Goal: Information Seeking & Learning: Learn about a topic

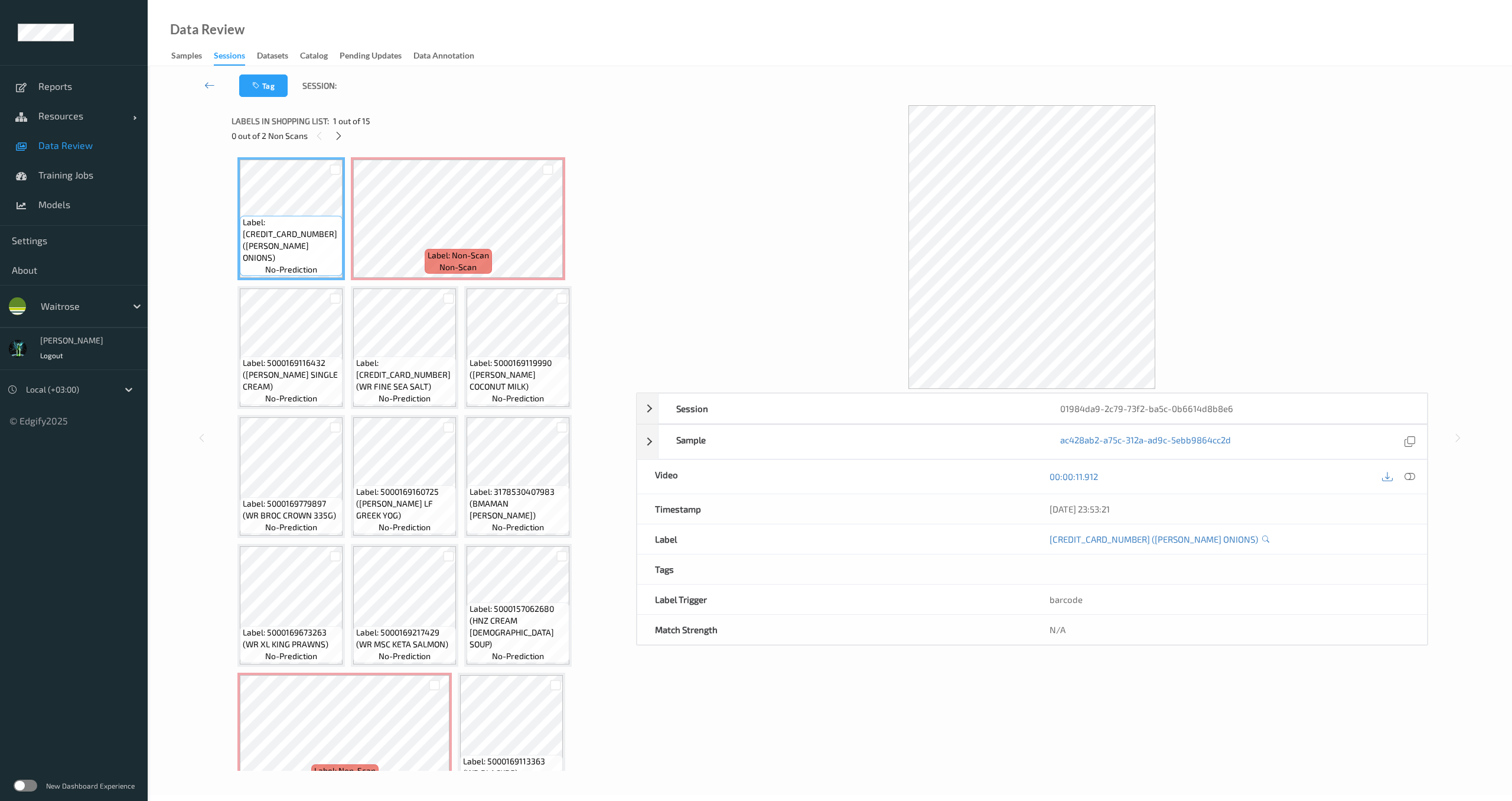
click at [60, 152] on link "Data Review" at bounding box center [74, 145] width 148 height 30
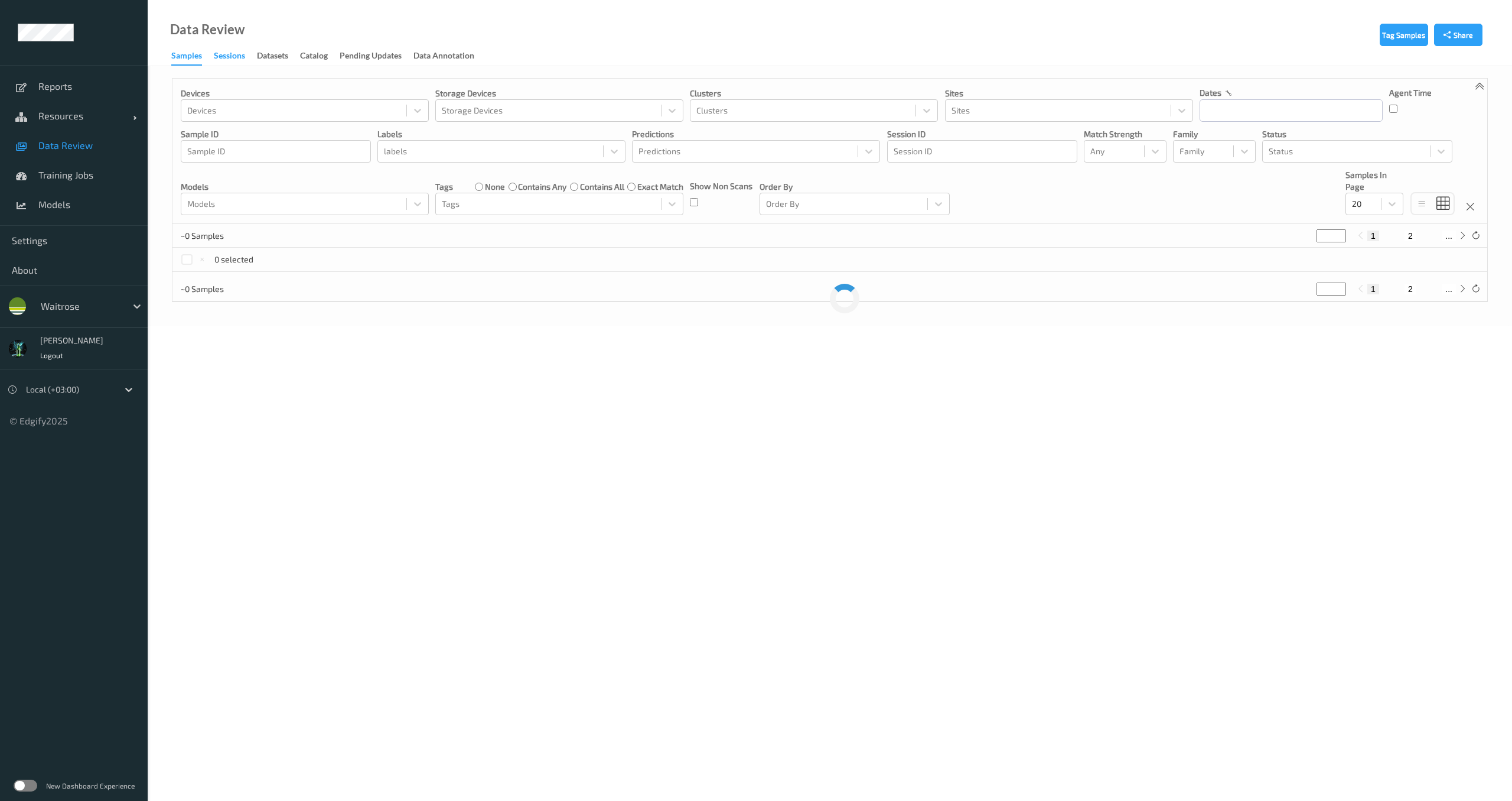
click at [232, 55] on div "Sessions" at bounding box center [229, 57] width 32 height 14
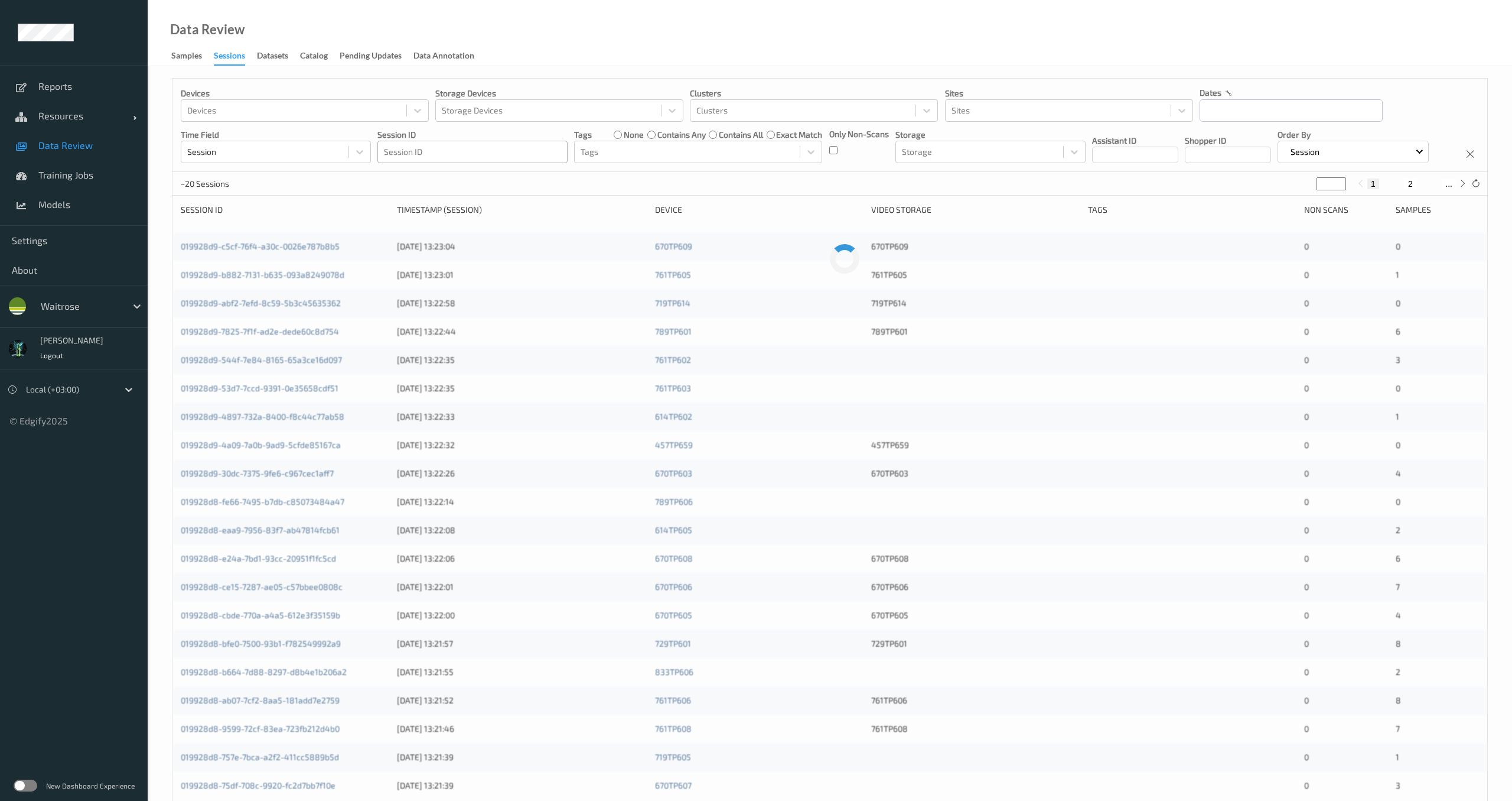
click at [496, 153] on div at bounding box center [472, 152] width 178 height 14
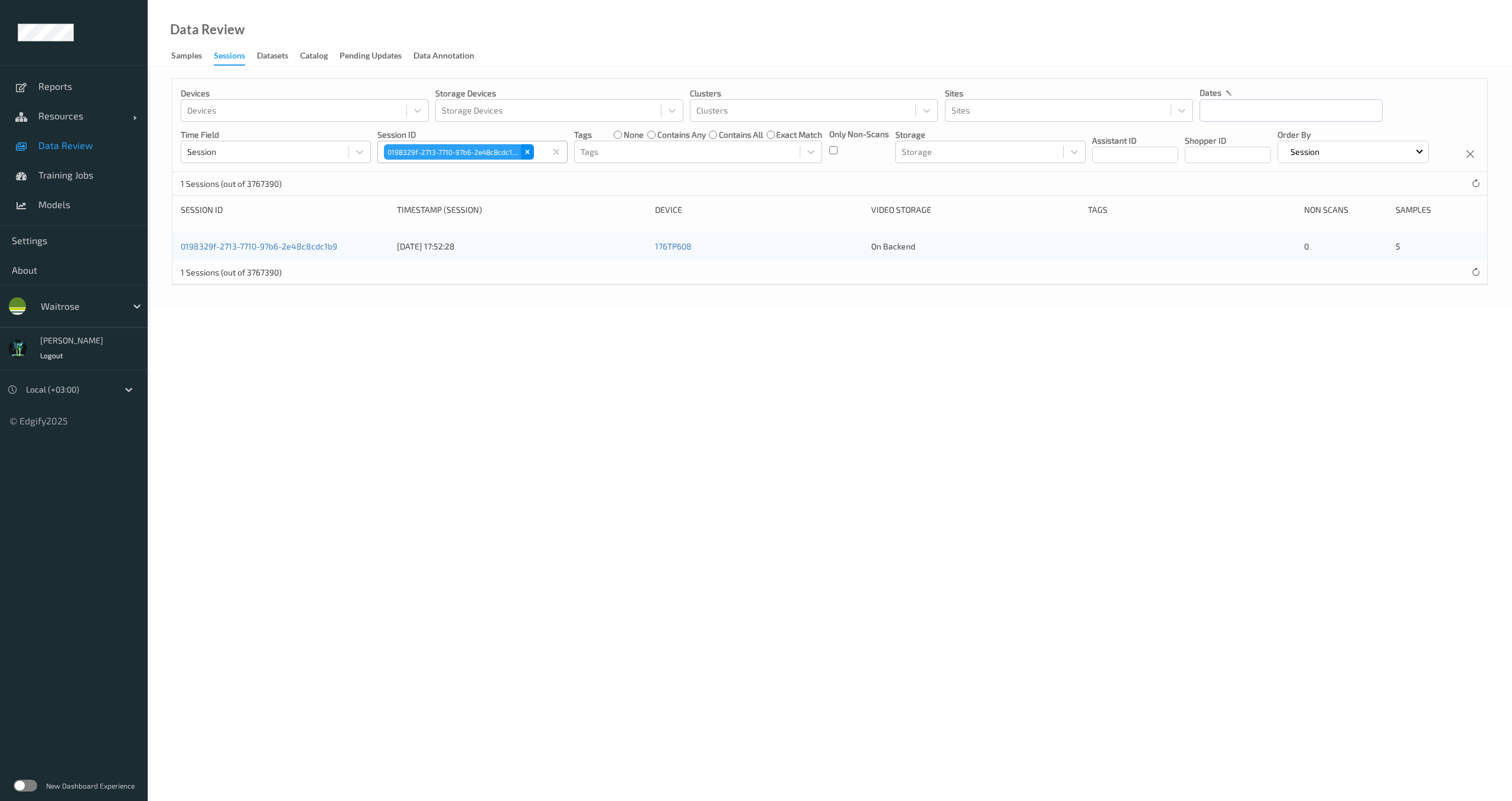
click at [525, 153] on icon "Remove 0198329f-2713-7710-97b6-2e48c8cdc1b9" at bounding box center [527, 152] width 9 height 9
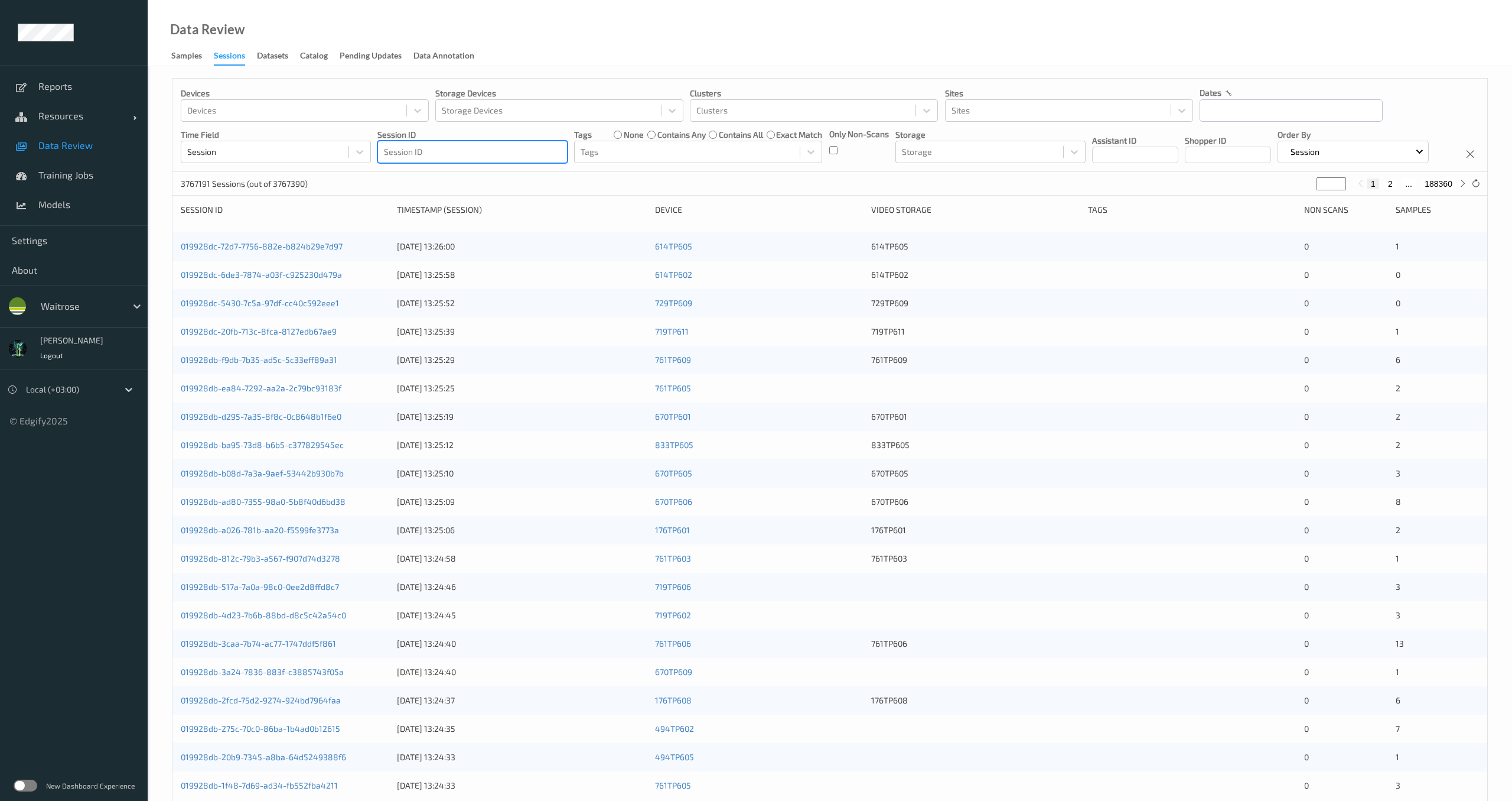
click at [477, 153] on div at bounding box center [472, 152] width 178 height 14
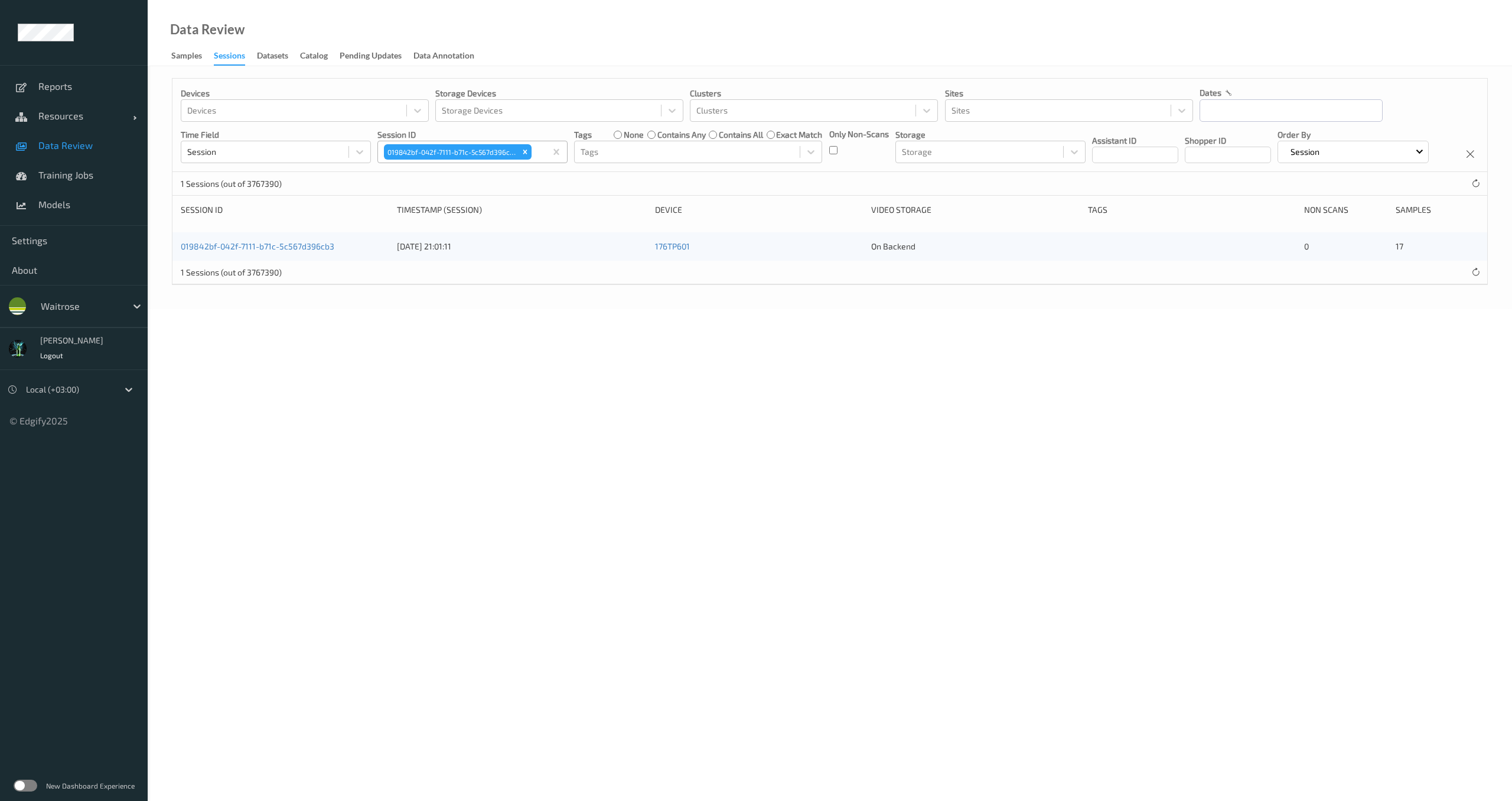
click at [295, 260] on div "019842bf-042f-7111-b71c-5c567d396cb3 25/07/2025 21:01:11 176TP601 On Backend 0 …" at bounding box center [830, 247] width 1315 height 29
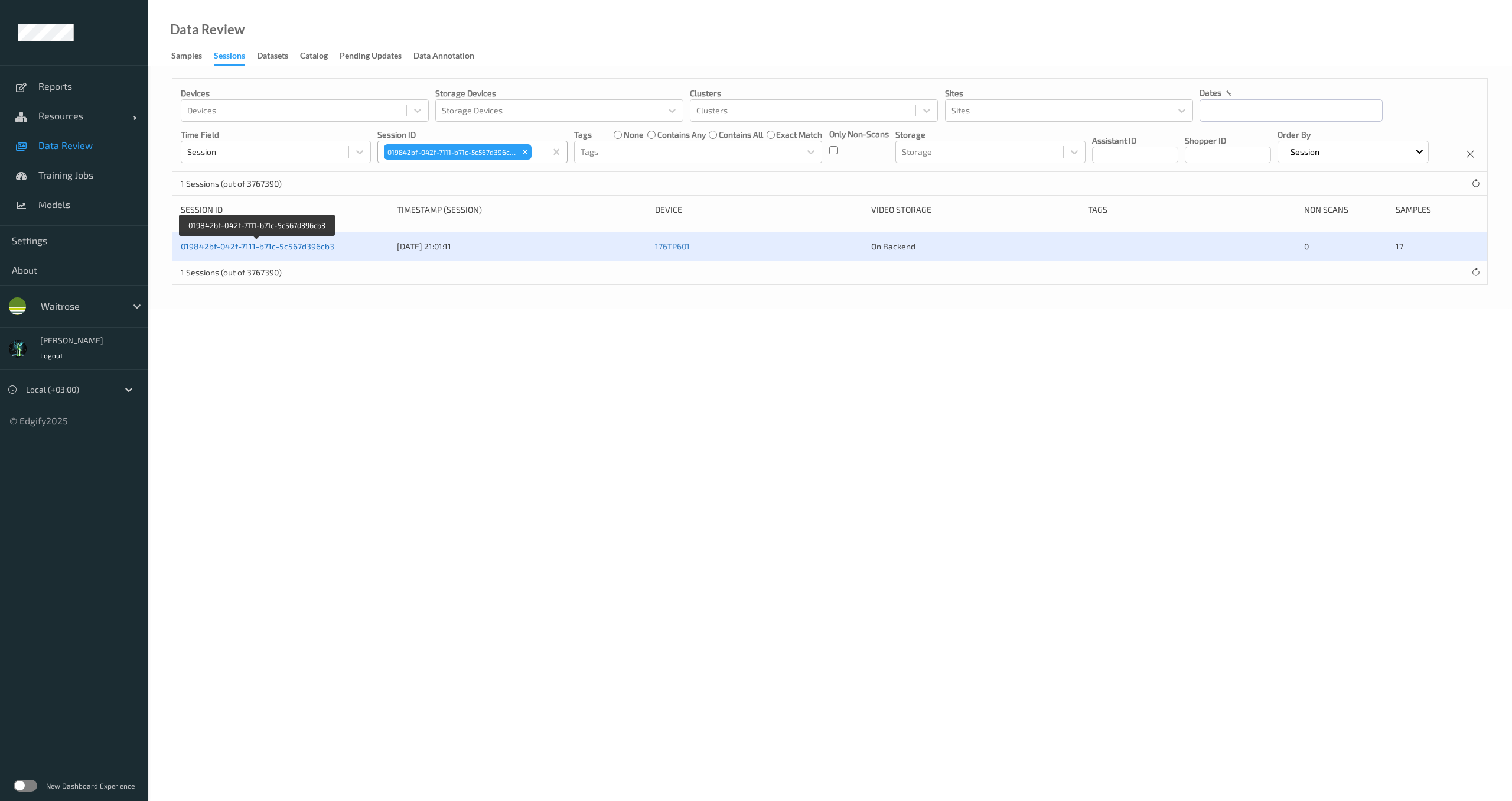
click at [298, 252] on link "019842bf-042f-7111-b71c-5c567d396cb3" at bounding box center [257, 246] width 154 height 10
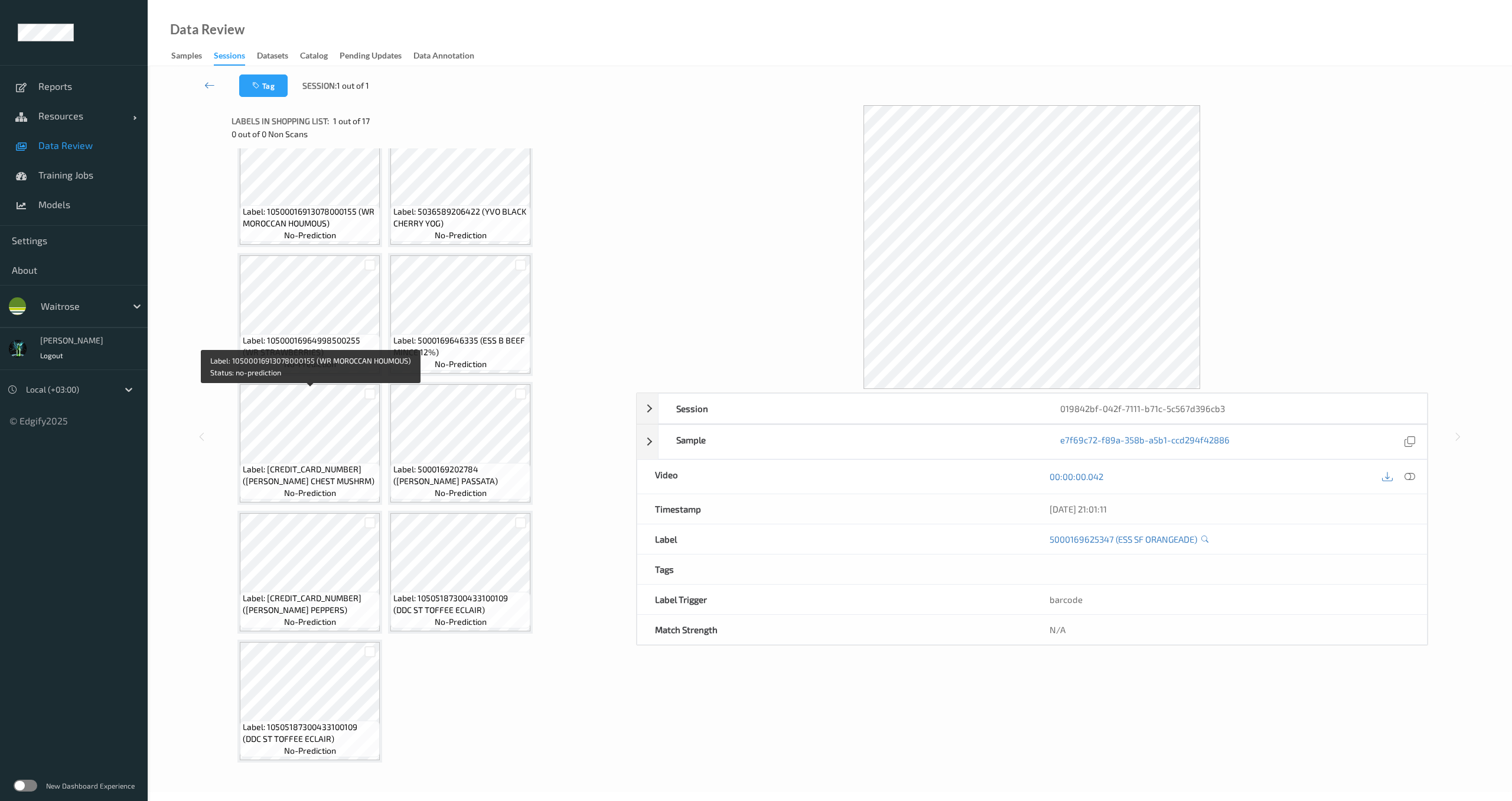
scroll to position [546, 0]
click at [564, 532] on div "Label: 5000169625347 (ESS SF ORANGEADE) no-prediction Label: 5000169136133 (WR …" at bounding box center [429, 184] width 384 height 1153
click at [539, 545] on div "Label: 5000169625347 (ESS SF ORANGEADE) no-prediction Label: 5000169136133 (WR …" at bounding box center [429, 184] width 384 height 1153
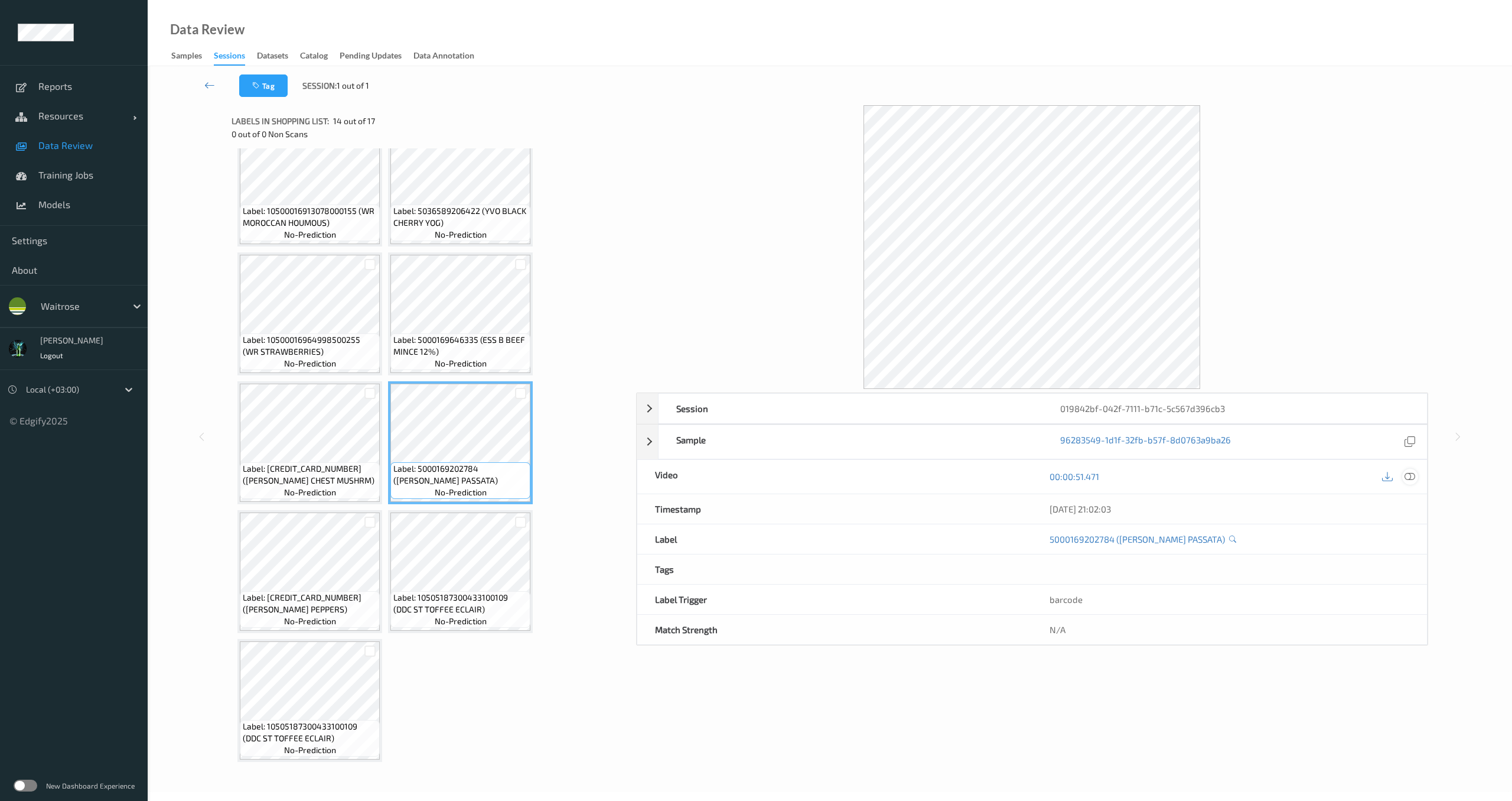
click at [1412, 477] on icon at bounding box center [1409, 475] width 11 height 11
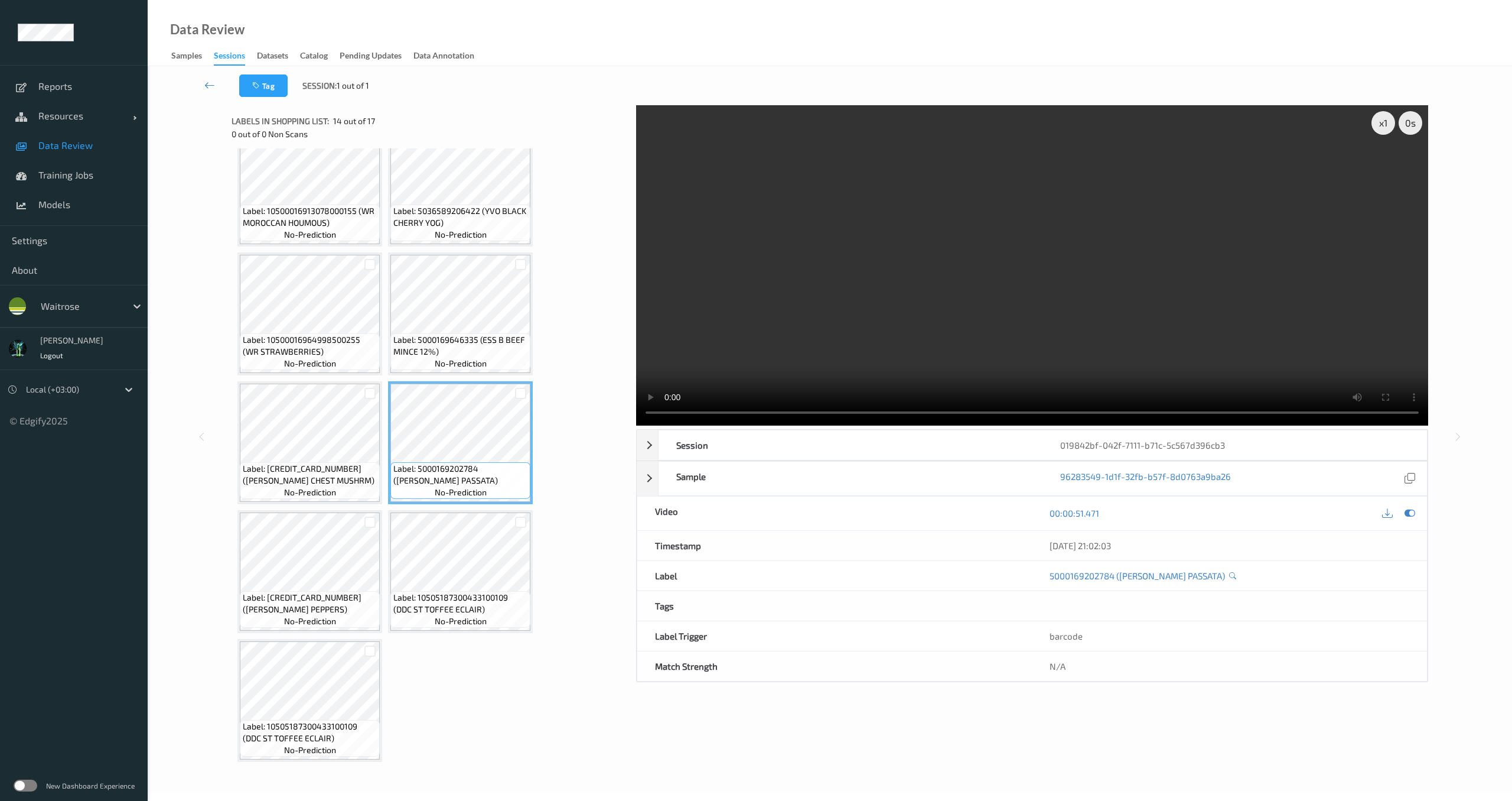
click at [37, 153] on link "Data Review" at bounding box center [74, 145] width 148 height 30
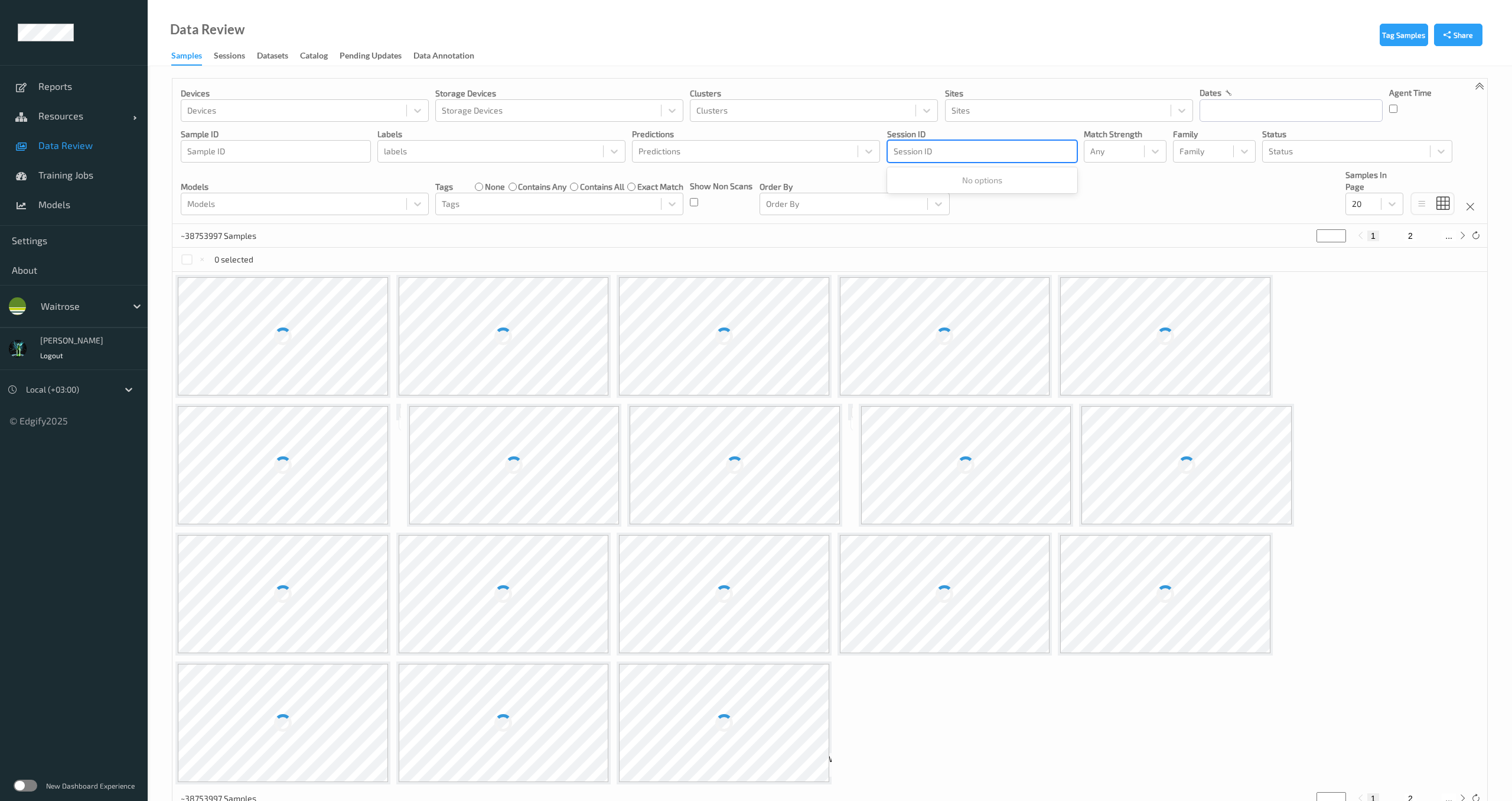
click at [948, 158] on div at bounding box center [982, 151] width 178 height 14
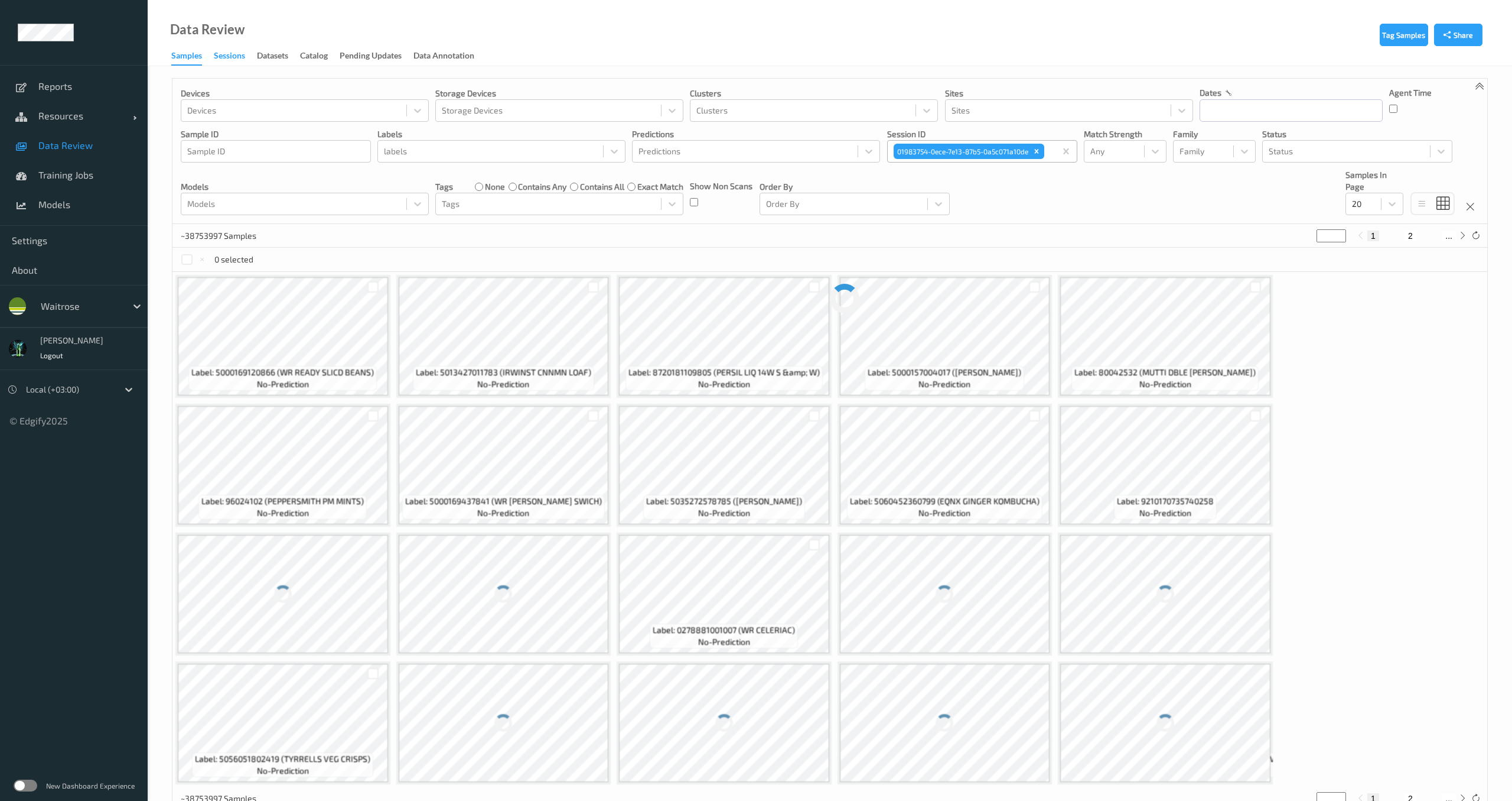
click at [240, 52] on div "Sessions" at bounding box center [229, 57] width 32 height 14
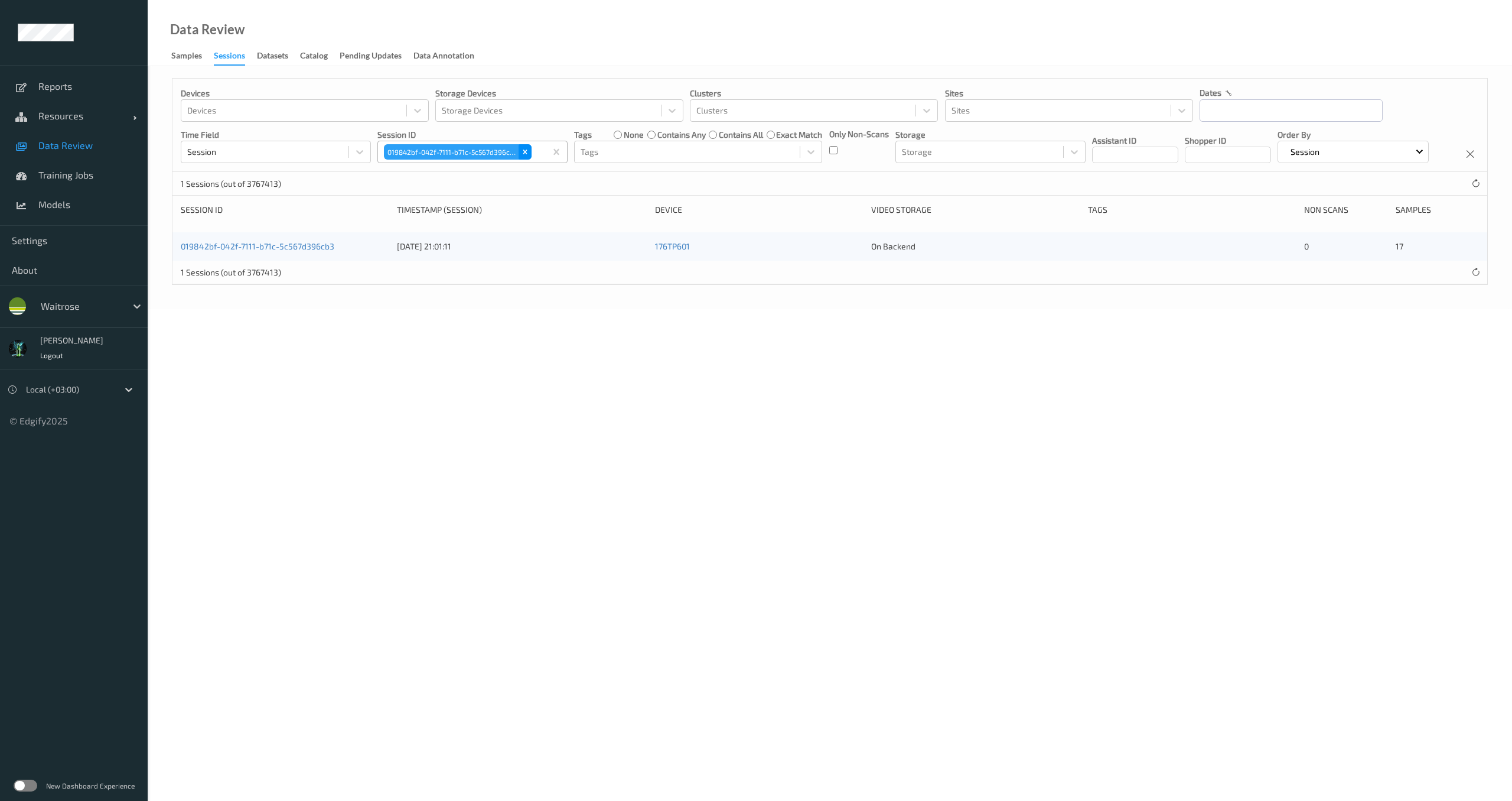
click at [525, 153] on icon "Remove 019842bf-042f-7111-b71c-5c567d396cb3" at bounding box center [525, 152] width 9 height 9
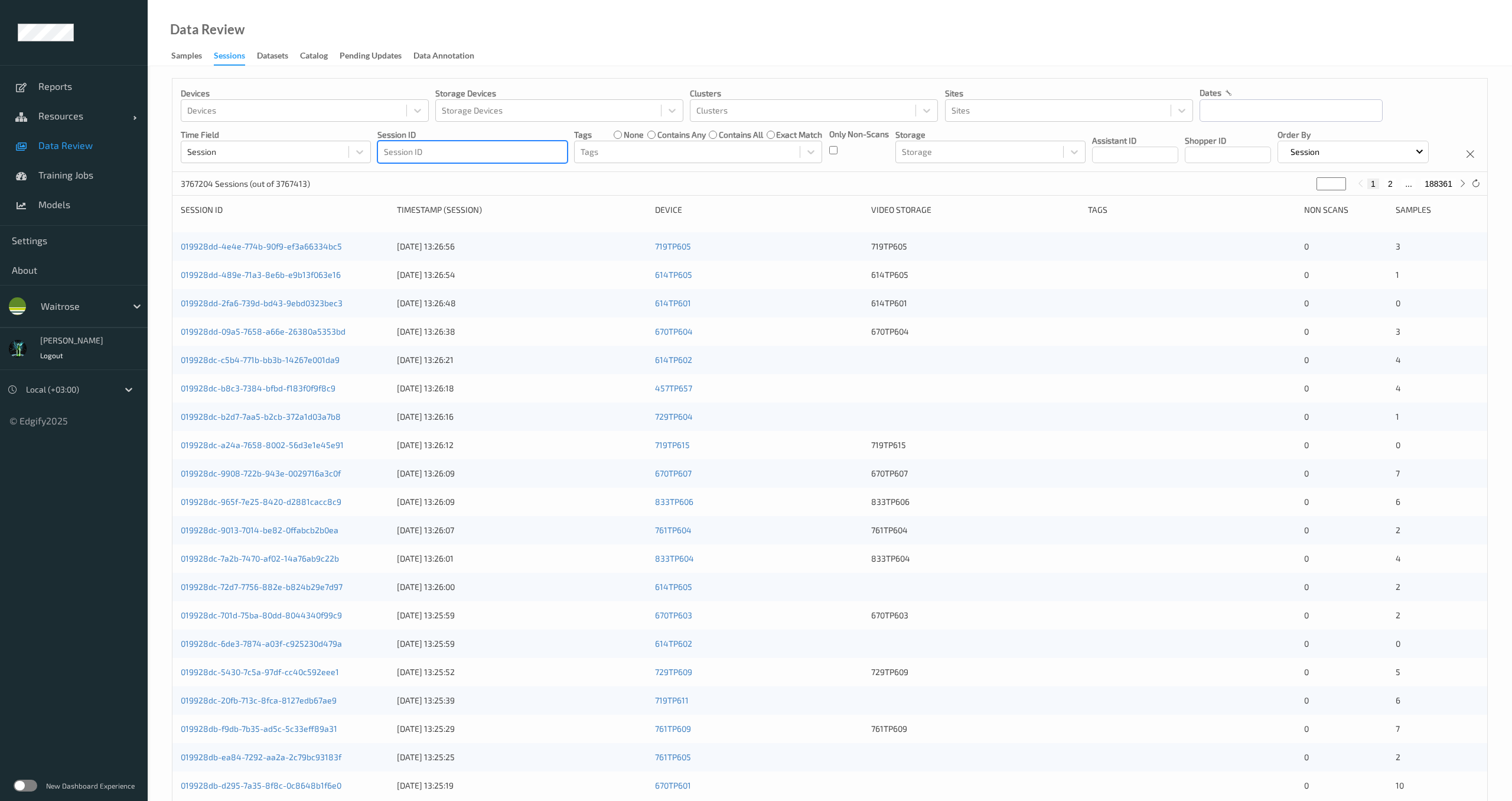
click at [474, 155] on div at bounding box center [472, 152] width 178 height 14
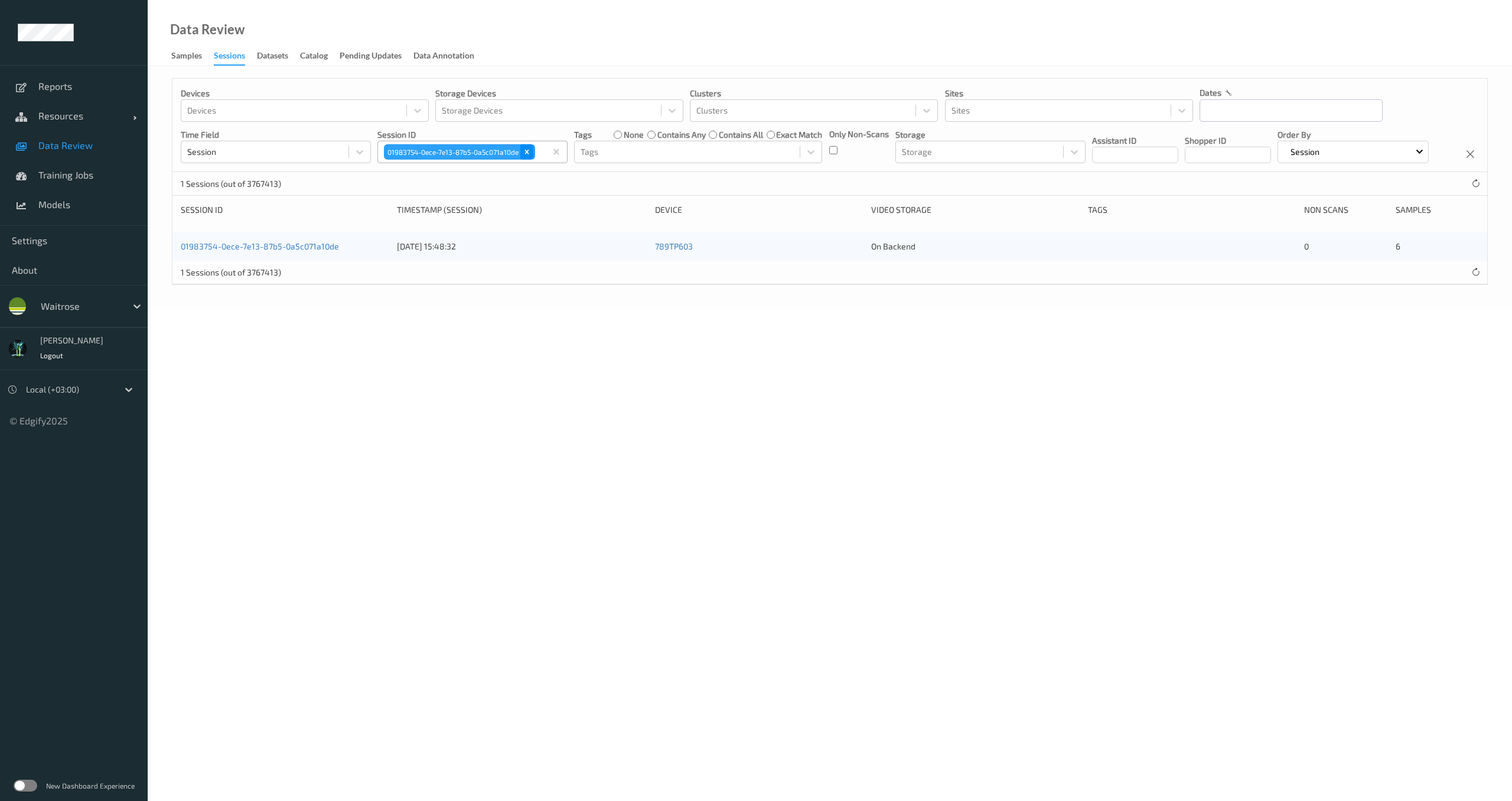
click at [528, 153] on icon "Remove 01983754-0ece-7e13-87b5-0a5c071a10de" at bounding box center [527, 152] width 9 height 9
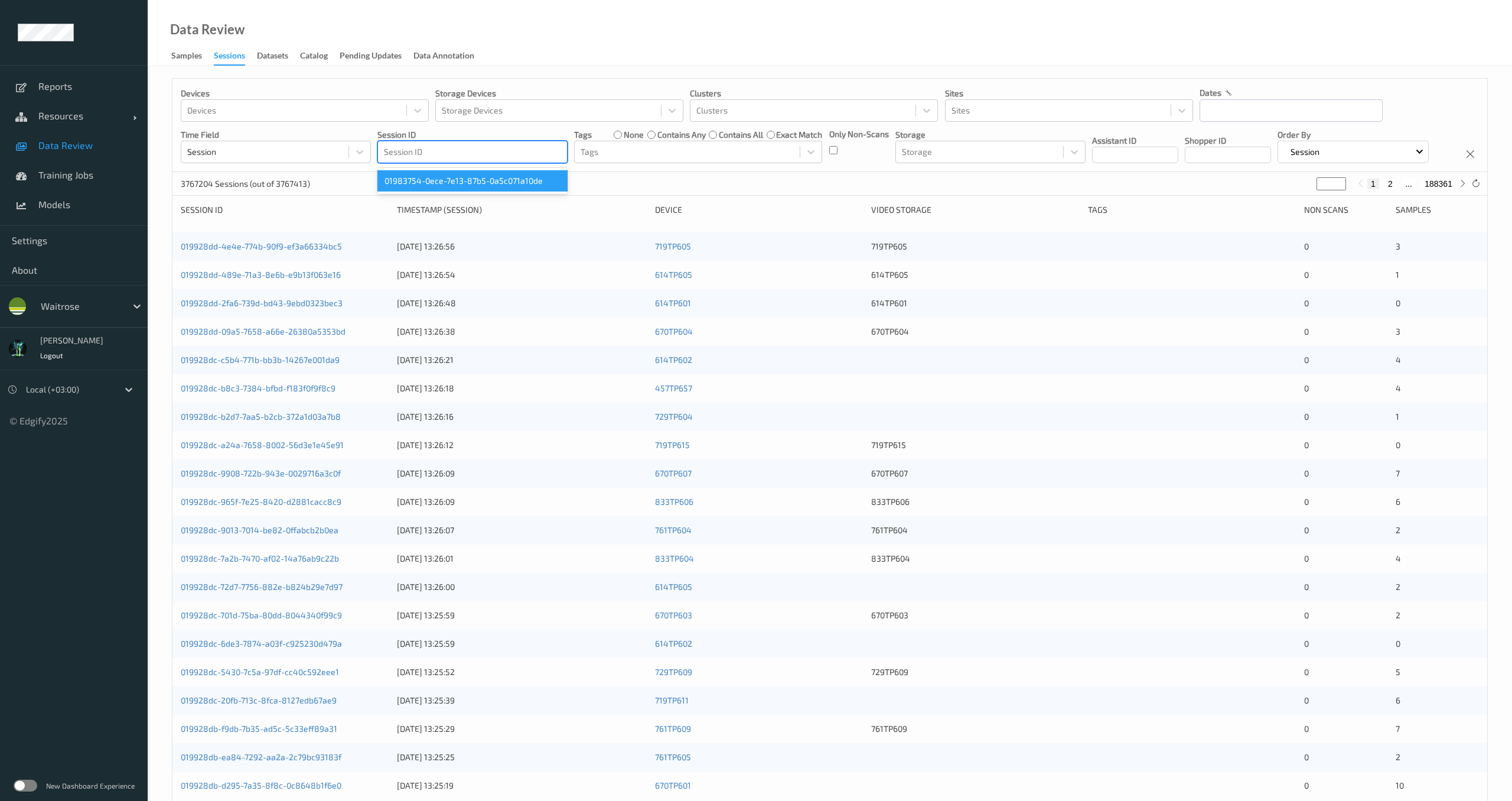
click at [438, 155] on div at bounding box center [472, 152] width 178 height 14
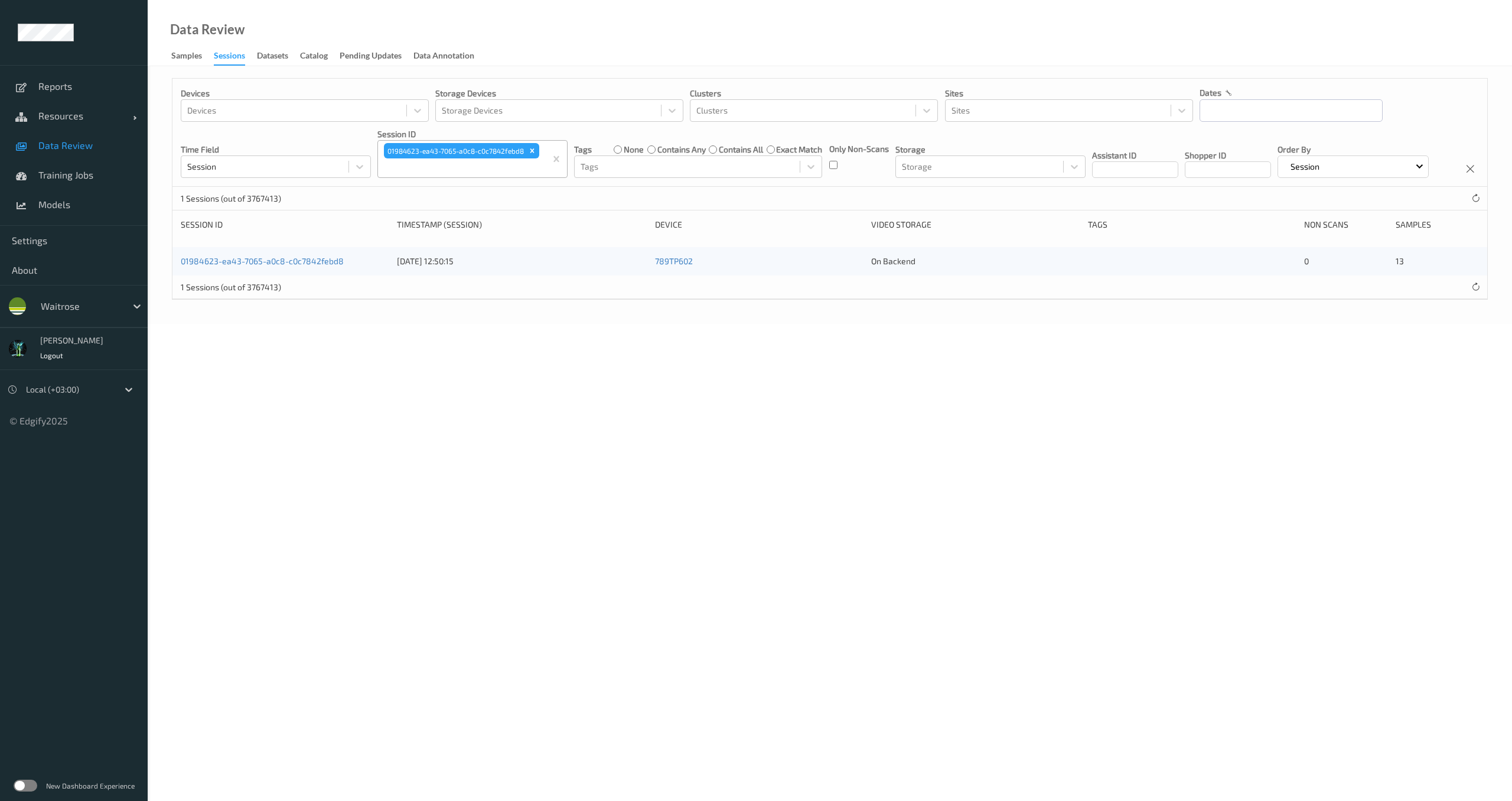
drag, startPoint x: 260, startPoint y: 297, endPoint x: 237, endPoint y: 368, distance: 74.6
click at [534, 148] on icon "Remove 01984623-ea43-7065-a0c8-c0c7842febd8" at bounding box center [532, 151] width 9 height 9
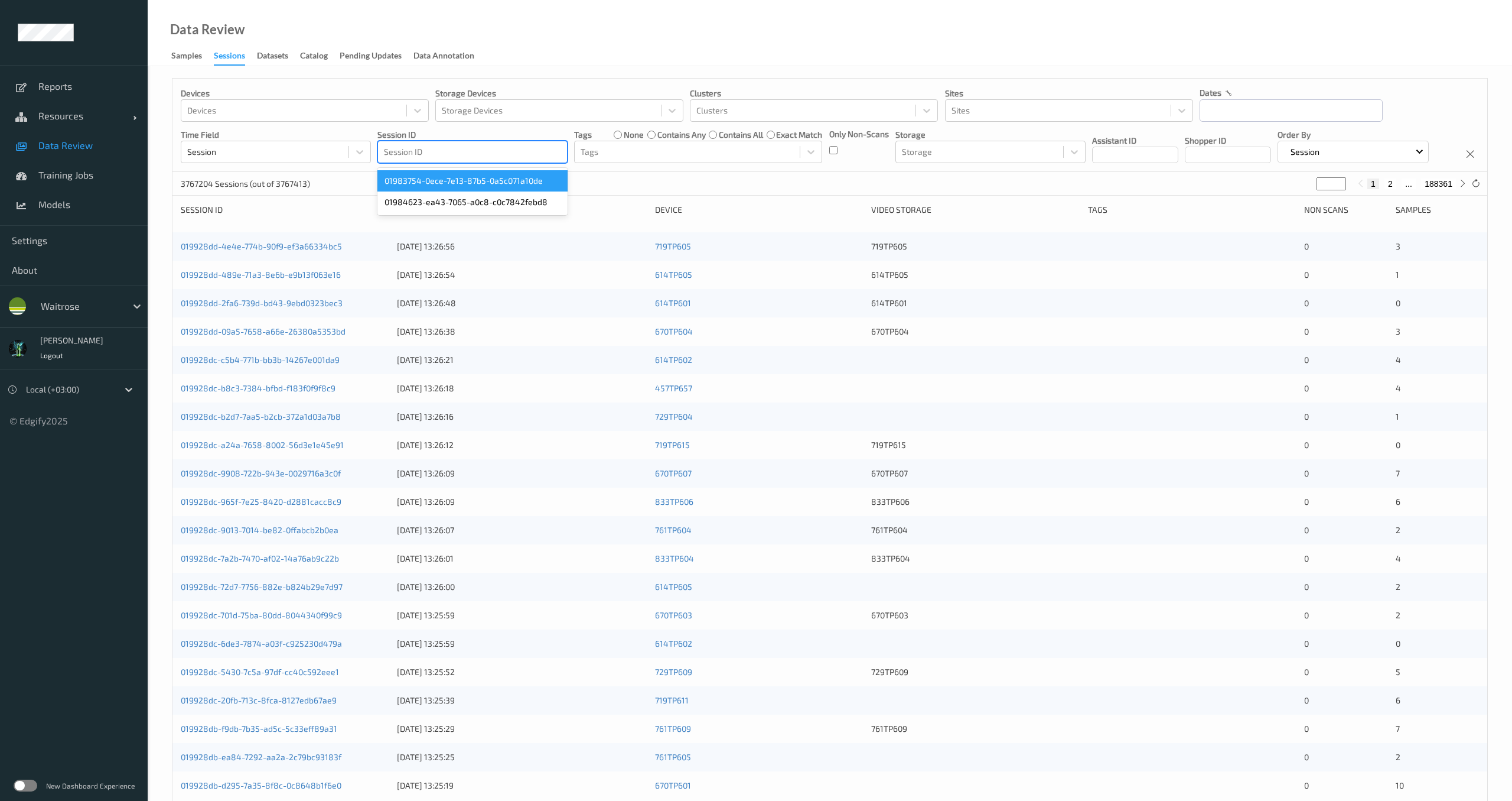
click at [445, 148] on div at bounding box center [472, 152] width 178 height 14
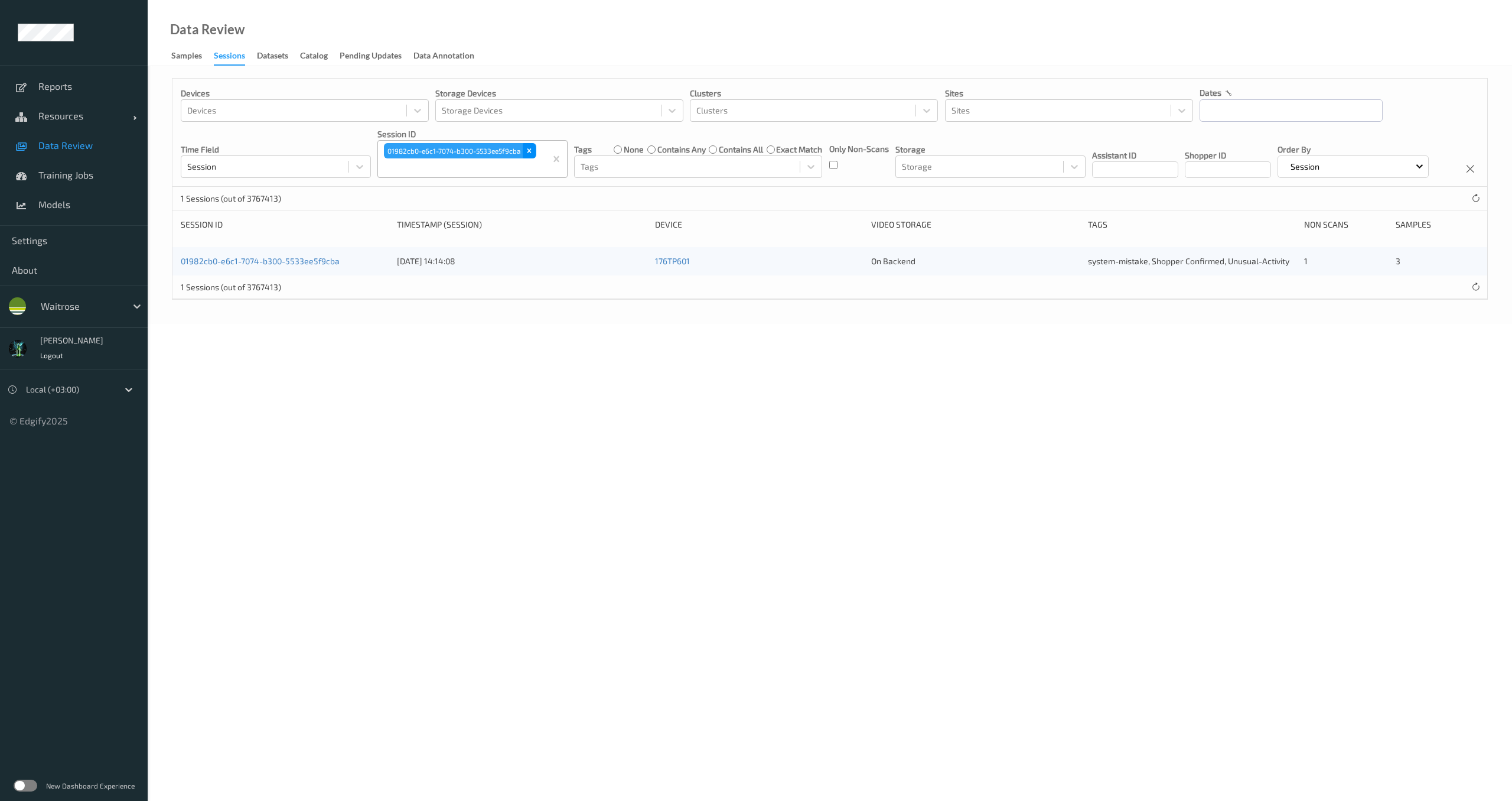
click at [534, 153] on icon "Remove 01982cb0-e6c1-7074-b300-5533ee5f9cba" at bounding box center [529, 151] width 9 height 9
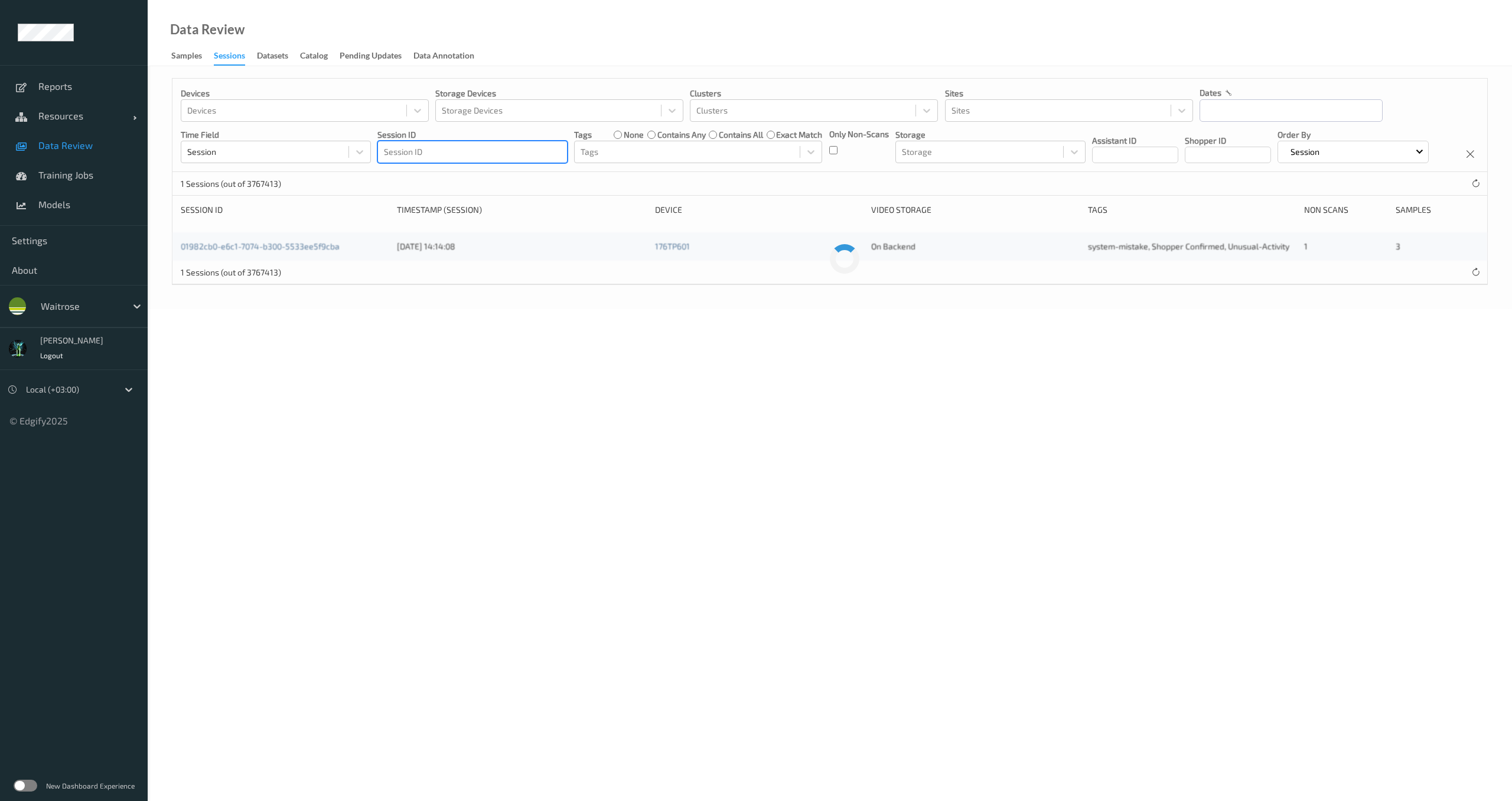
click at [449, 153] on div at bounding box center [472, 152] width 178 height 14
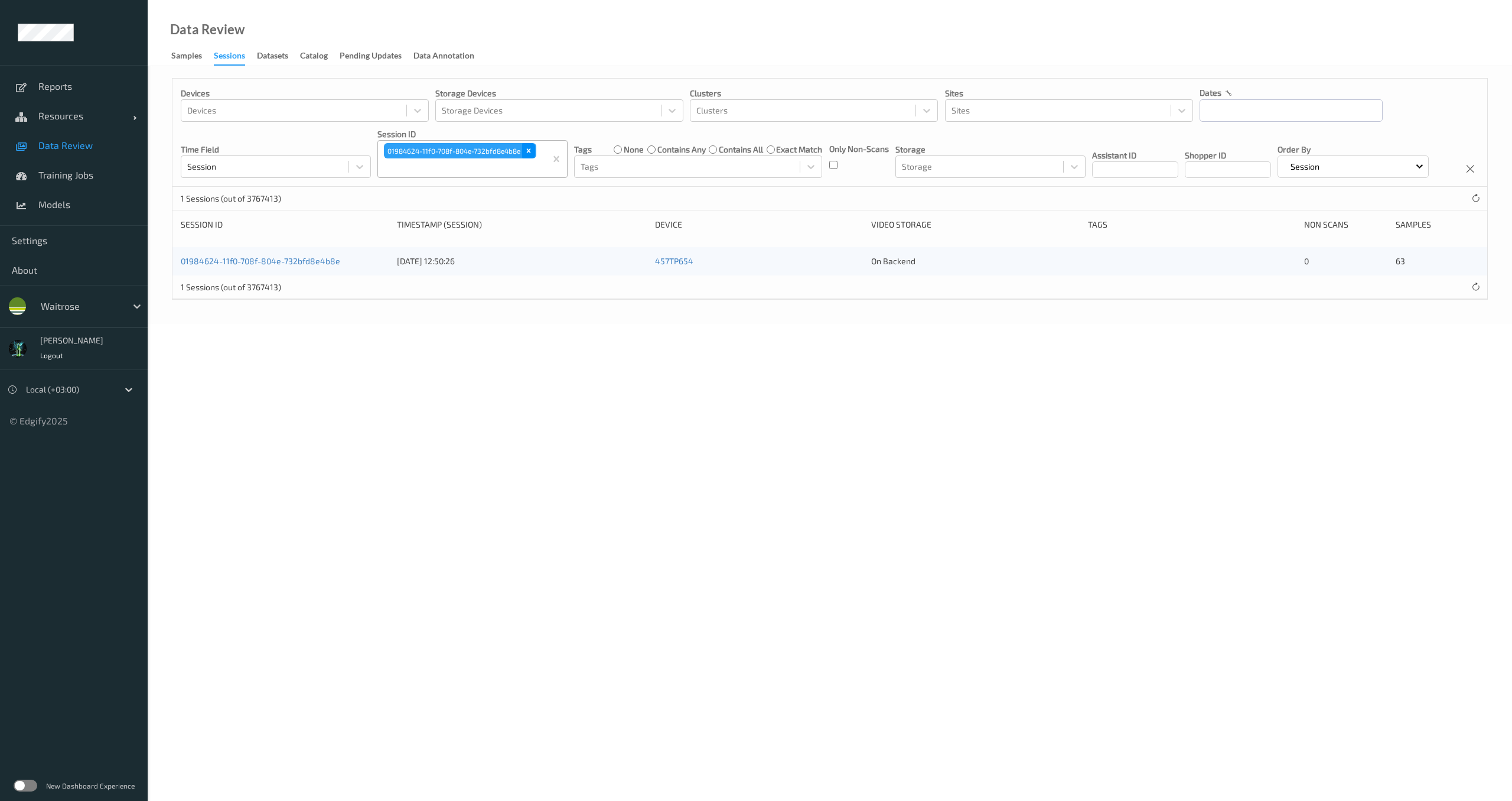
click at [529, 150] on icon "Remove 01984624-11f0-708f-804e-732bfd8e4b8e" at bounding box center [529, 151] width 4 height 4
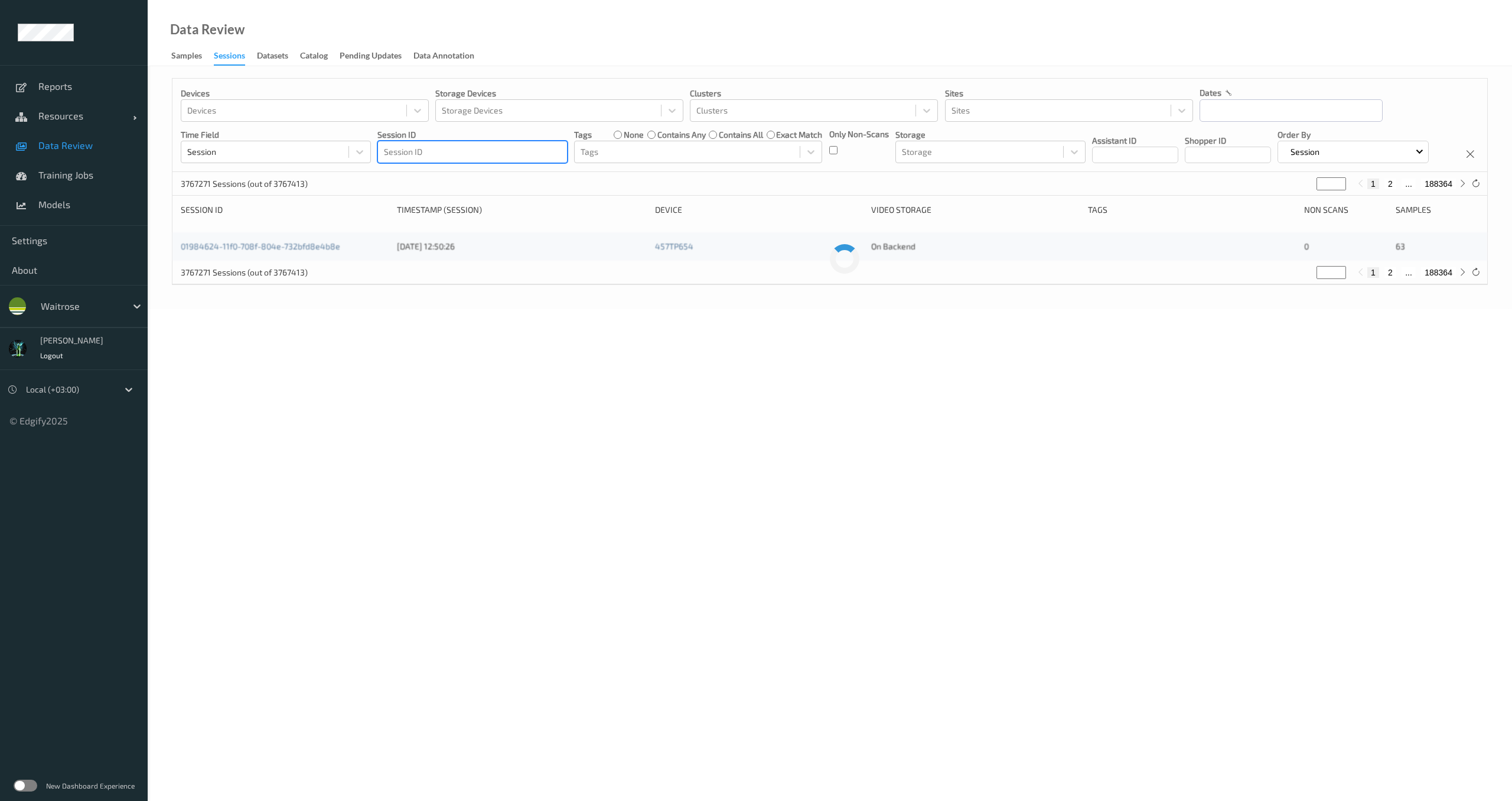
click at [483, 156] on div at bounding box center [472, 152] width 178 height 14
click at [529, 155] on icon "Remove 01983d3d-caca-7657-932d-80be3c211baf" at bounding box center [528, 152] width 9 height 9
click at [455, 148] on div at bounding box center [472, 152] width 178 height 14
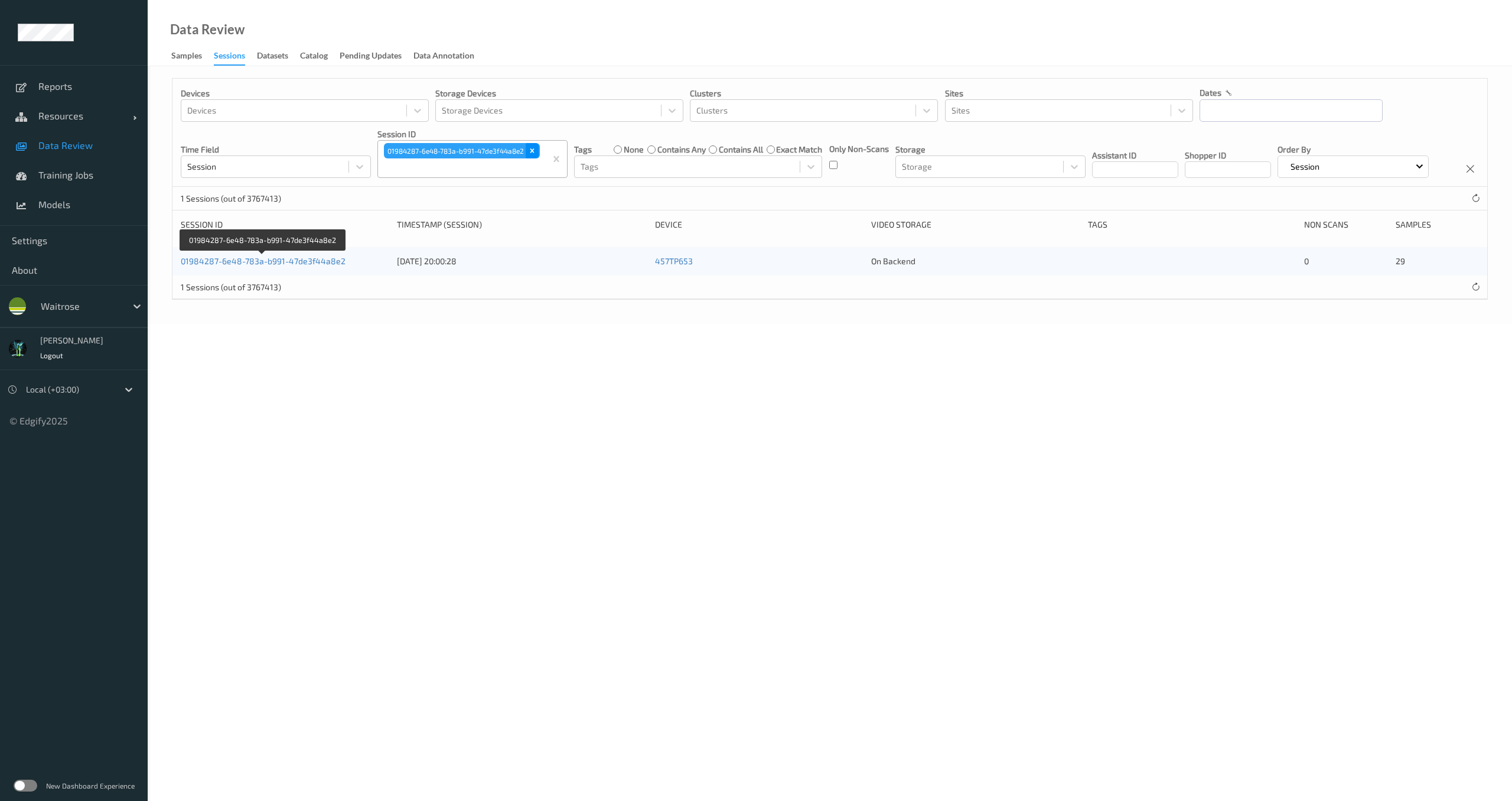
drag, startPoint x: 539, startPoint y: 153, endPoint x: 532, endPoint y: 153, distance: 7.0
click at [539, 153] on div "Remove 01984287-6e48-783a-b991-47de3f44a8e2" at bounding box center [533, 151] width 13 height 15
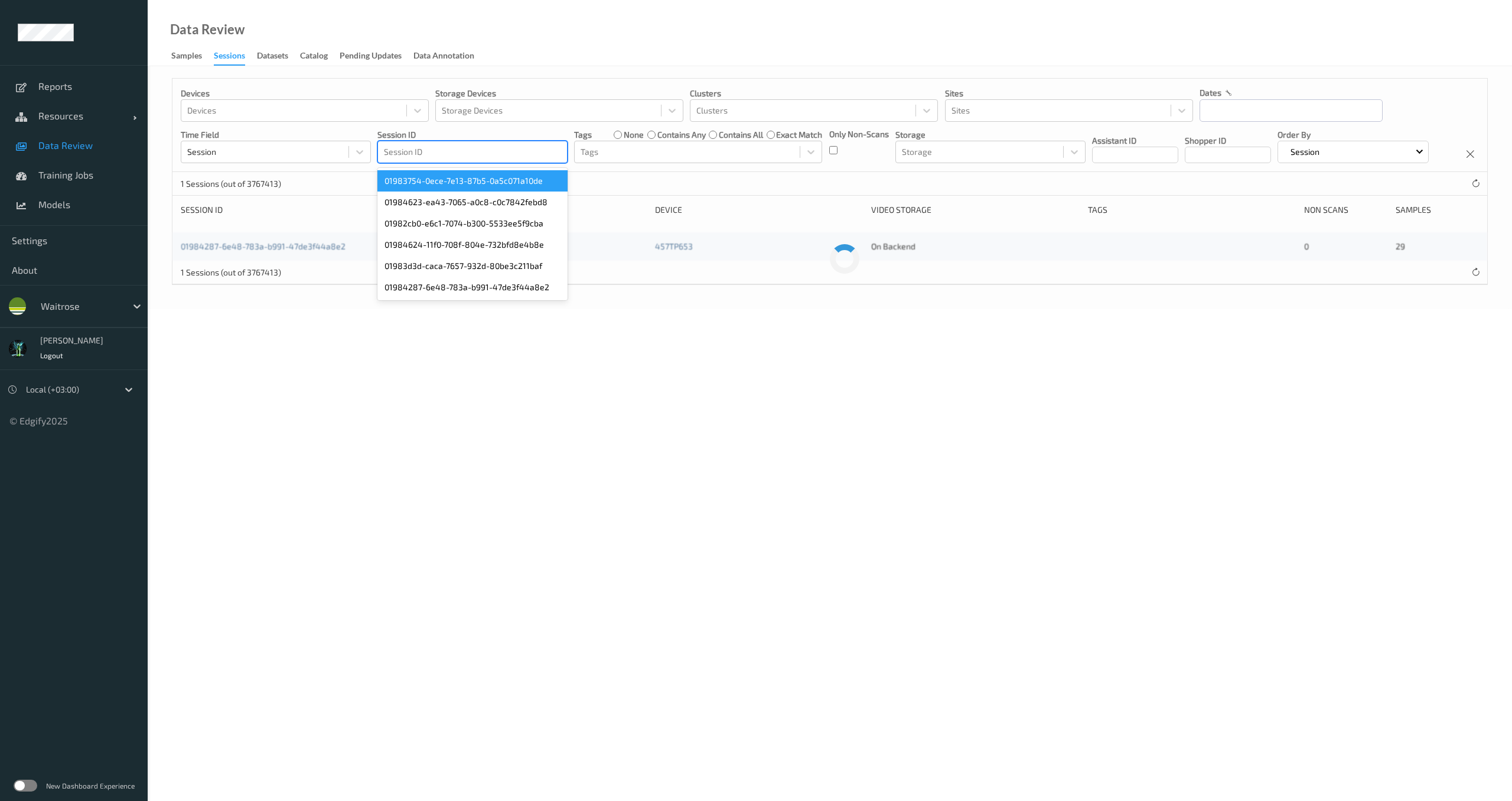
click at [492, 159] on div "Session ID" at bounding box center [472, 152] width 189 height 19
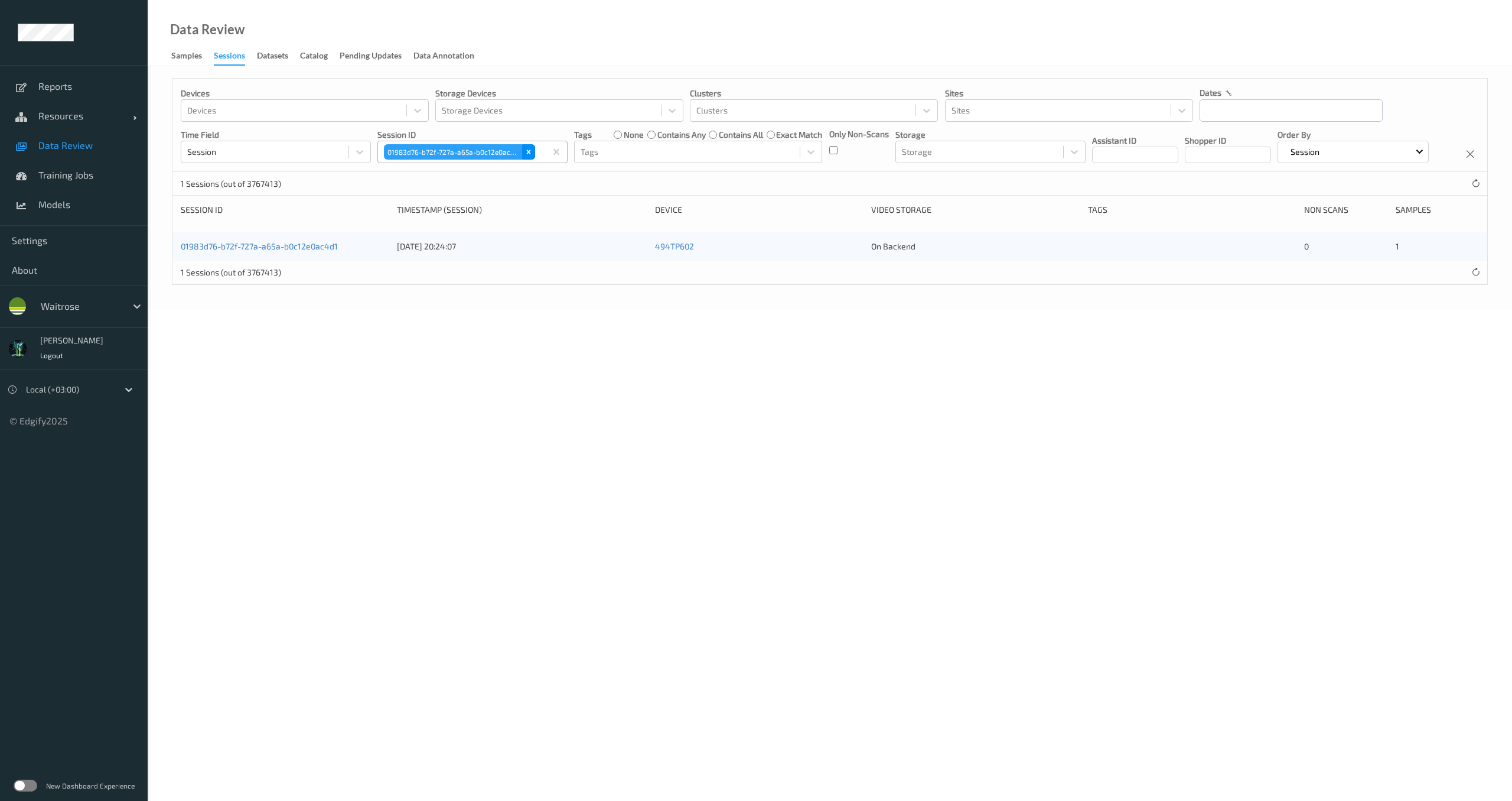
click at [530, 151] on icon "Remove 01983d76-b72f-727a-a65a-b0c12e0ac4d1" at bounding box center [528, 152] width 9 height 9
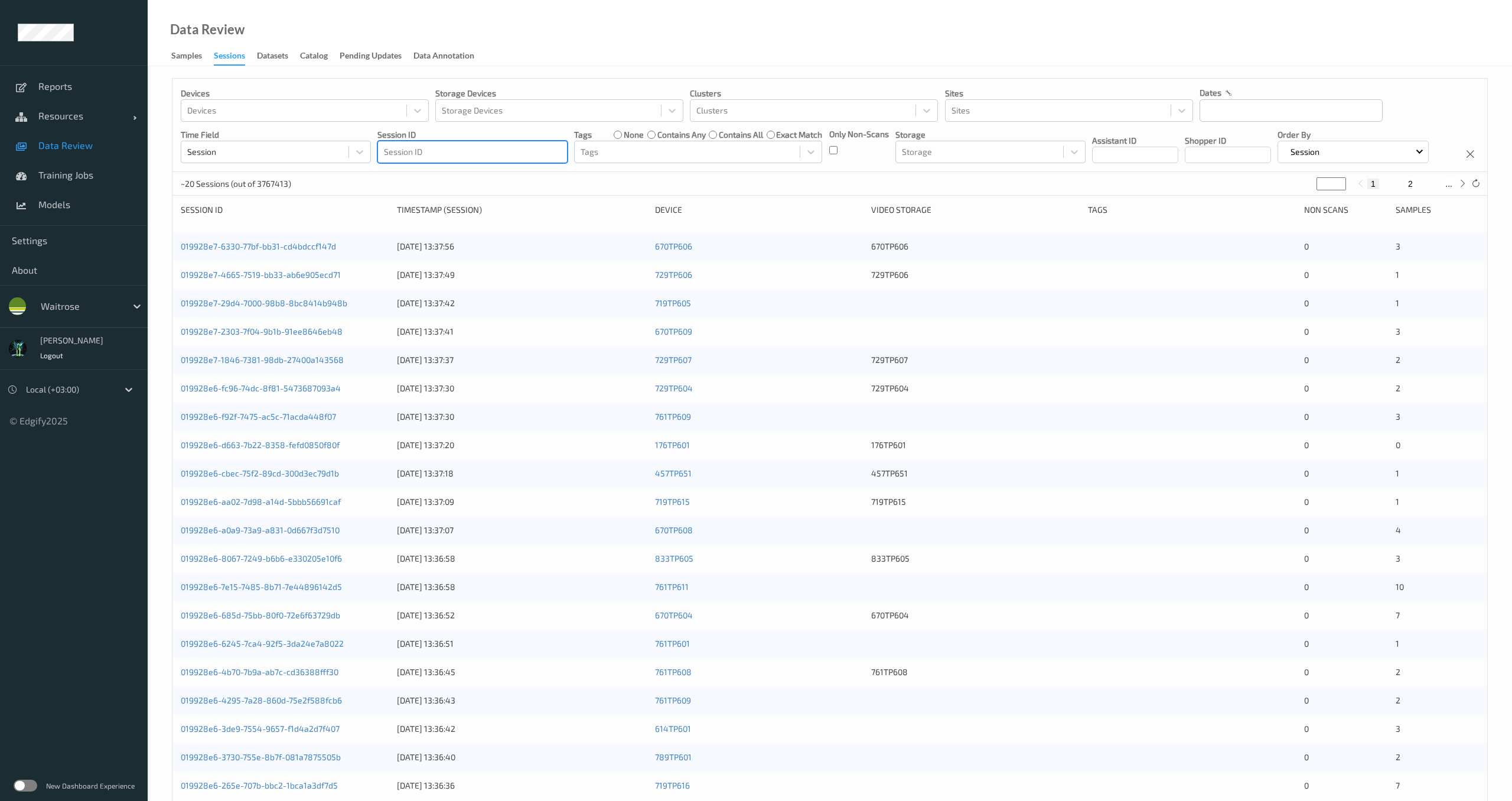
click at [501, 152] on div at bounding box center [472, 152] width 178 height 14
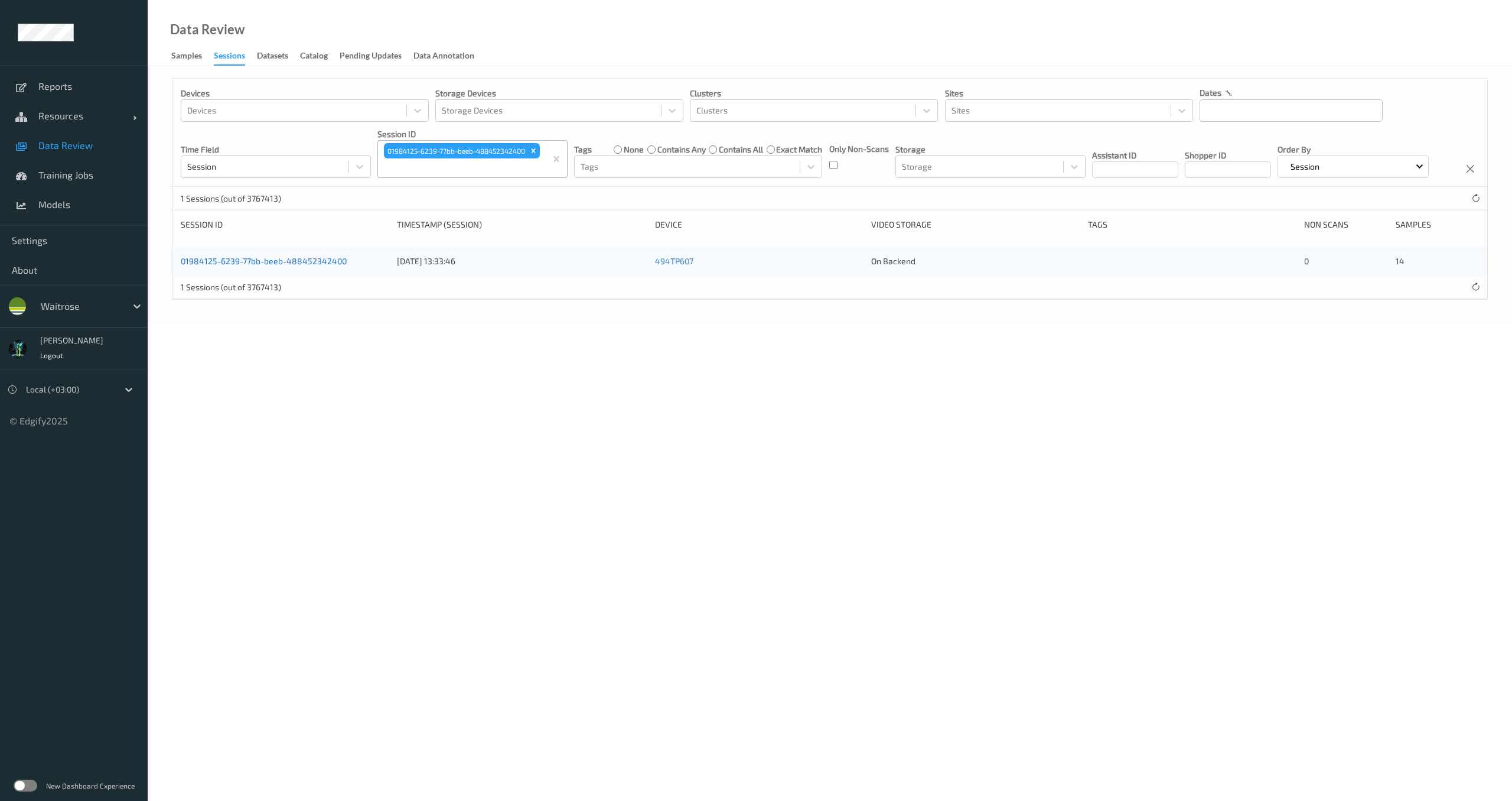
drag, startPoint x: 270, startPoint y: 308, endPoint x: 284, endPoint y: 299, distance: 16.6
click at [537, 151] on div "Remove 01984125-6239-77bb-beeb-488452342400" at bounding box center [534, 151] width 13 height 15
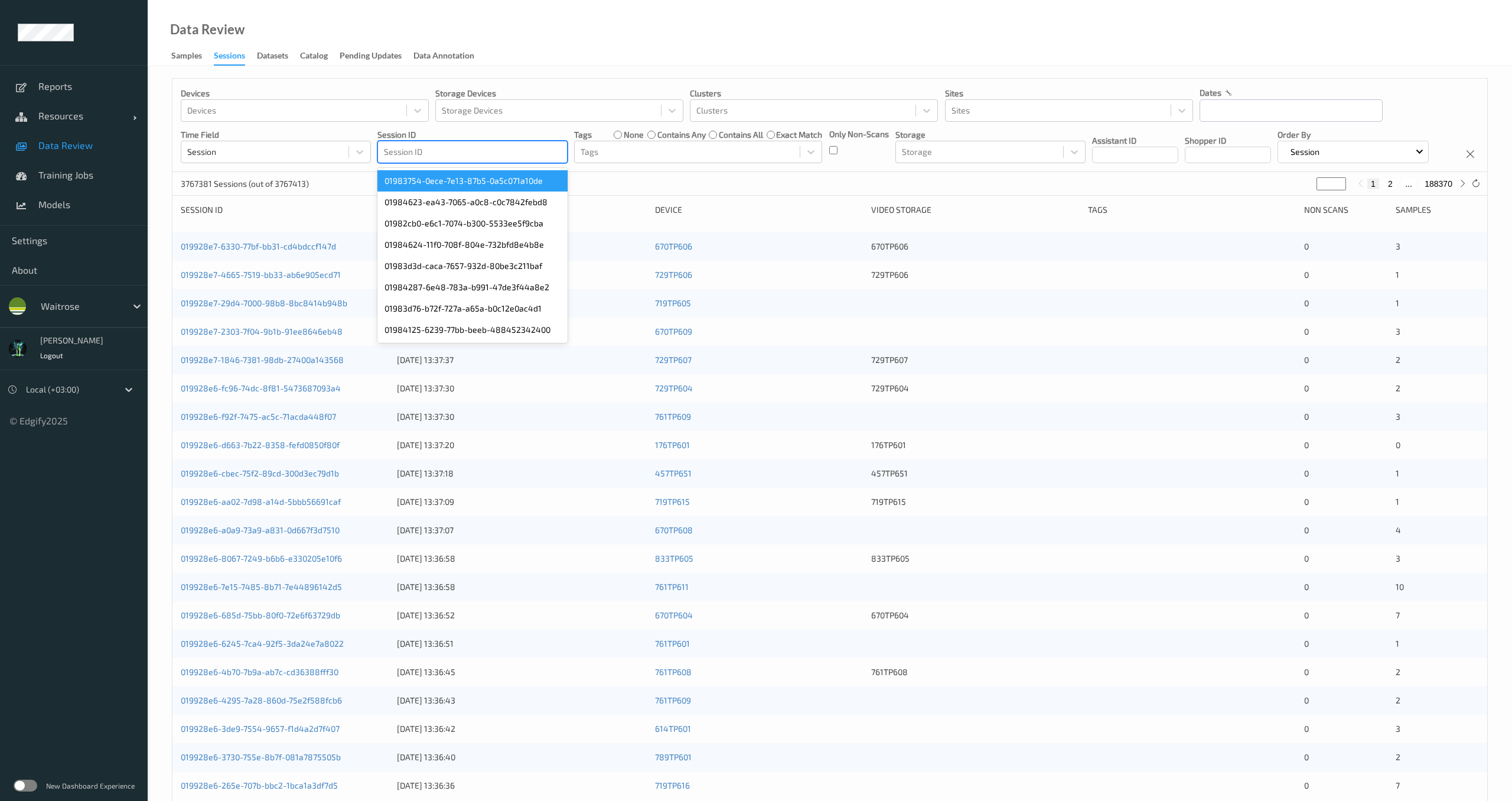
click at [493, 156] on div at bounding box center [472, 152] width 178 height 14
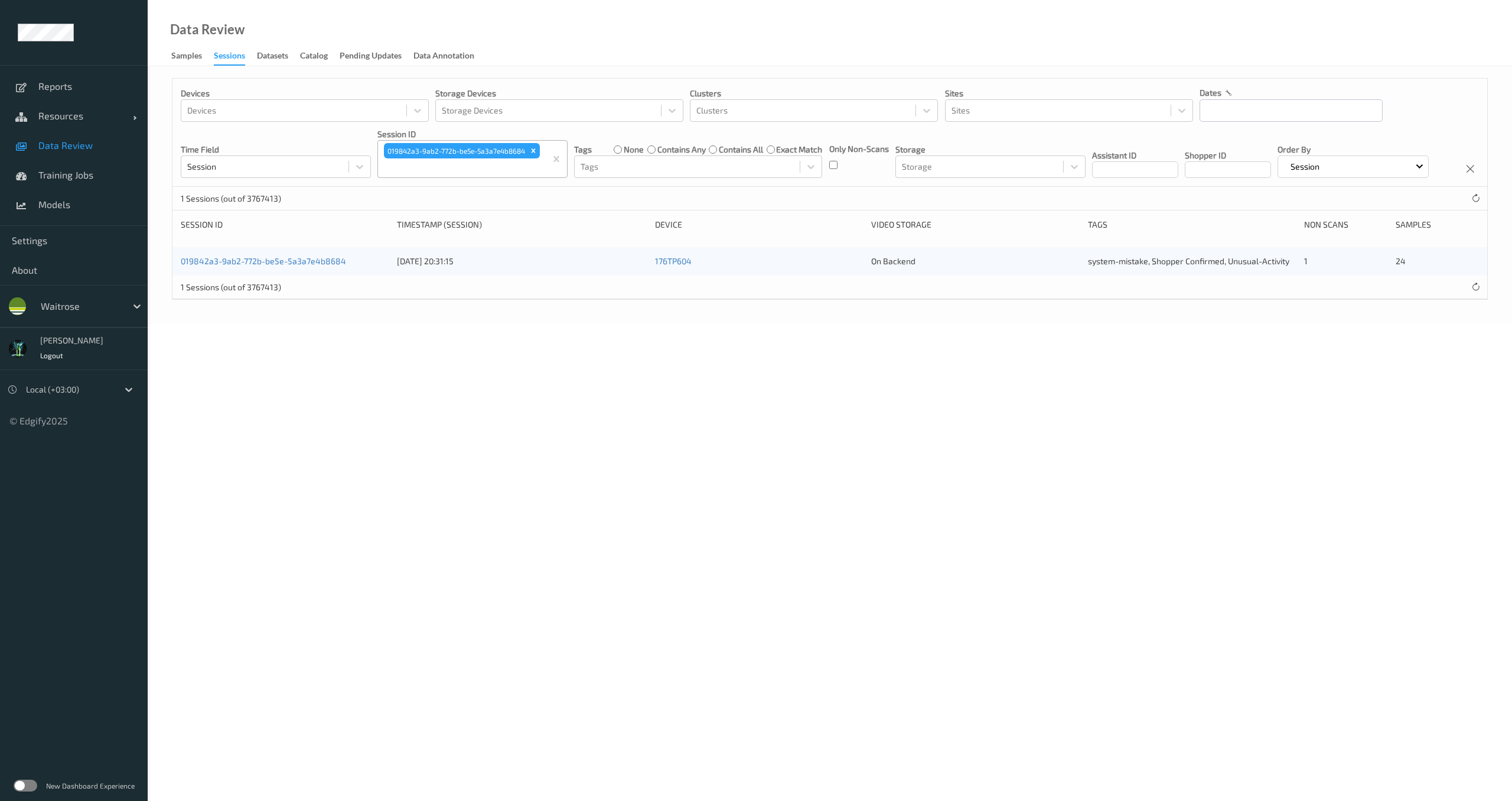
click at [536, 158] on div "019842a3-9ab2-772b-be5e-5a3a7e4b8684" at bounding box center [462, 151] width 158 height 17
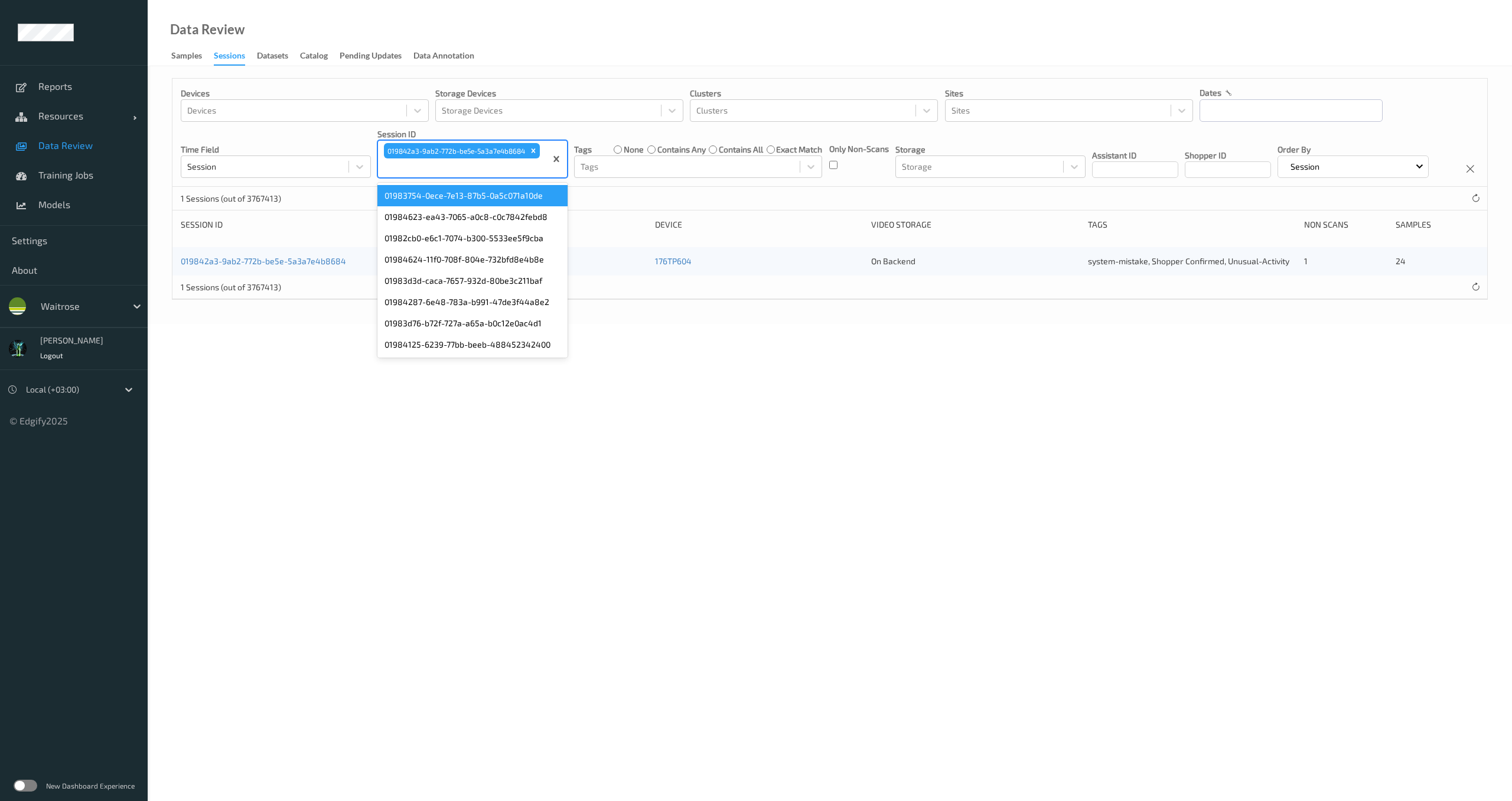
click at [541, 150] on div "019842a3-9ab2-772b-be5e-5a3a7e4b8684" at bounding box center [462, 151] width 158 height 17
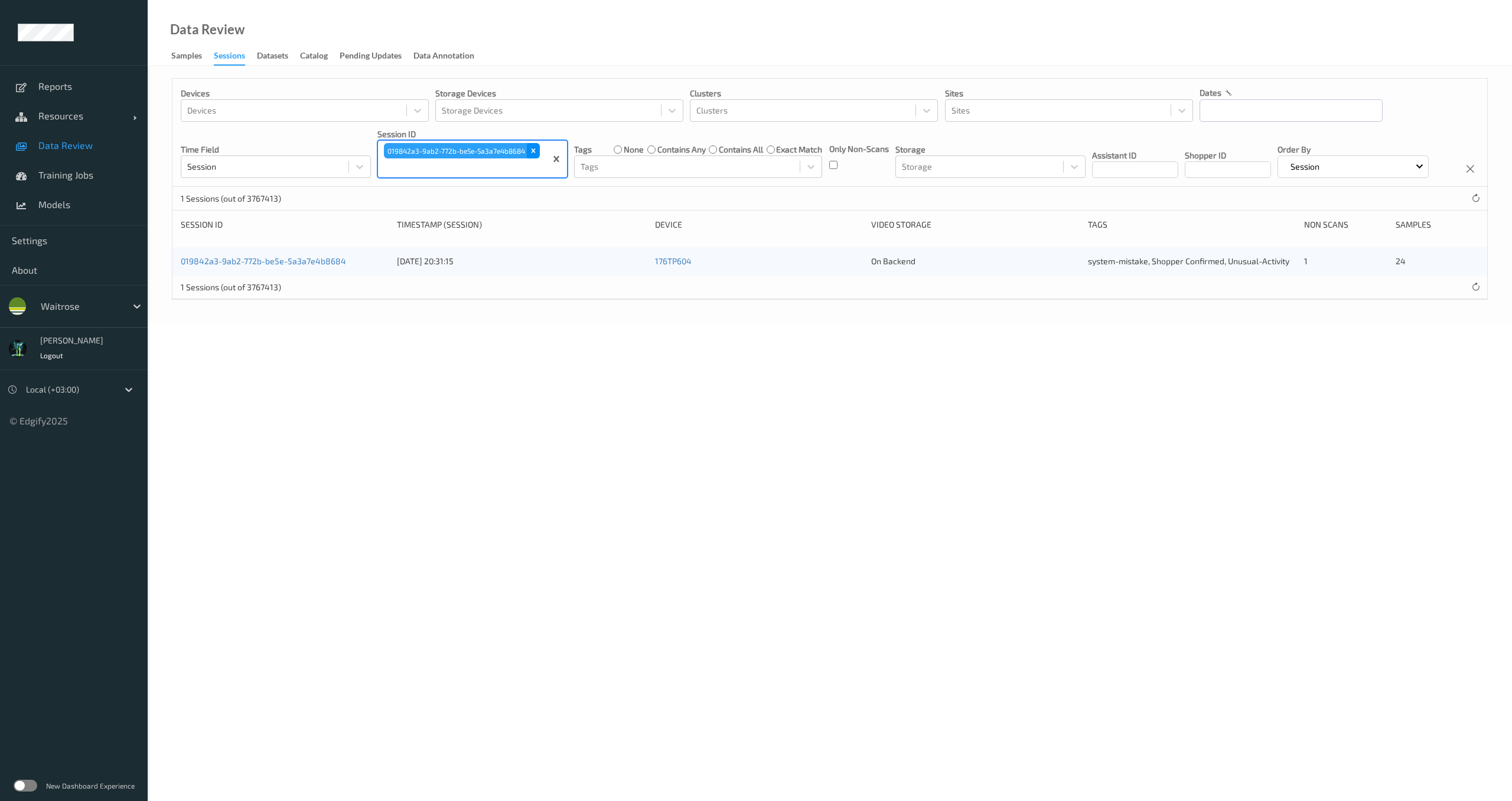
click at [536, 151] on icon "Remove 019842a3-9ab2-772b-be5e-5a3a7e4b8684" at bounding box center [533, 151] width 9 height 9
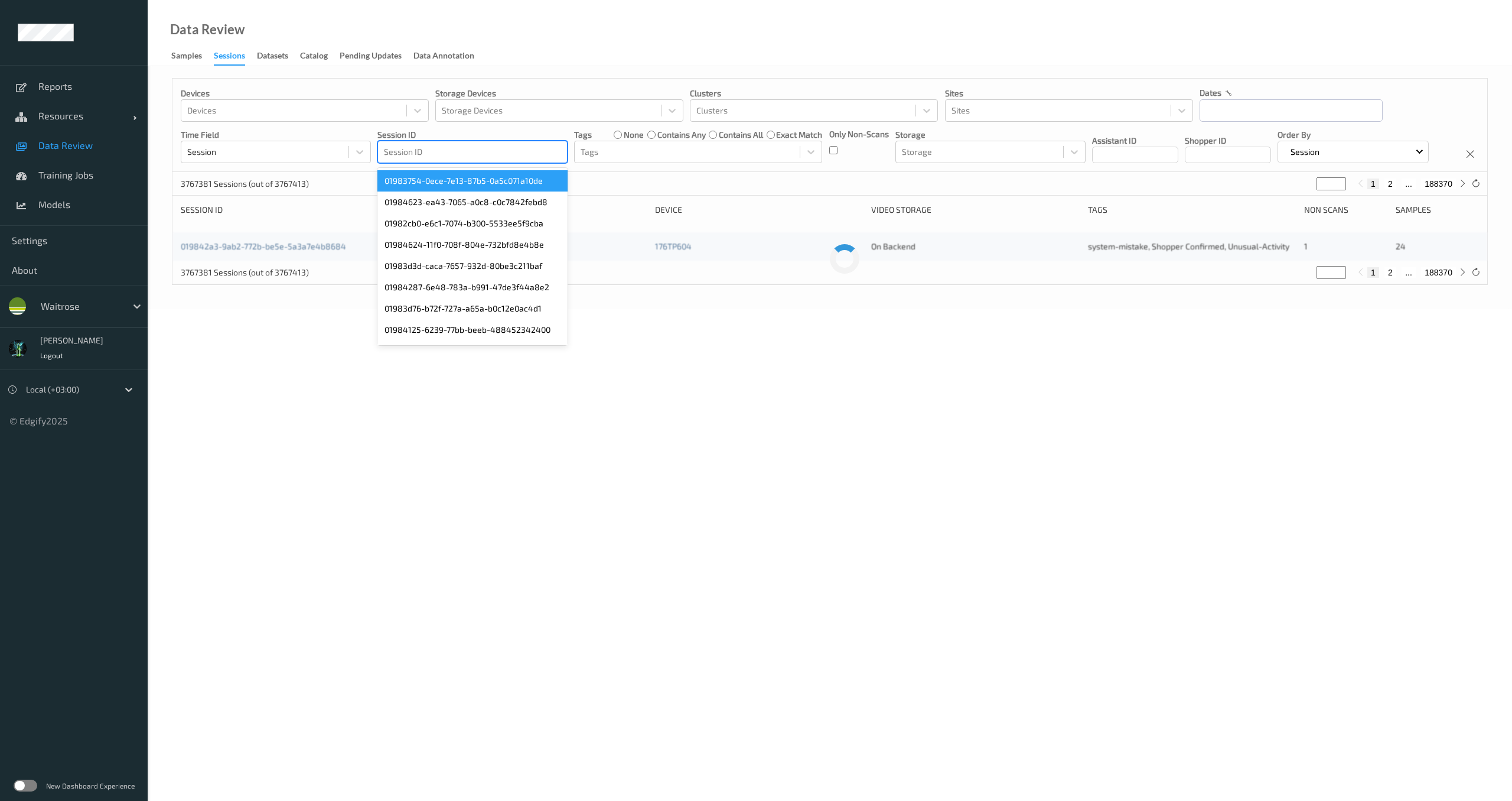
click at [454, 155] on div at bounding box center [472, 152] width 178 height 14
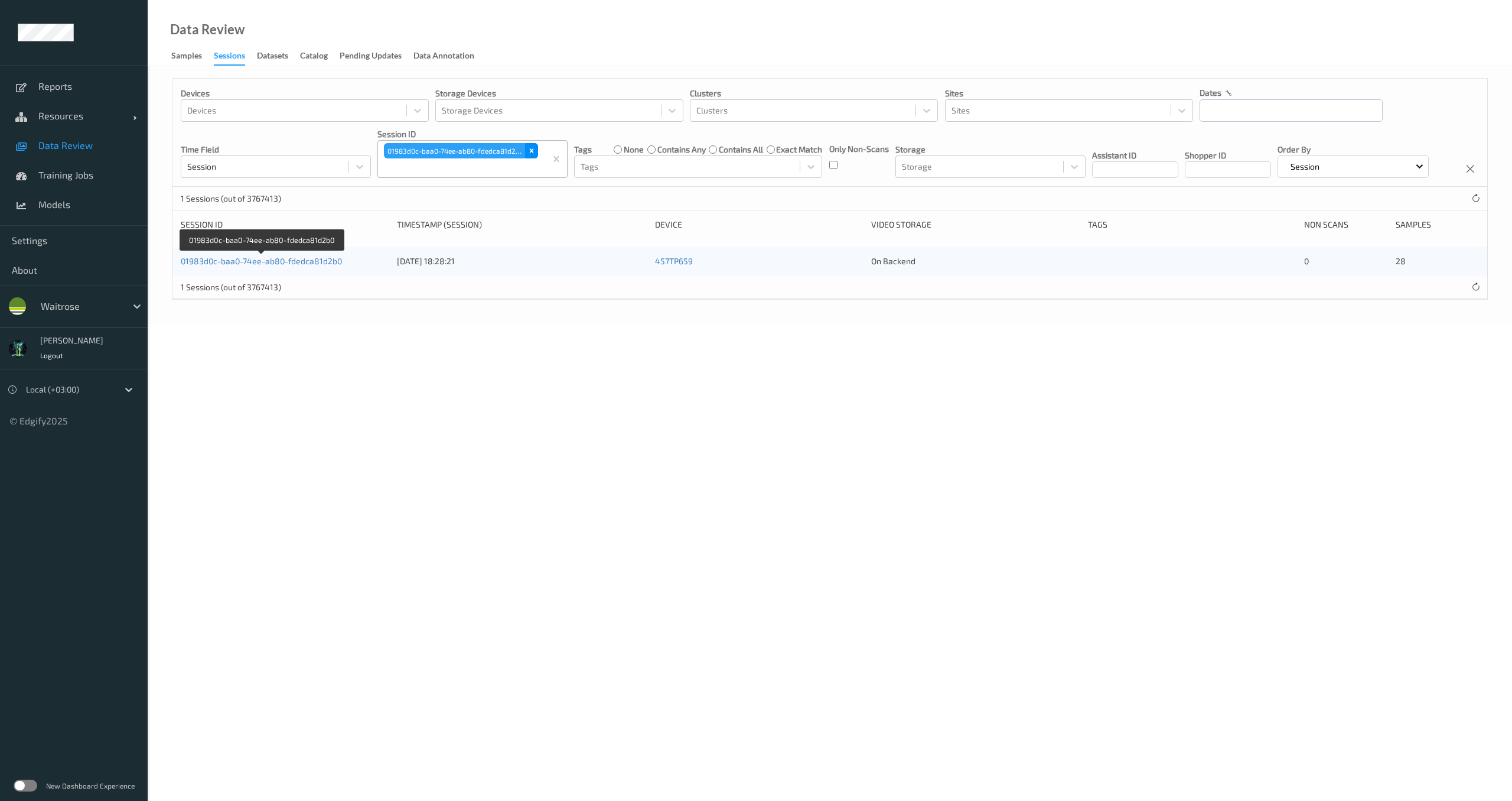
click at [532, 152] on icon "Remove 01983d0c-baa0-74ee-ab80-fdedca81d2b0" at bounding box center [532, 151] width 9 height 9
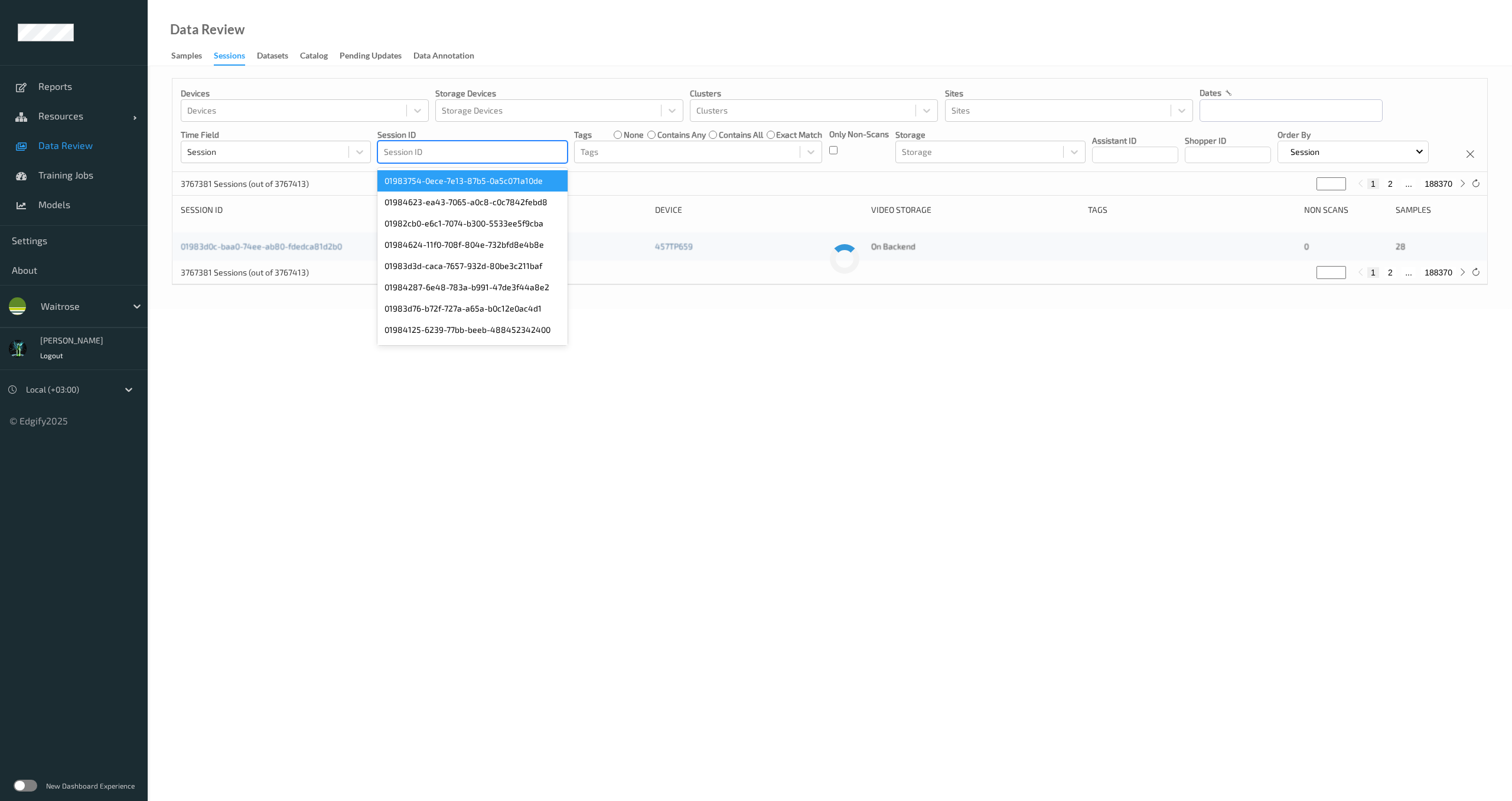
click at [475, 156] on div at bounding box center [472, 152] width 178 height 14
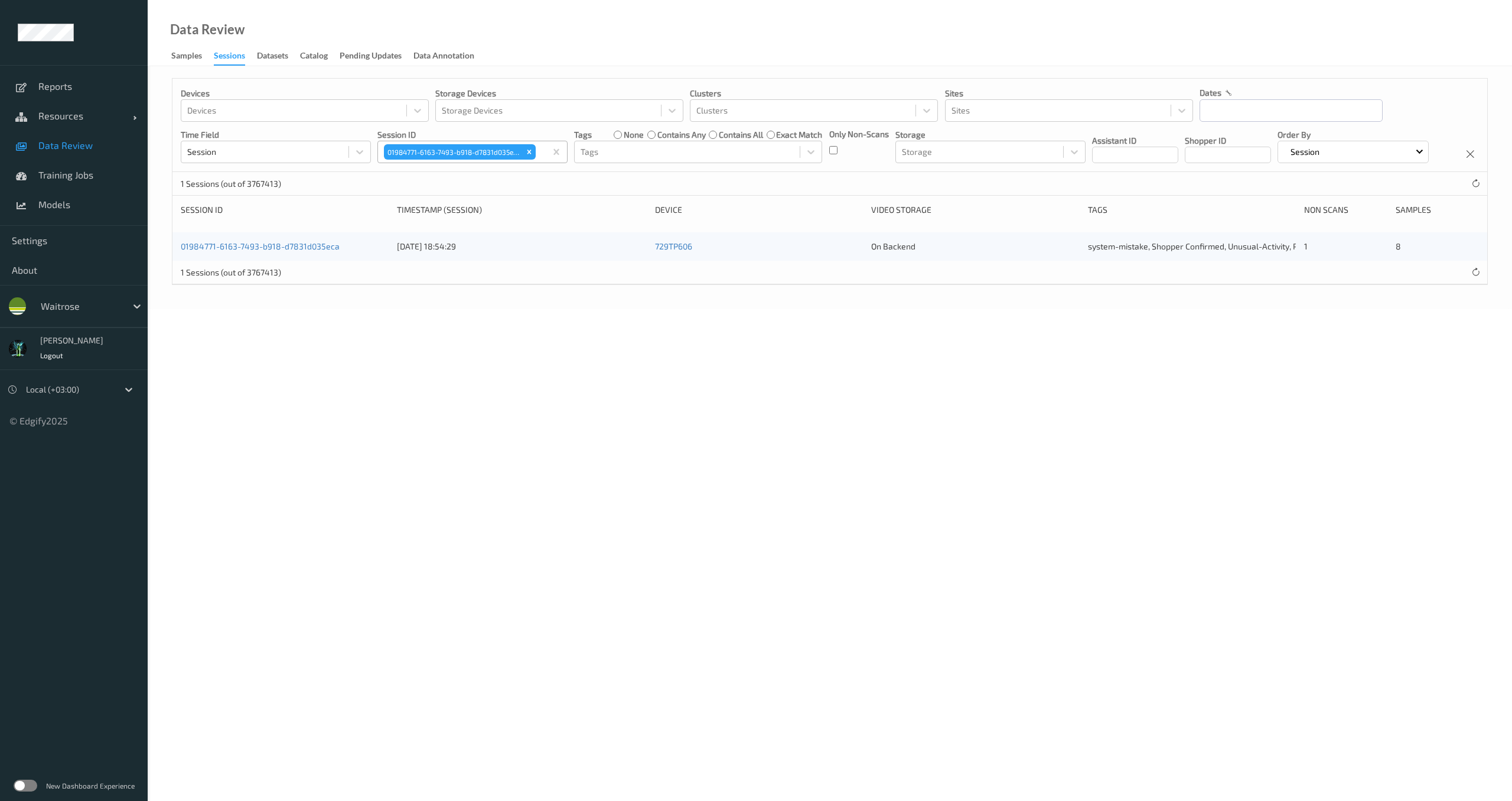
click at [537, 154] on div "01984771-6163-7493-b918-d7831d035eca" at bounding box center [462, 152] width 168 height 20
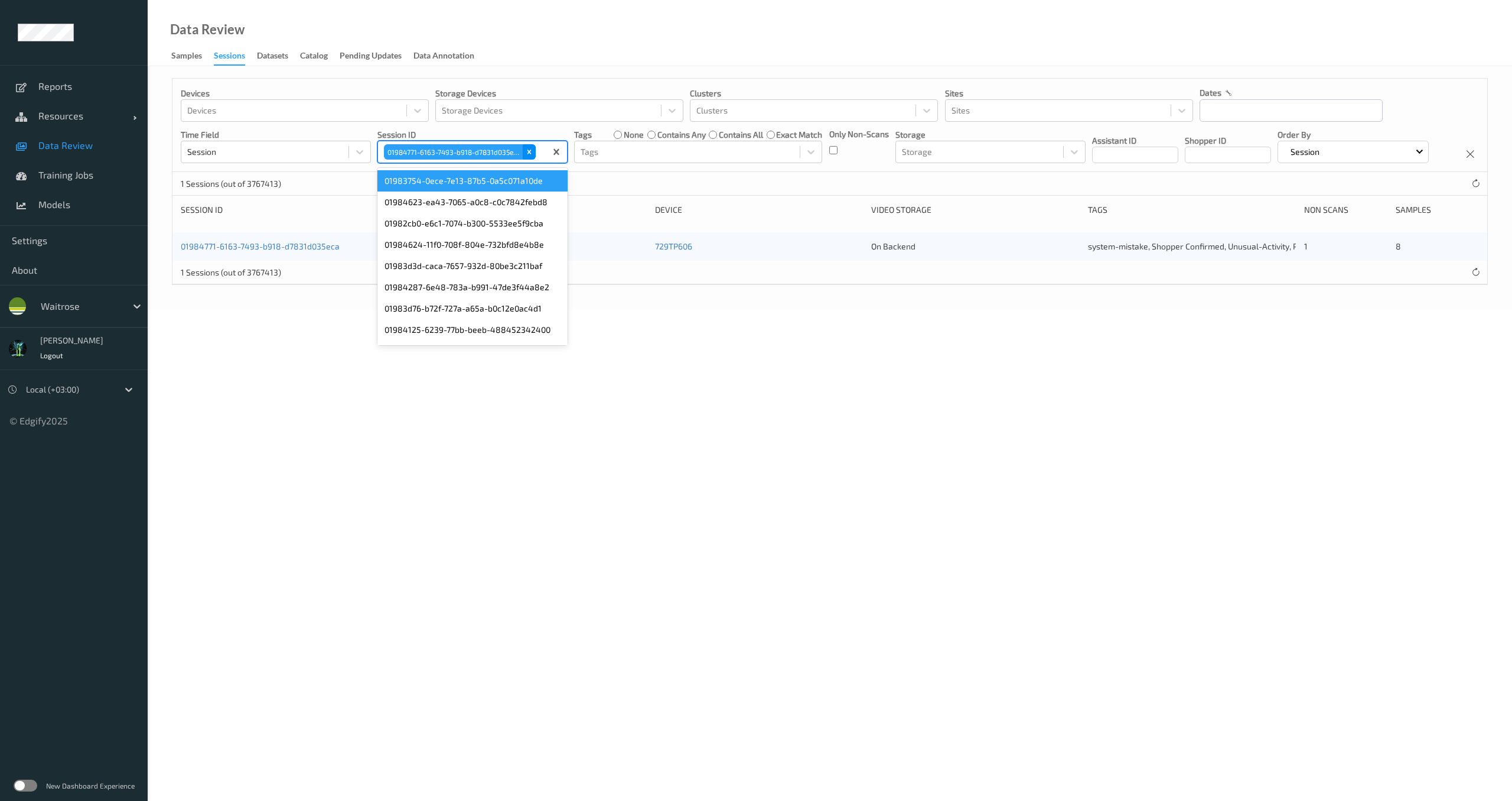
click at [531, 152] on icon "Remove 01984771-6163-7493-b918-d7831d035eca" at bounding box center [529, 152] width 9 height 9
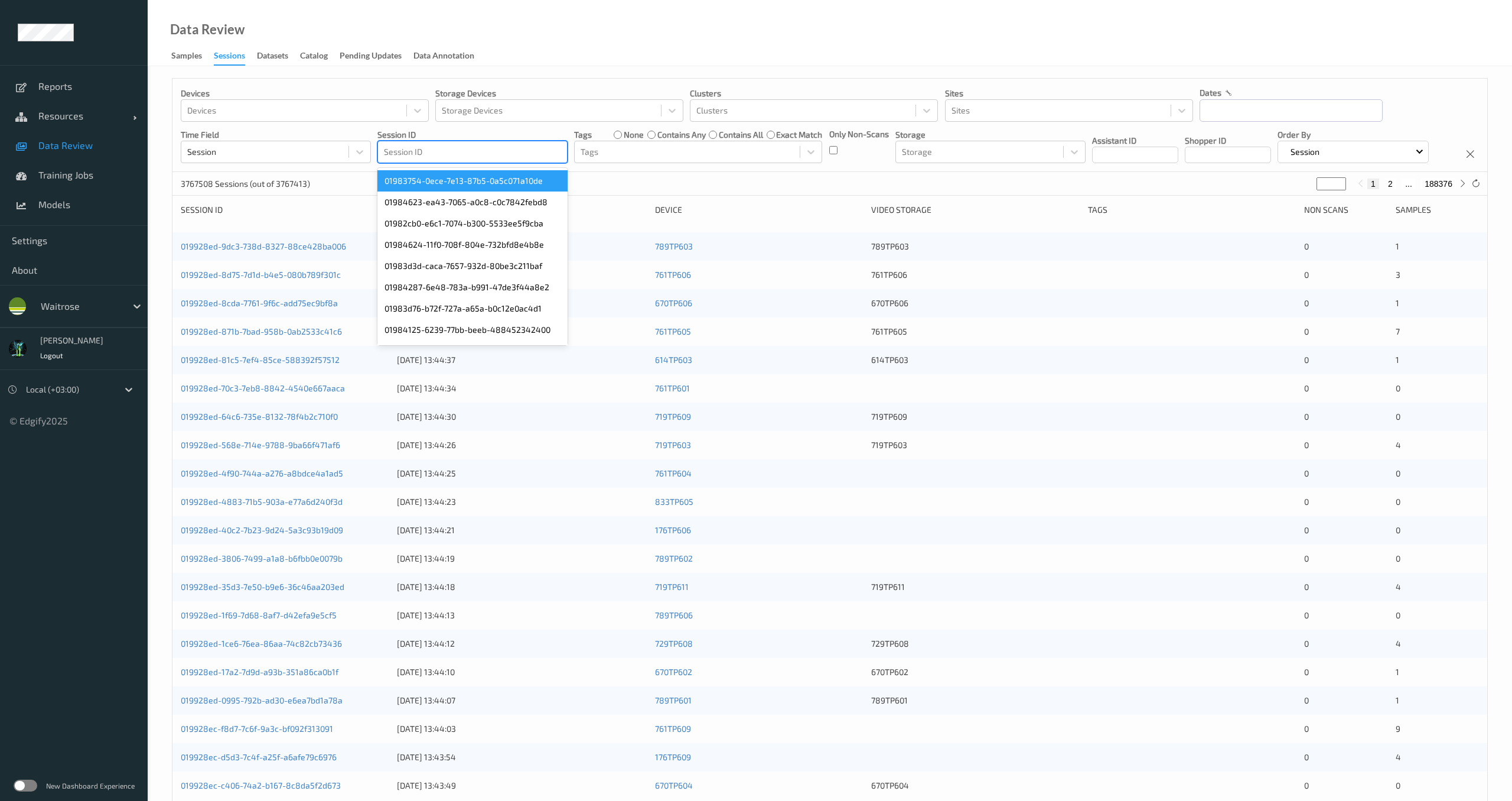
click at [477, 154] on div at bounding box center [472, 152] width 178 height 14
click at [475, 156] on div at bounding box center [472, 152] width 178 height 14
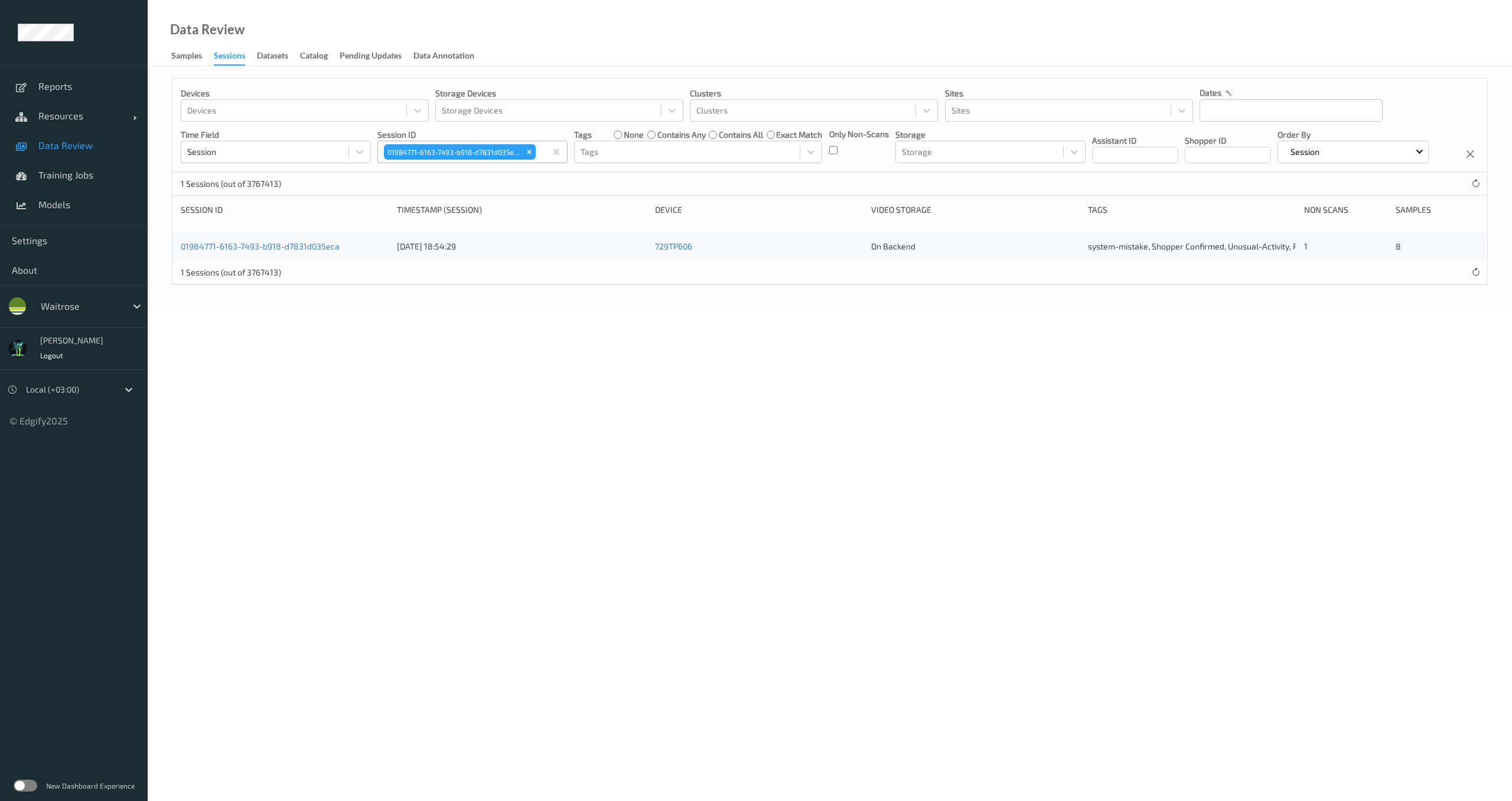
click at [520, 148] on div "01984771-6163-7493-b918-d7831d035eca" at bounding box center [453, 152] width 139 height 15
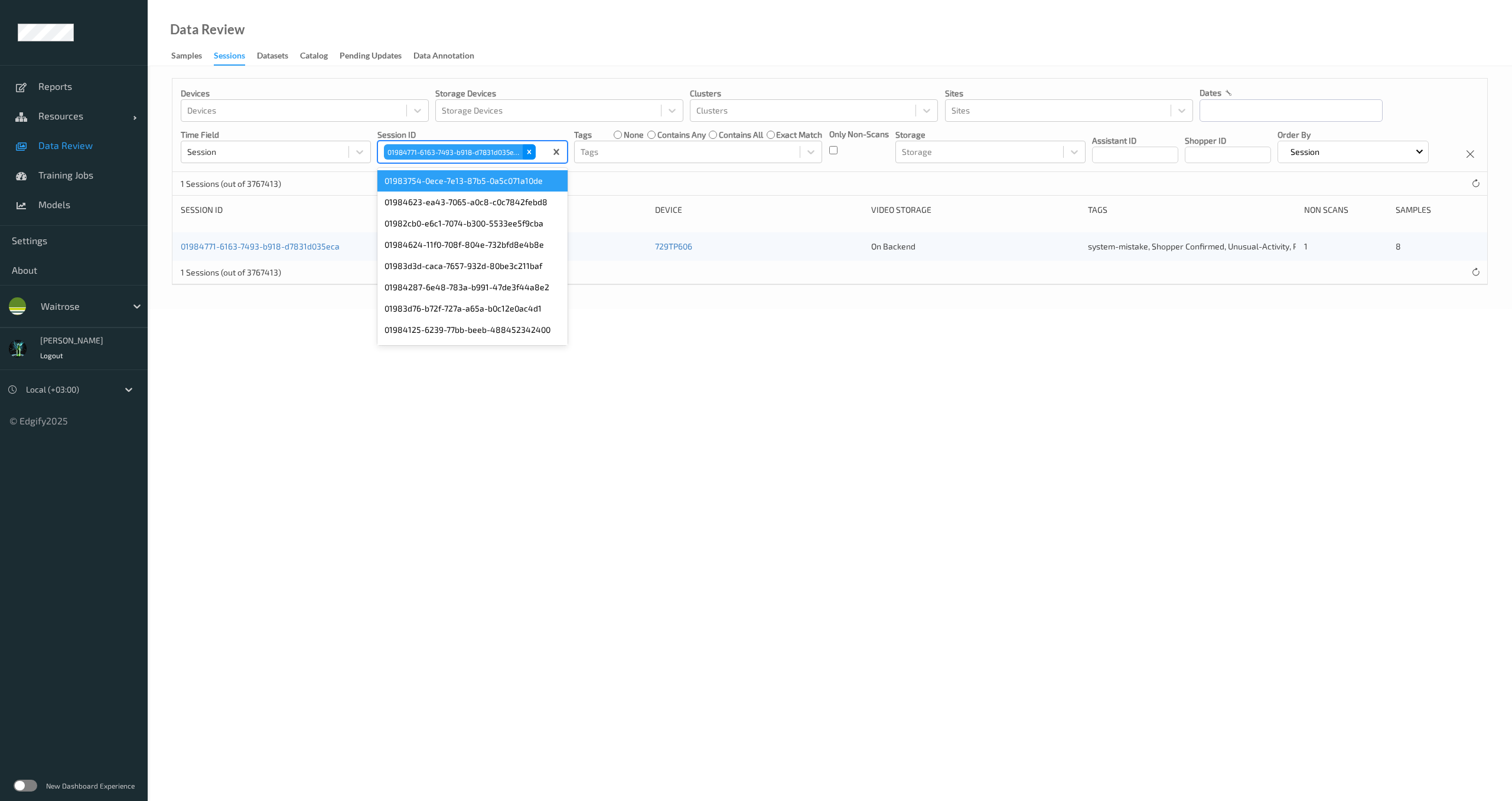
click at [528, 151] on icon "Remove 01984771-6163-7493-b918-d7831d035eca" at bounding box center [529, 152] width 9 height 9
click at [470, 155] on div at bounding box center [472, 152] width 178 height 14
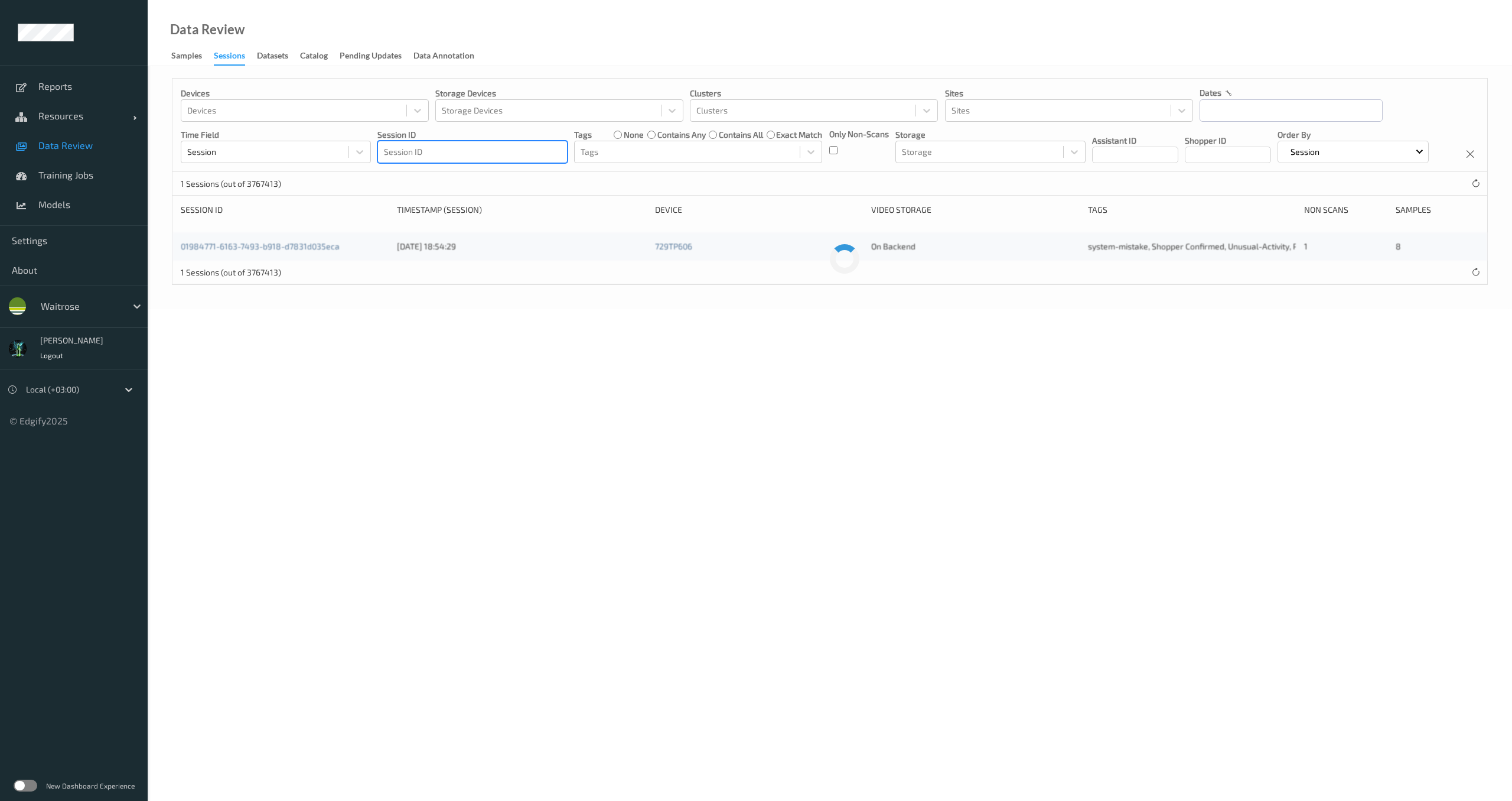
click at [467, 159] on div "Session ID" at bounding box center [472, 152] width 189 height 19
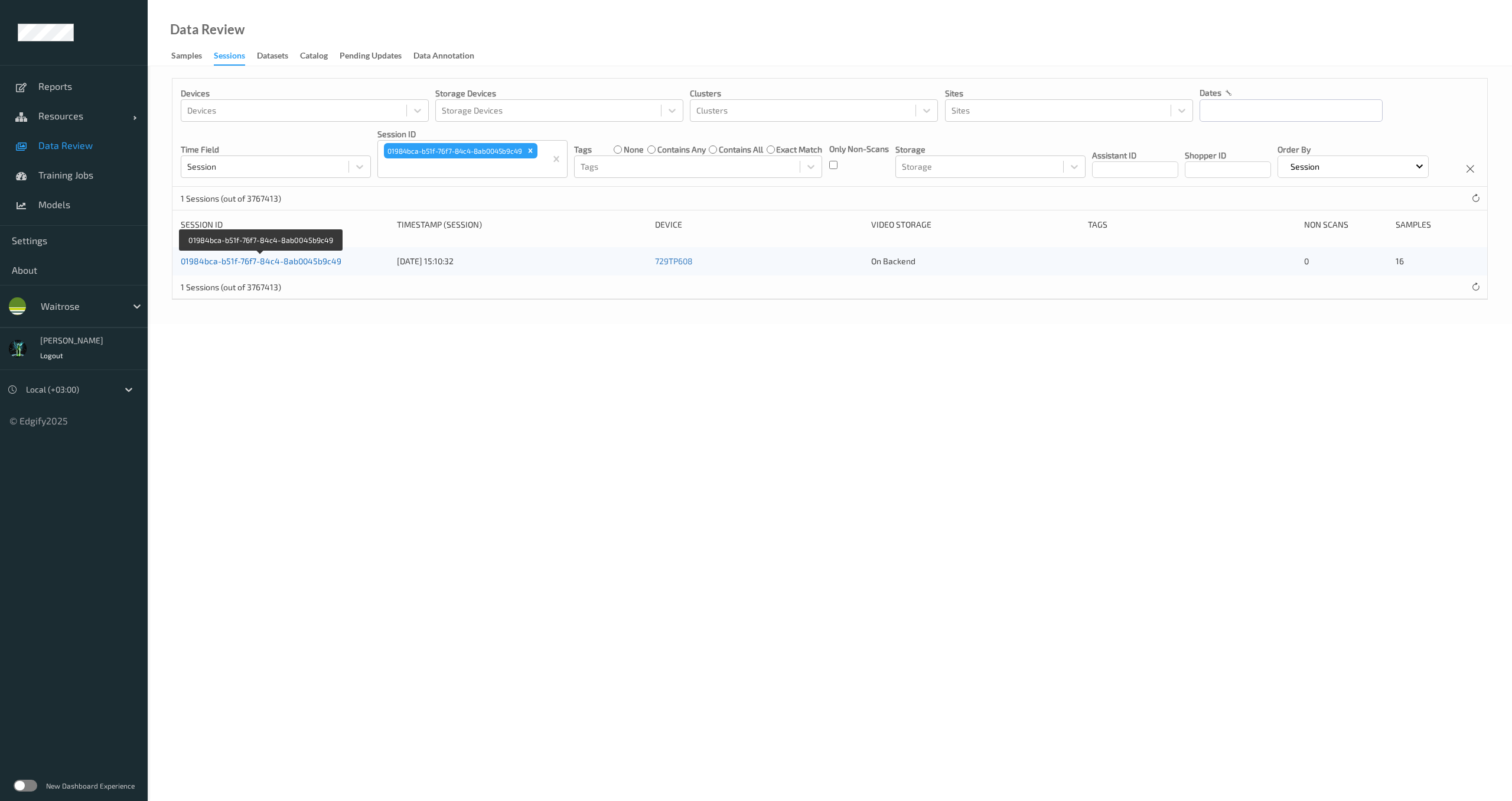
click at [318, 266] on link "01984bca-b51f-76f7-84c4-8ab0045b9c49" at bounding box center [260, 260] width 160 height 10
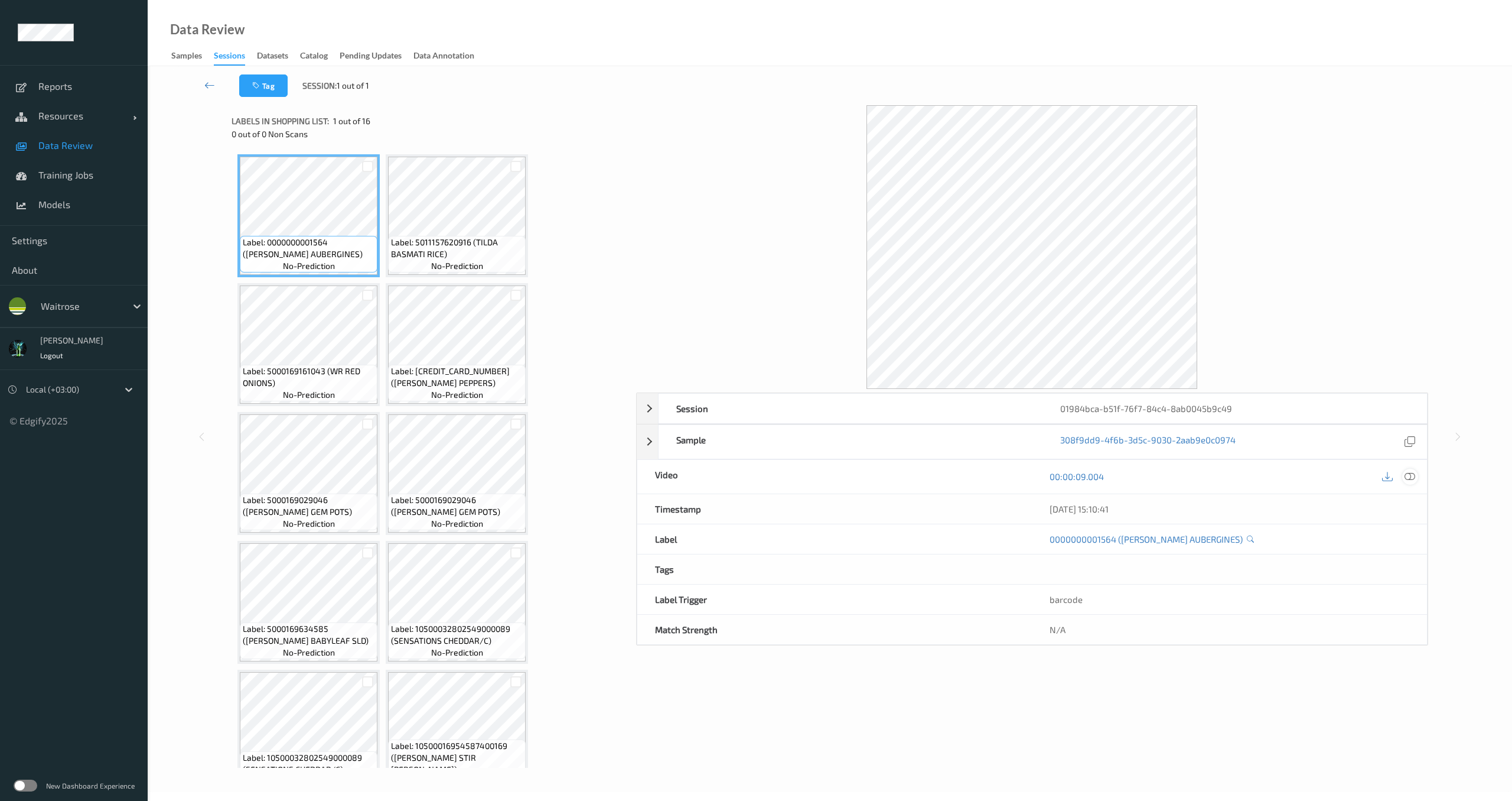
click at [1405, 480] on icon at bounding box center [1409, 475] width 11 height 11
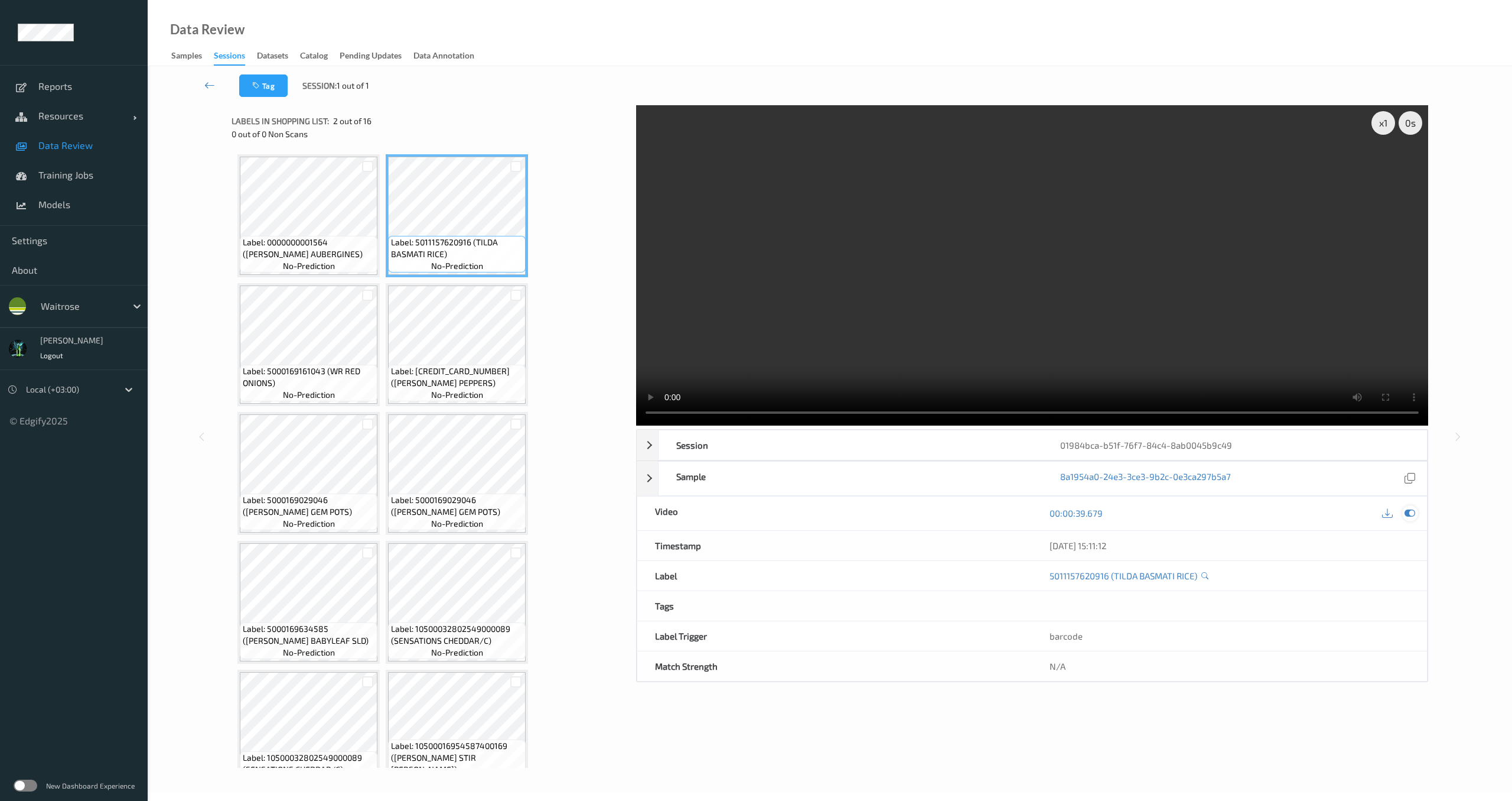
click at [1408, 516] on icon at bounding box center [1409, 513] width 11 height 11
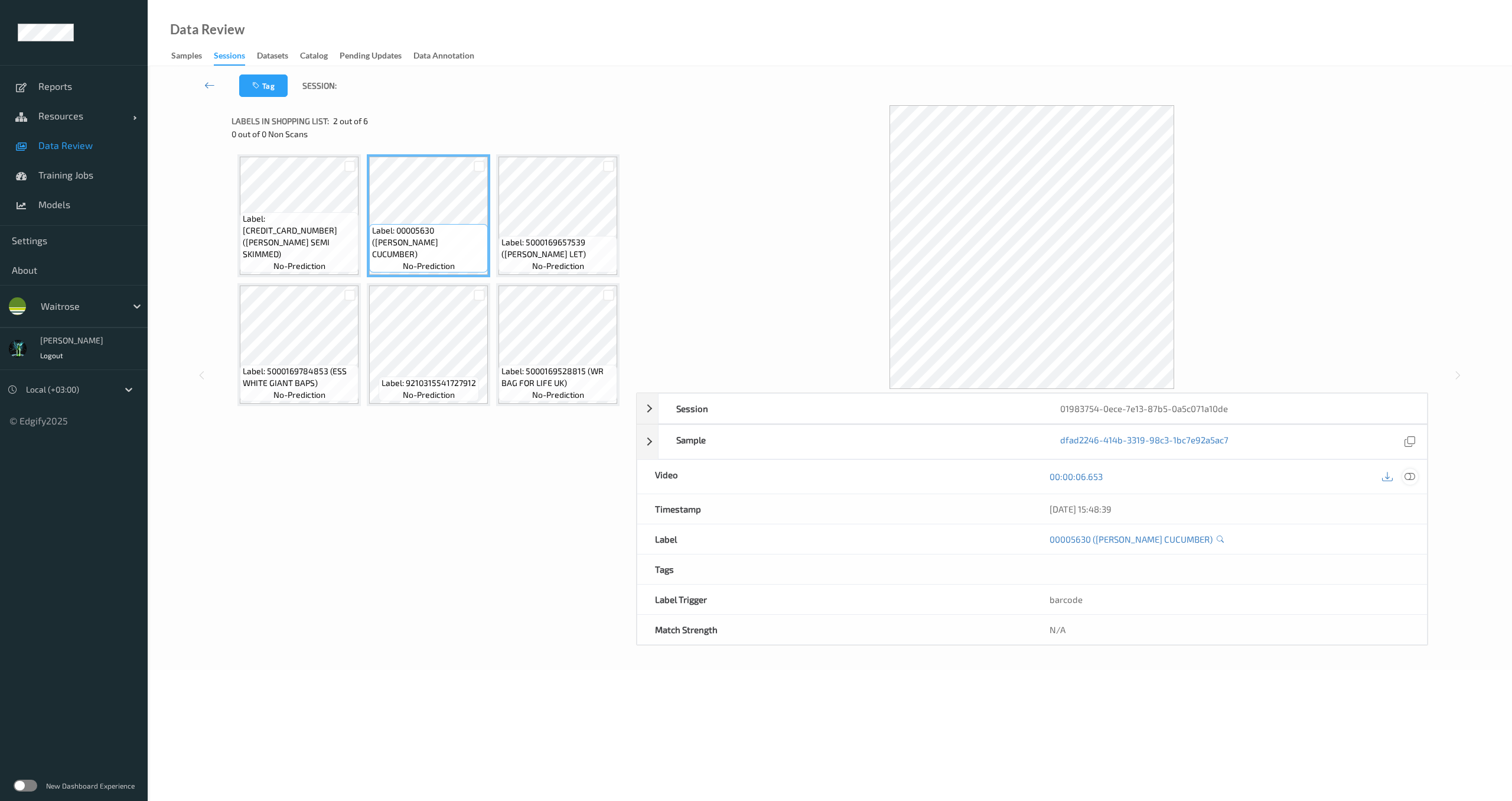
click at [1415, 479] on icon at bounding box center [1409, 475] width 11 height 11
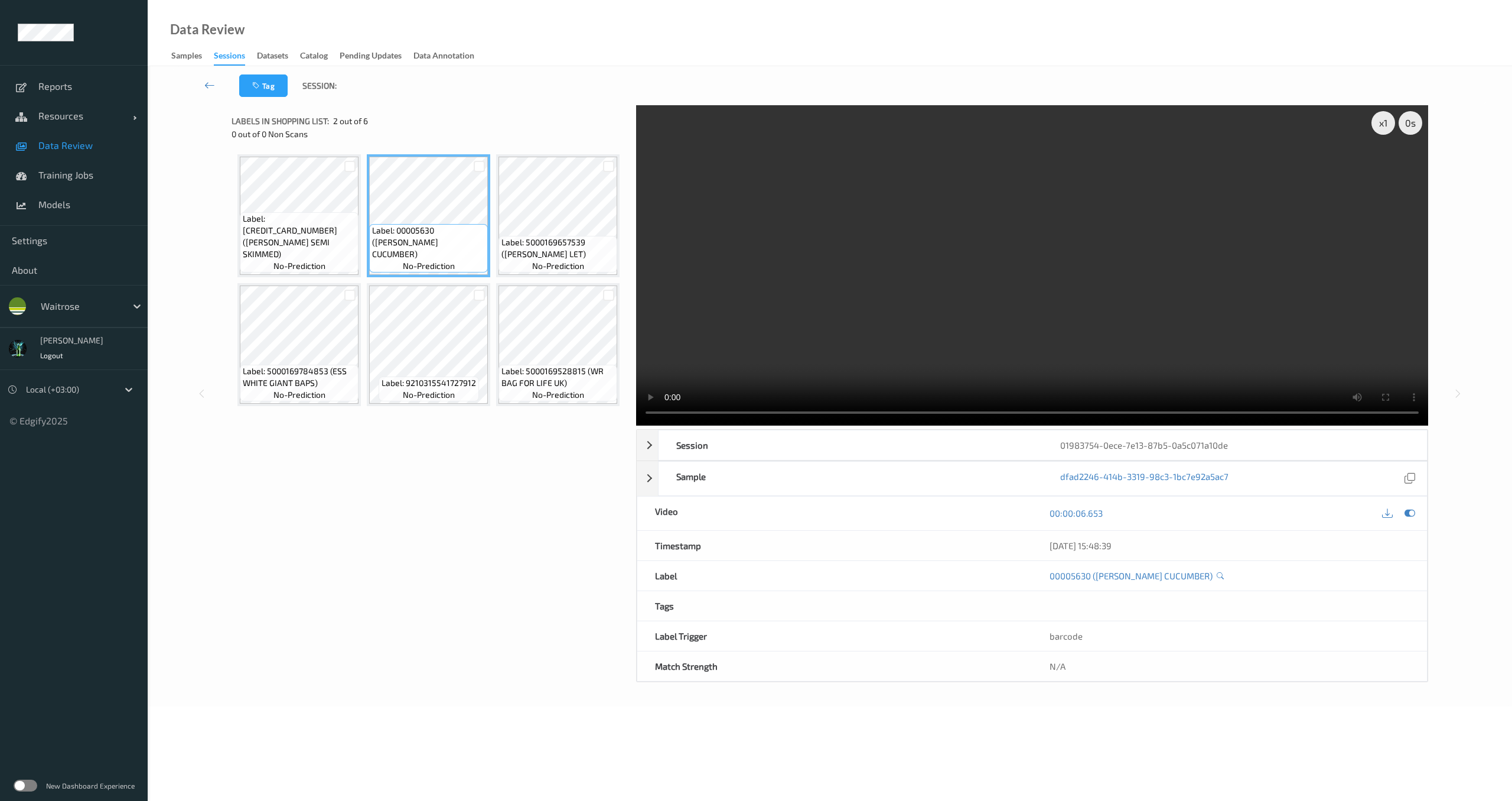
drag, startPoint x: 1409, startPoint y: 518, endPoint x: 1396, endPoint y: 510, distance: 15.3
click at [1409, 518] on icon at bounding box center [1409, 513] width 11 height 11
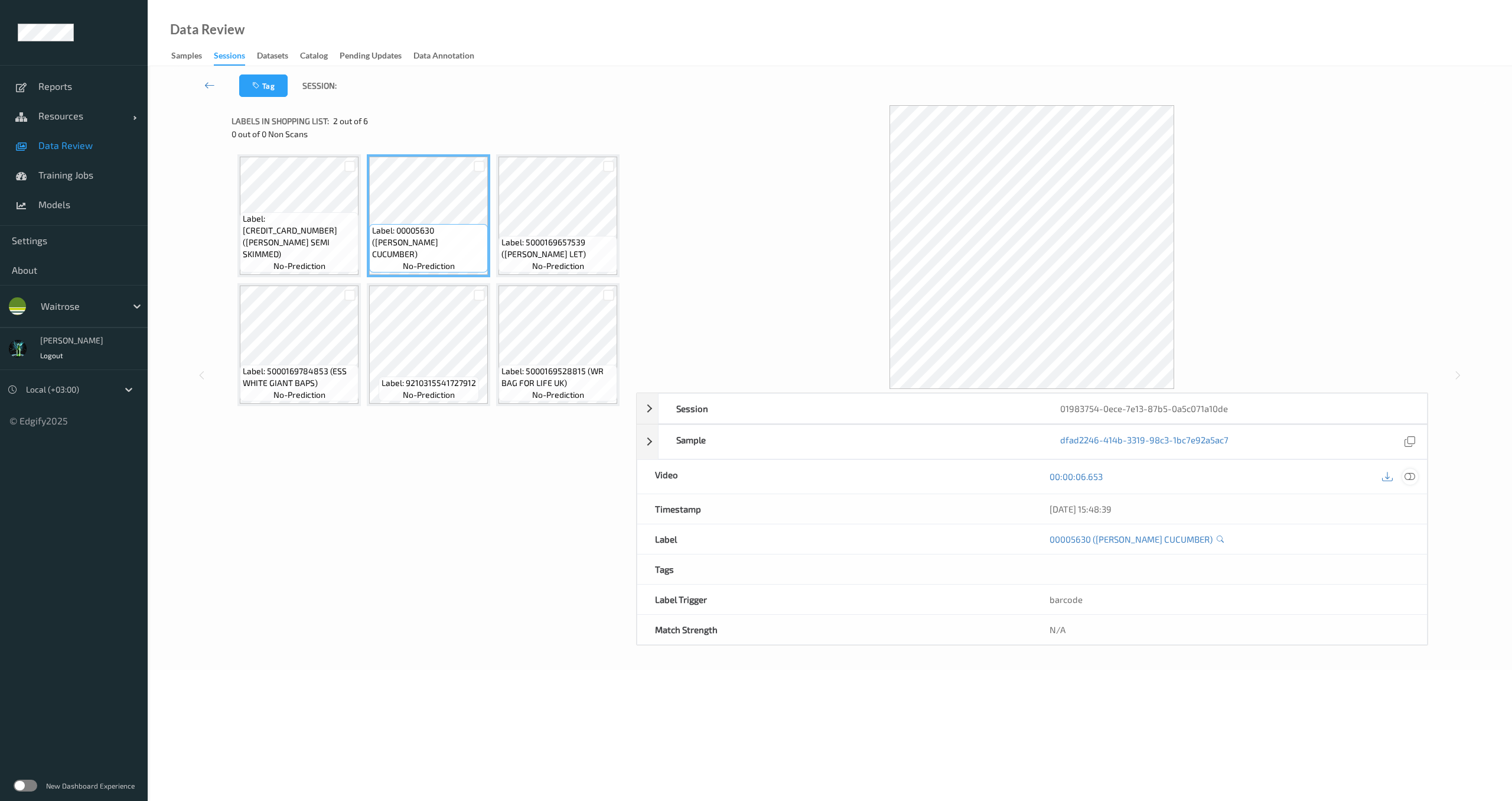
click at [1411, 478] on icon at bounding box center [1409, 475] width 11 height 11
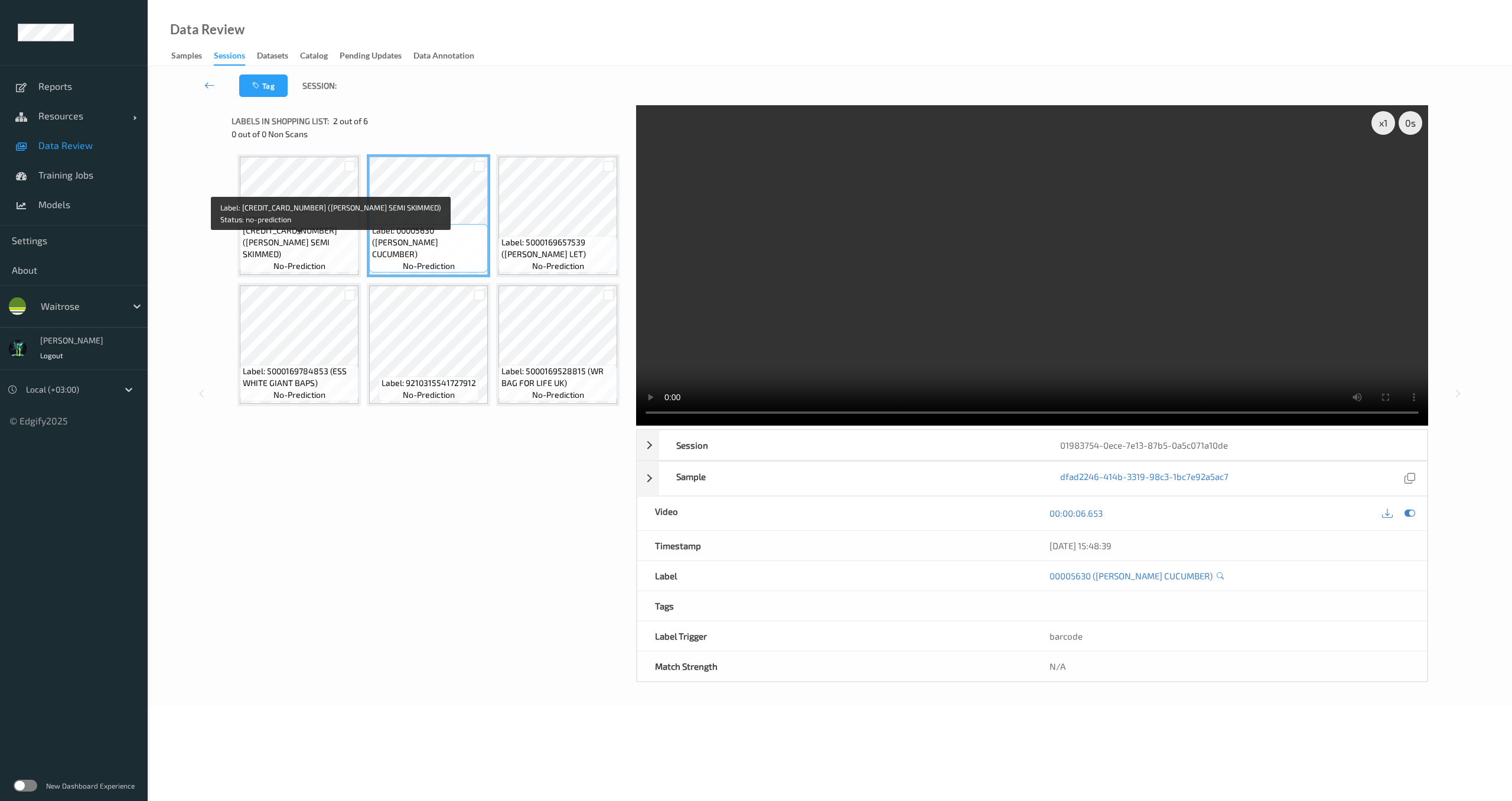
click at [344, 239] on span "Label: 5000169015315 (WR ESS SEMI SKIMMED)" at bounding box center [300, 236] width 113 height 47
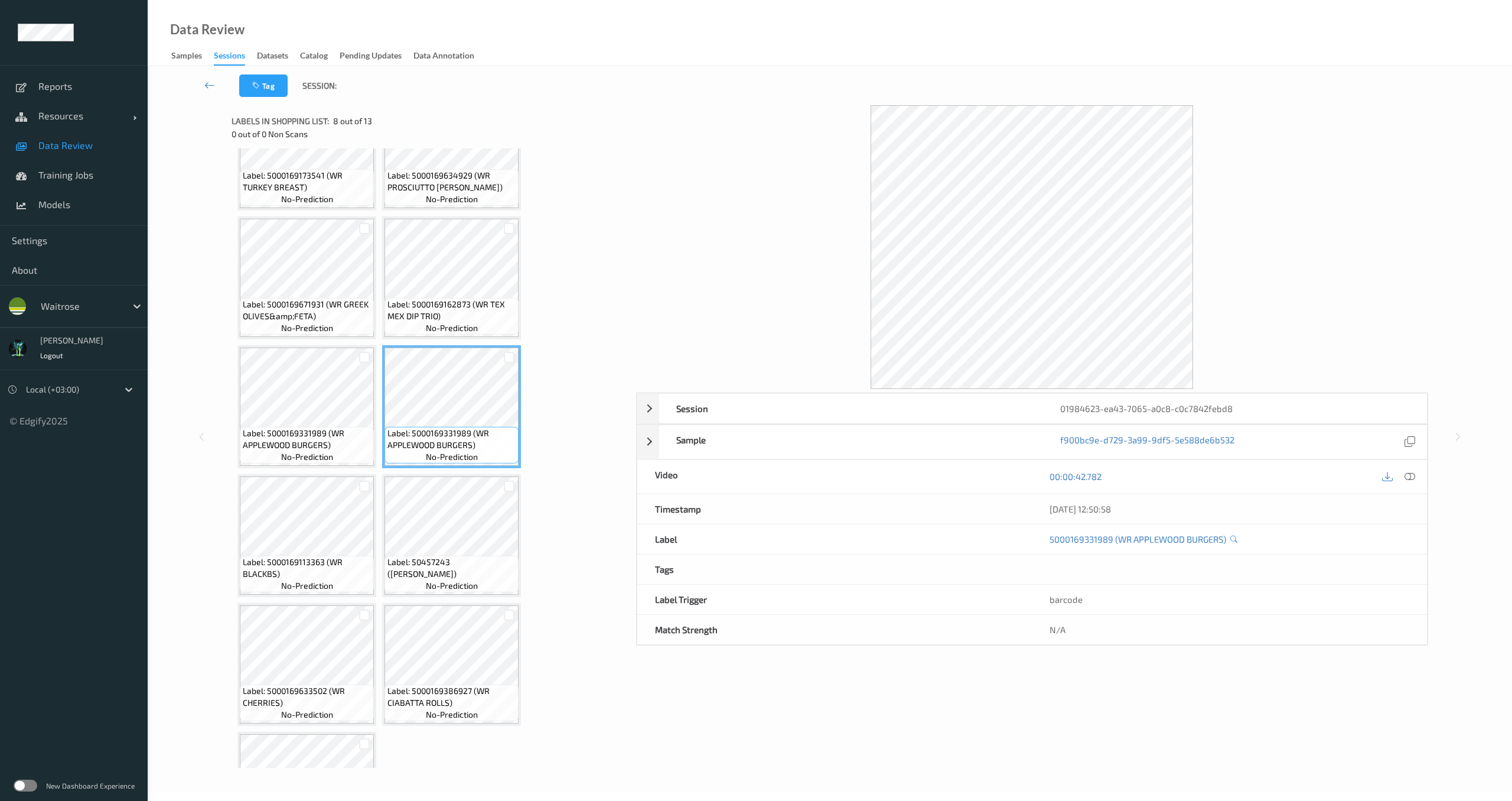
scroll to position [168, 0]
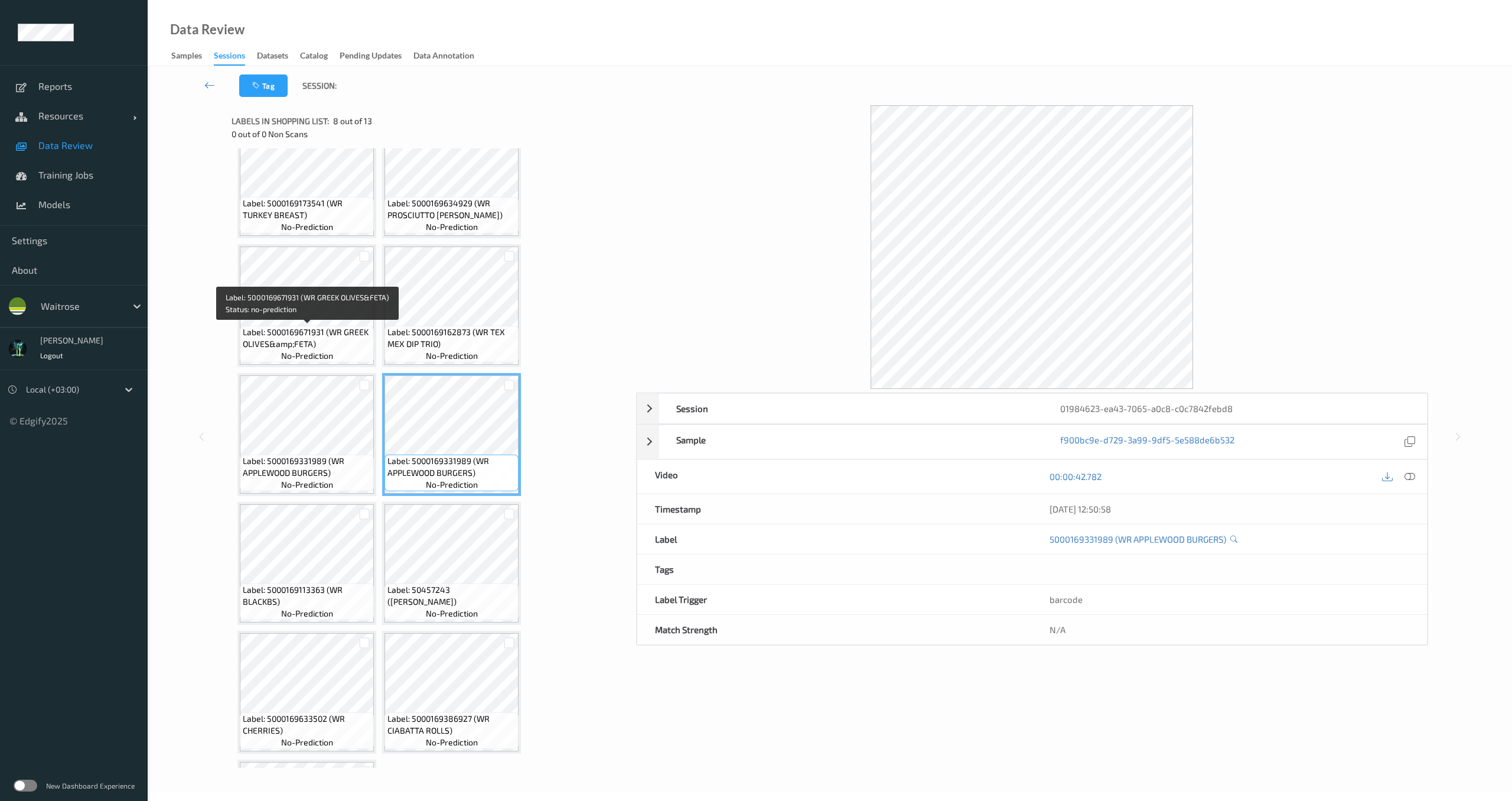
click at [279, 352] on div "Label: 5000169671931 (WR GREEK OLIVES&amp;FETA) no-prediction" at bounding box center [307, 344] width 134 height 36
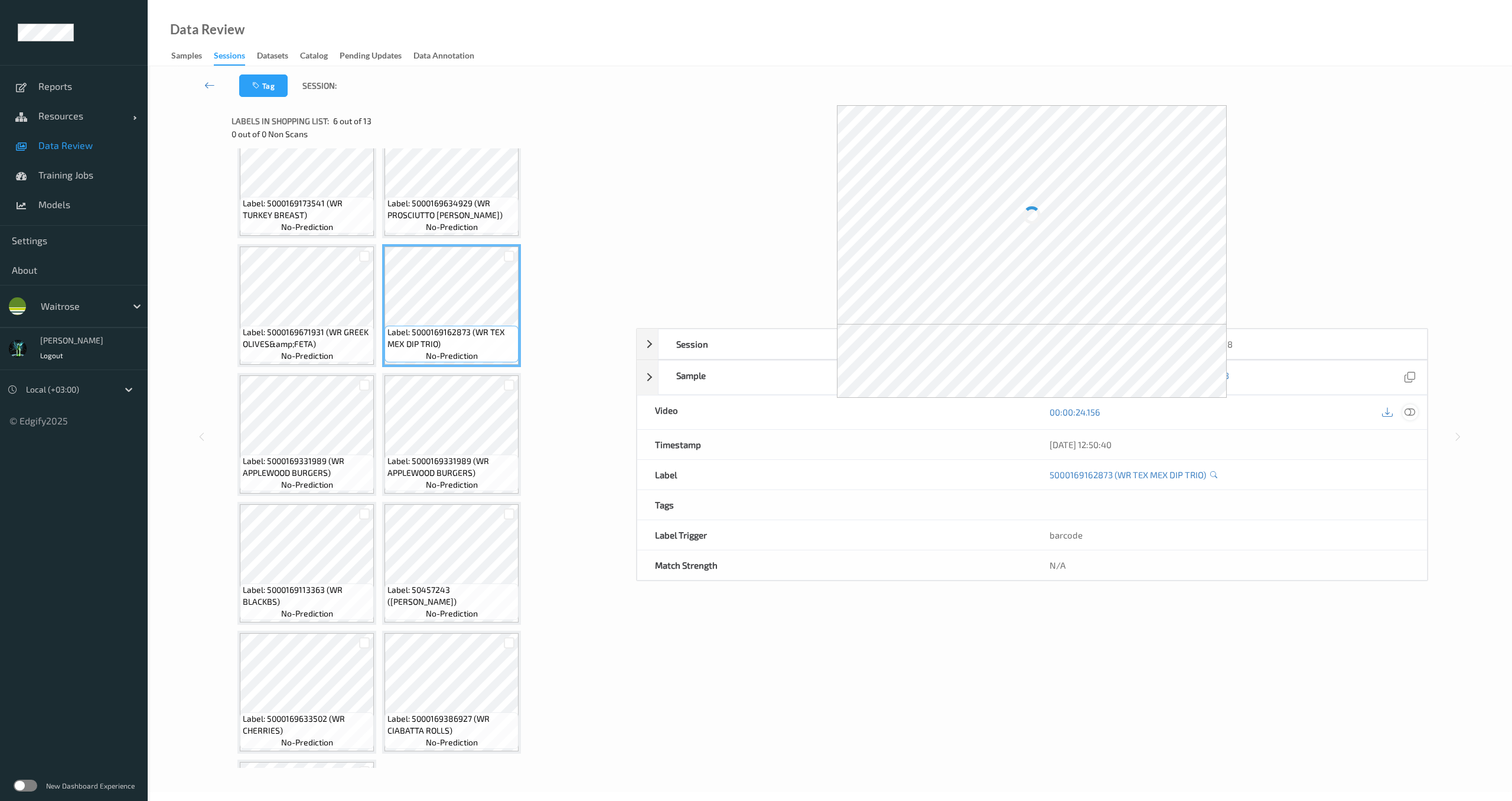
click at [1409, 418] on div at bounding box center [1410, 412] width 16 height 16
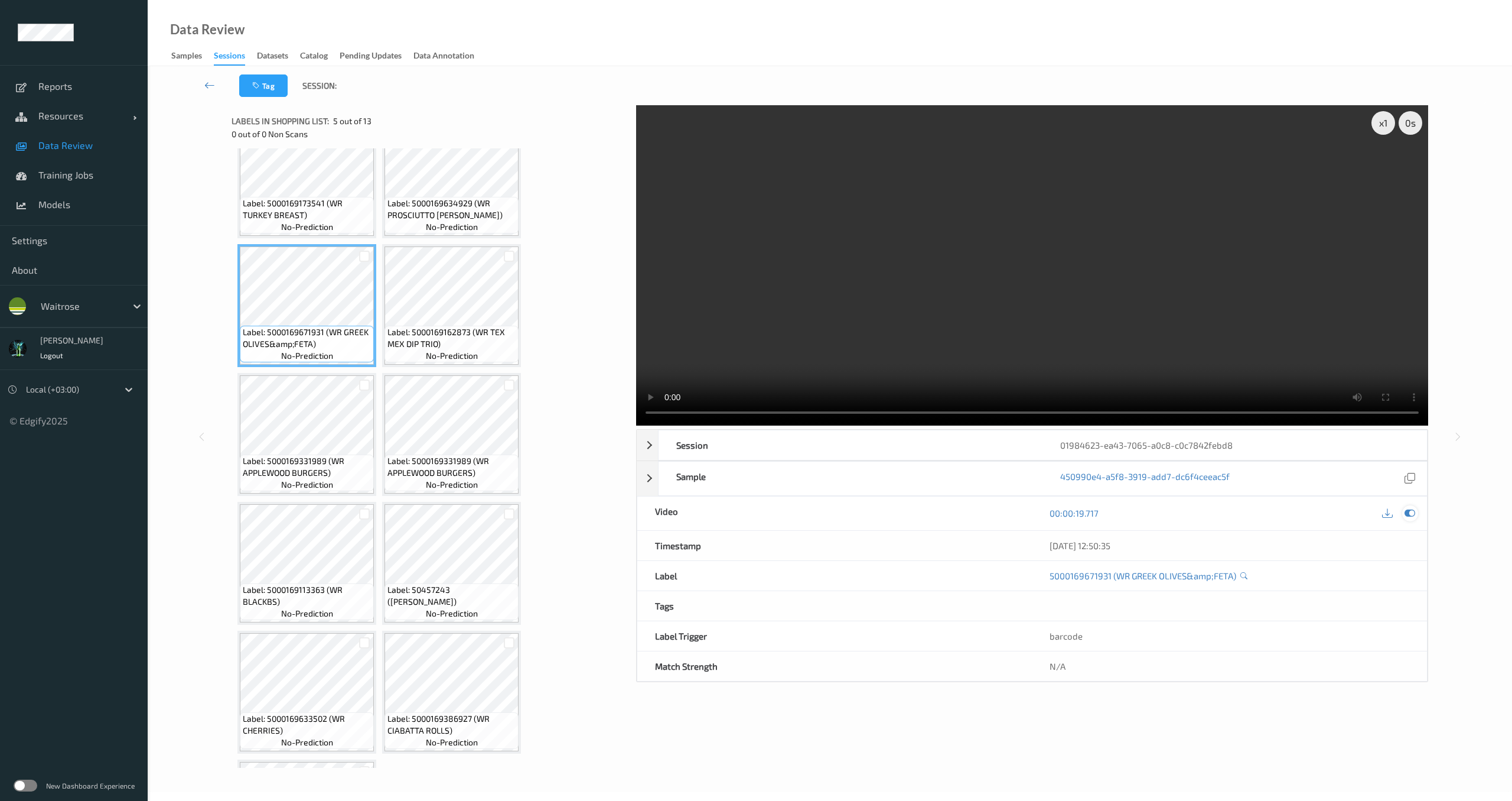
click at [1411, 512] on icon at bounding box center [1409, 513] width 11 height 11
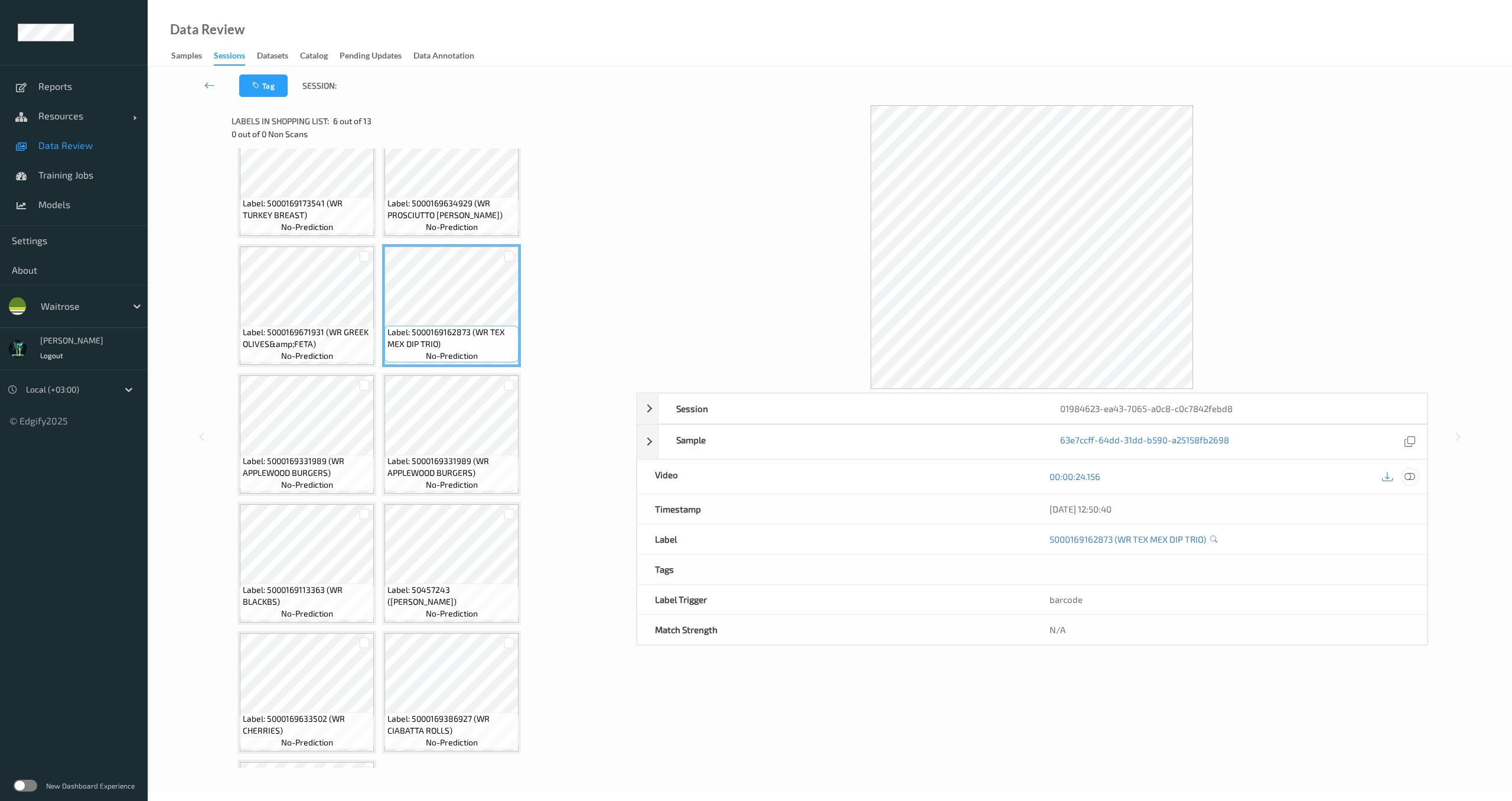
click at [1420, 480] on div "00:00:24.156" at bounding box center [1229, 476] width 395 height 34
click at [1414, 481] on icon at bounding box center [1409, 475] width 11 height 11
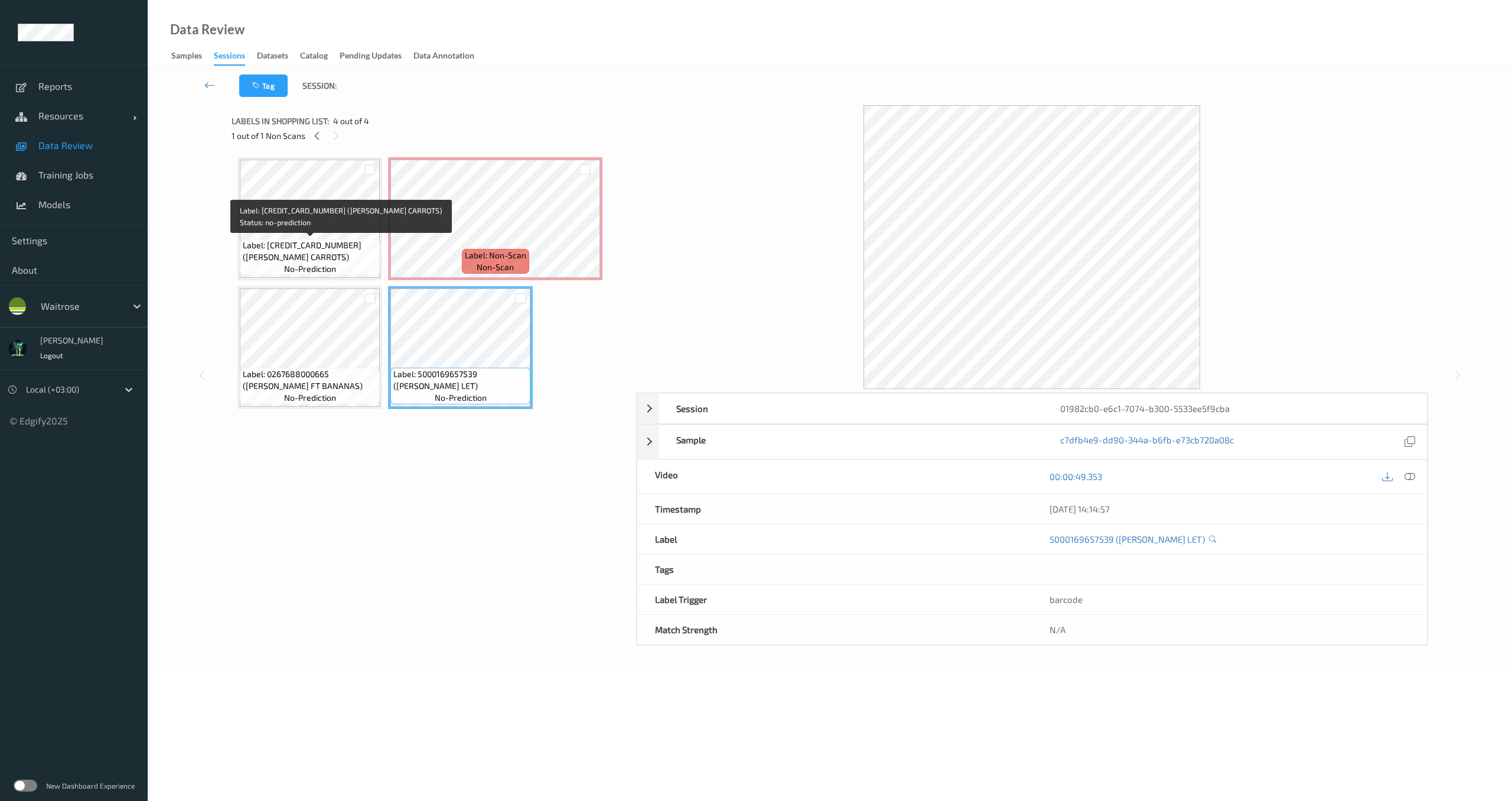
click at [294, 242] on span "Label: 5000169011744 (WR ESS CARROTS)" at bounding box center [310, 251] width 134 height 24
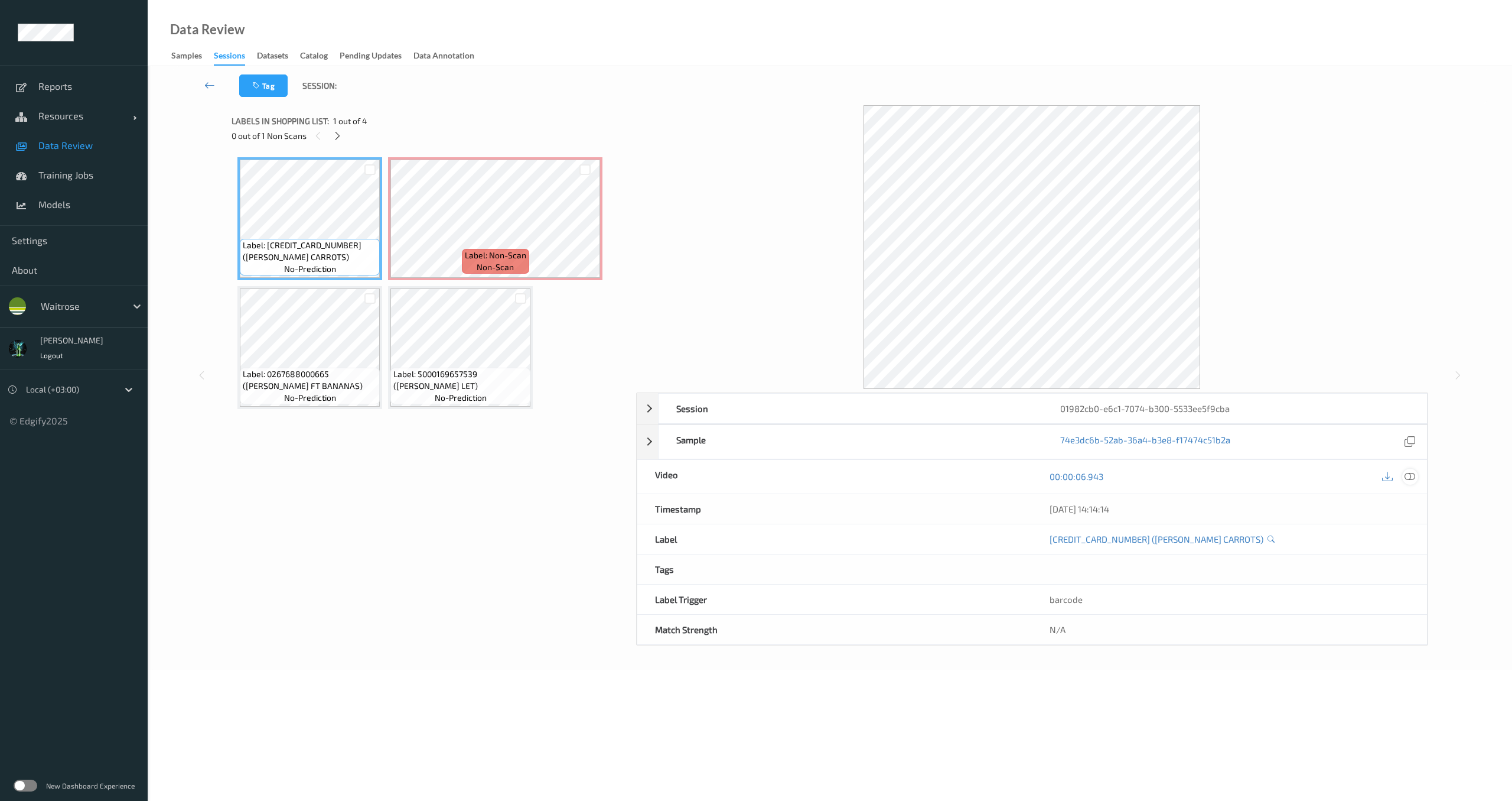
click at [1412, 480] on icon at bounding box center [1409, 475] width 11 height 11
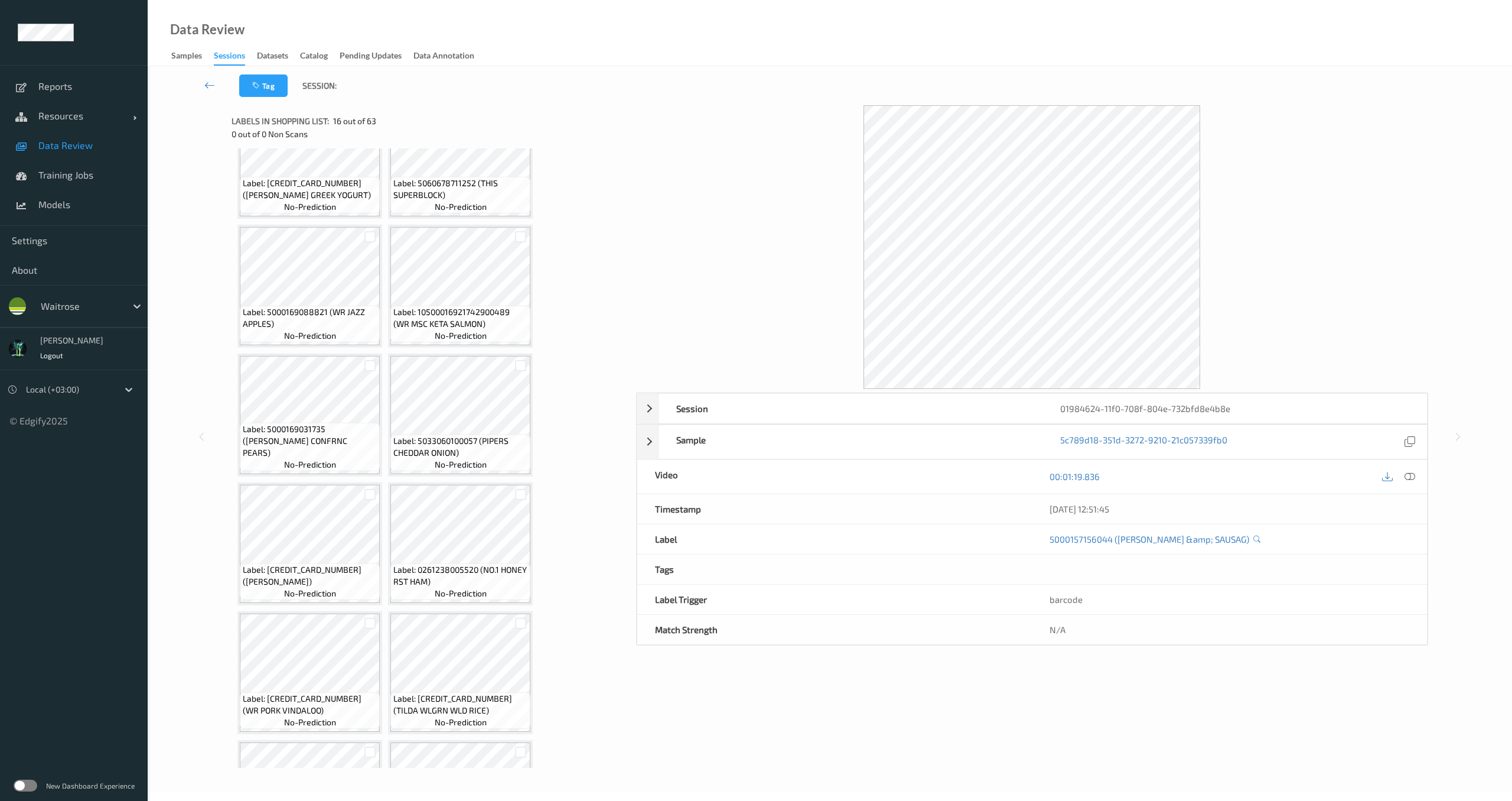
scroll to position [1748, 0]
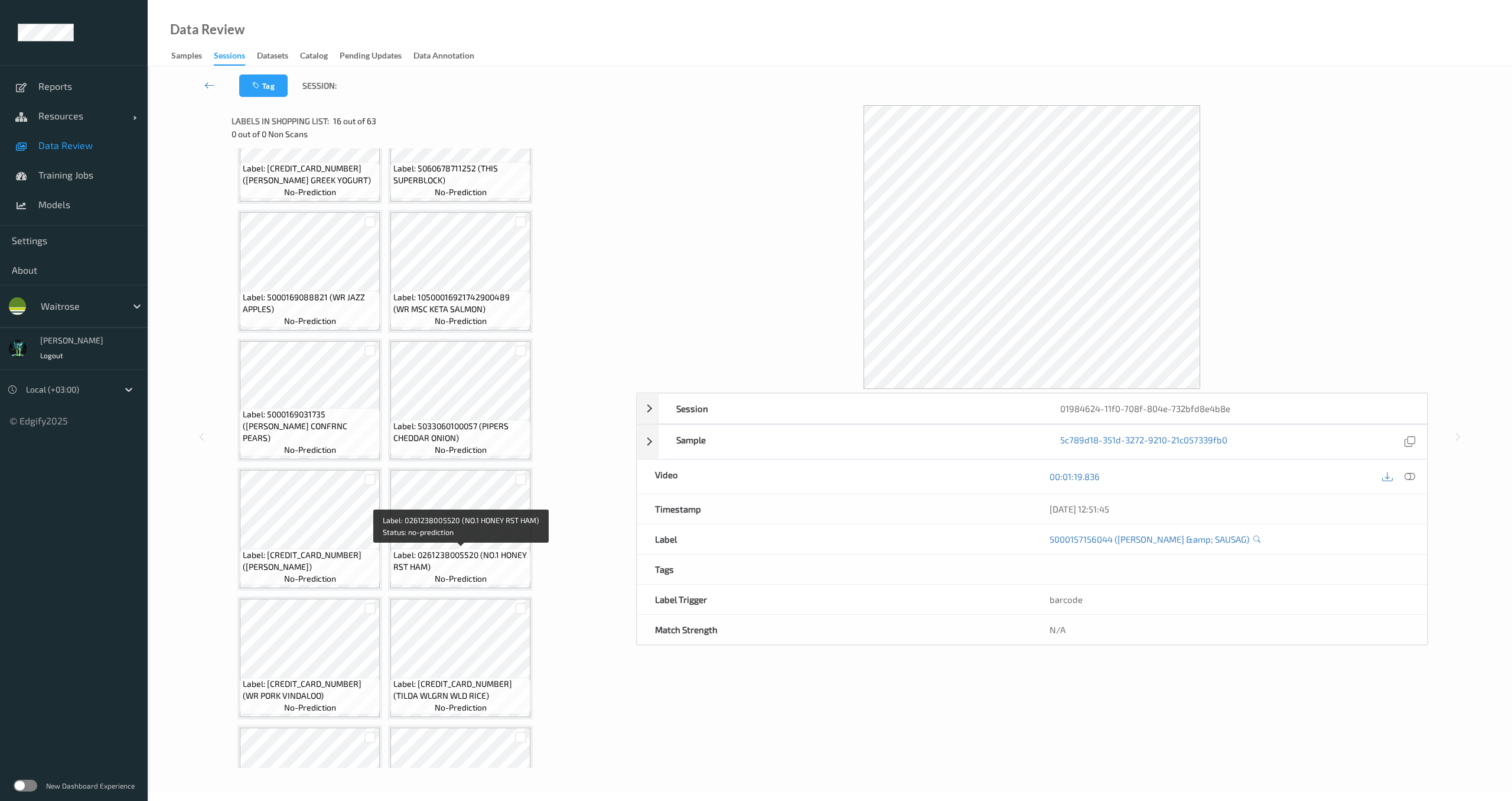
click at [419, 557] on span "Label: 0261238005520 (NO.1 HONEY RST HAM)" at bounding box center [461, 561] width 134 height 24
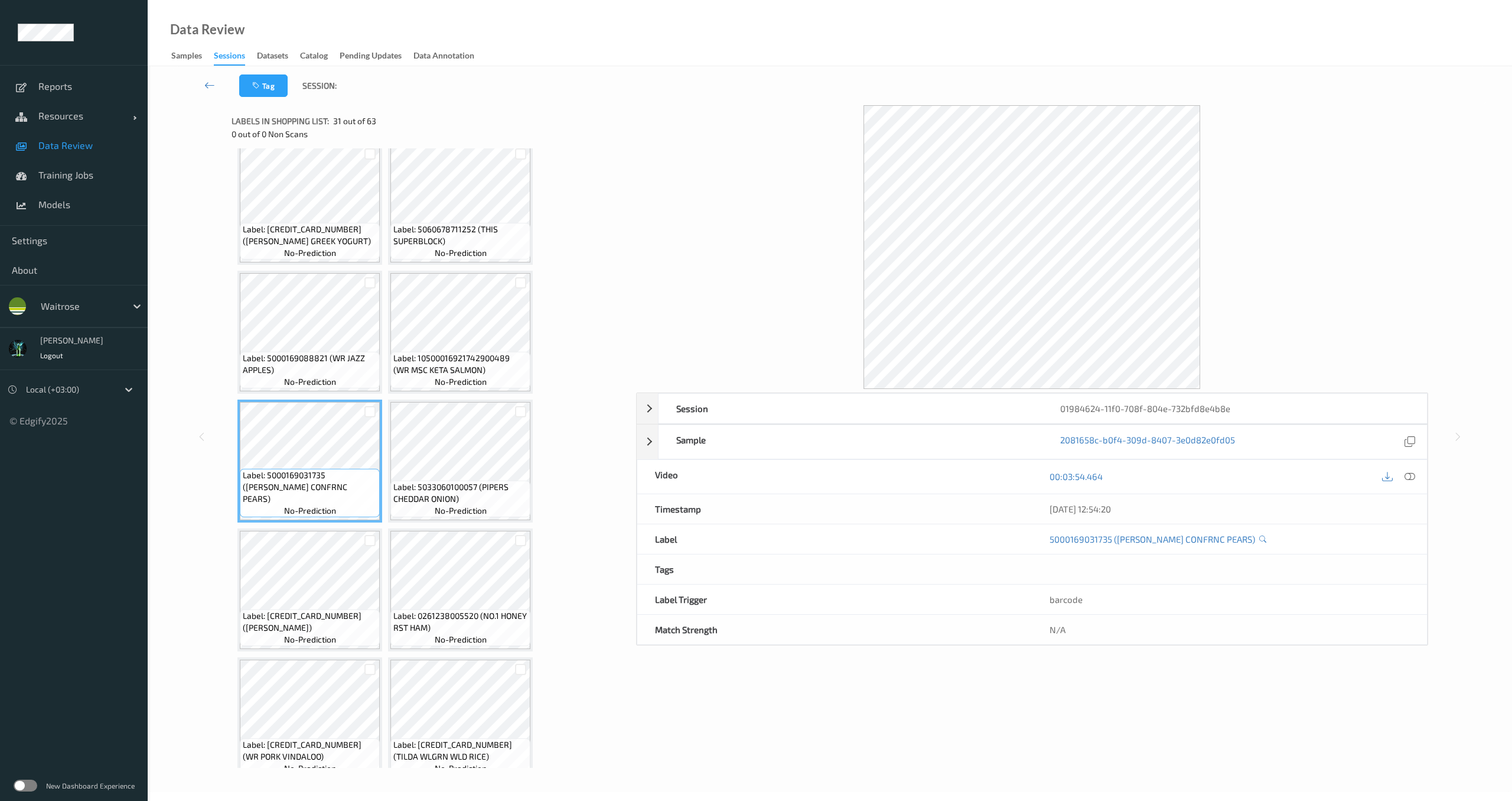
scroll to position [1688, 0]
click at [1412, 474] on icon at bounding box center [1409, 475] width 11 height 11
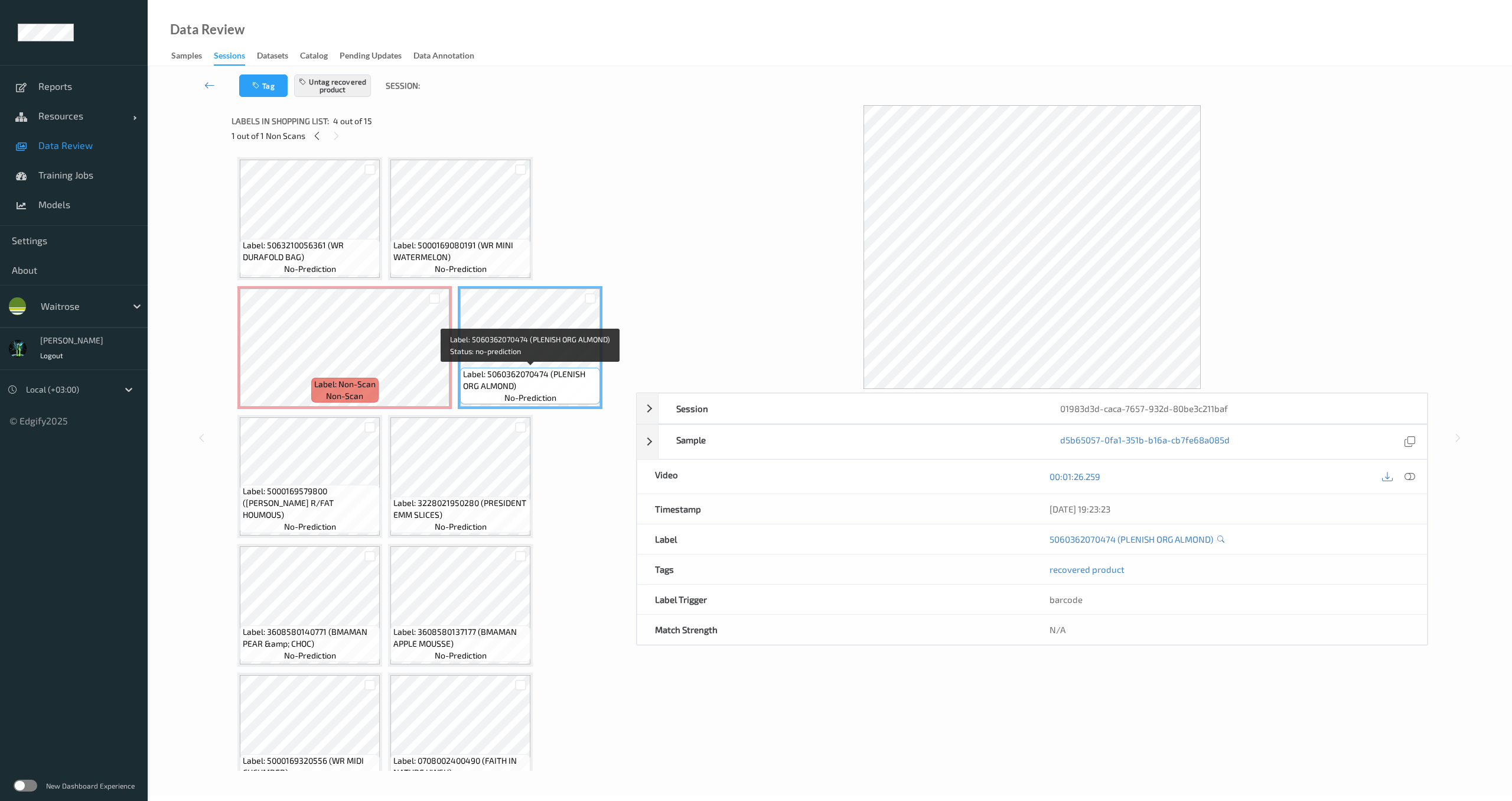
click at [506, 286] on div "Label: 5060362070474 (PLENISH ORG ALMOND) no-prediction" at bounding box center [530, 348] width 145 height 123
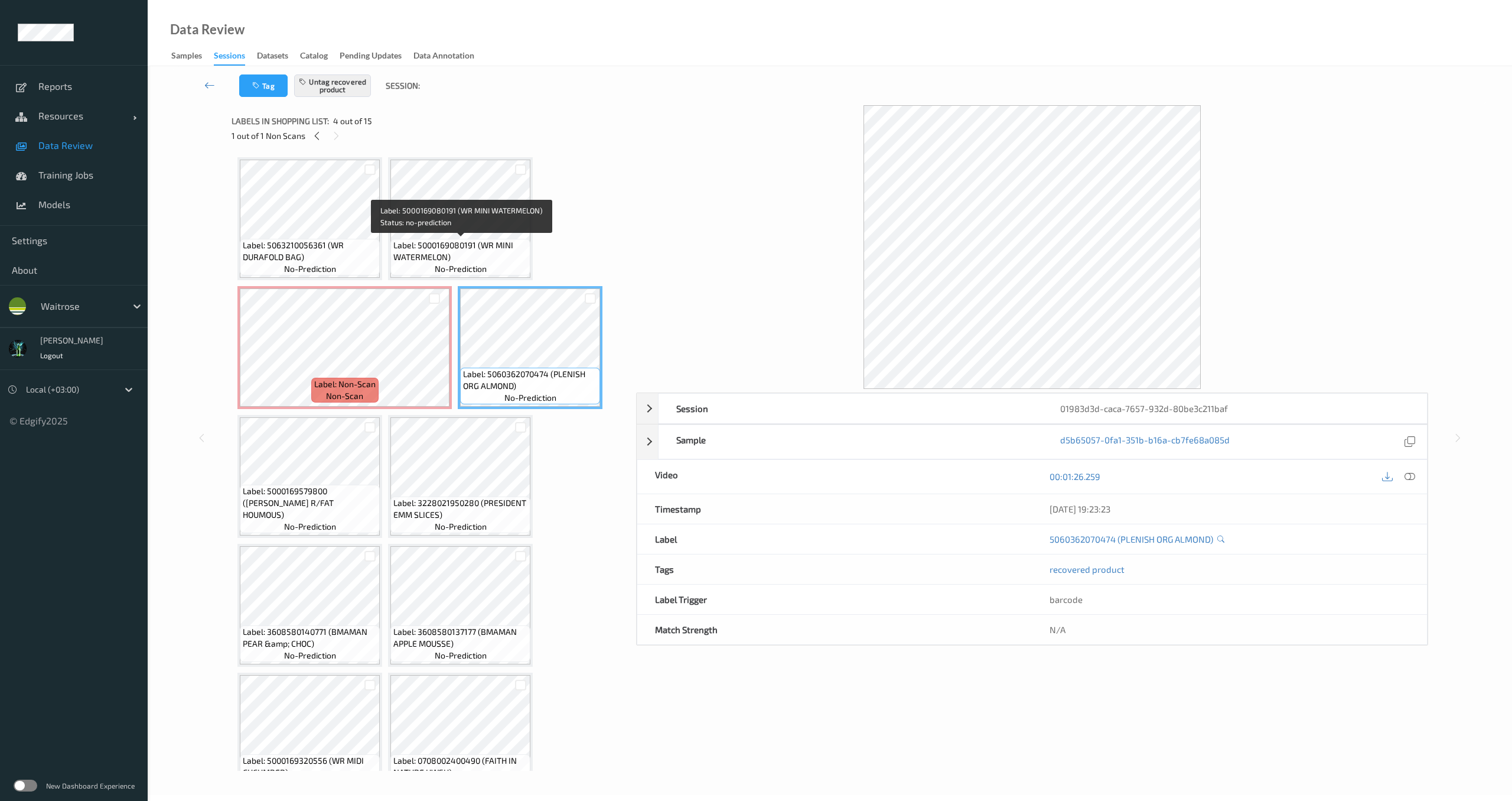
click at [503, 242] on span "Label: 5000169080191 (WR MINI WATERMELON)" at bounding box center [461, 251] width 134 height 24
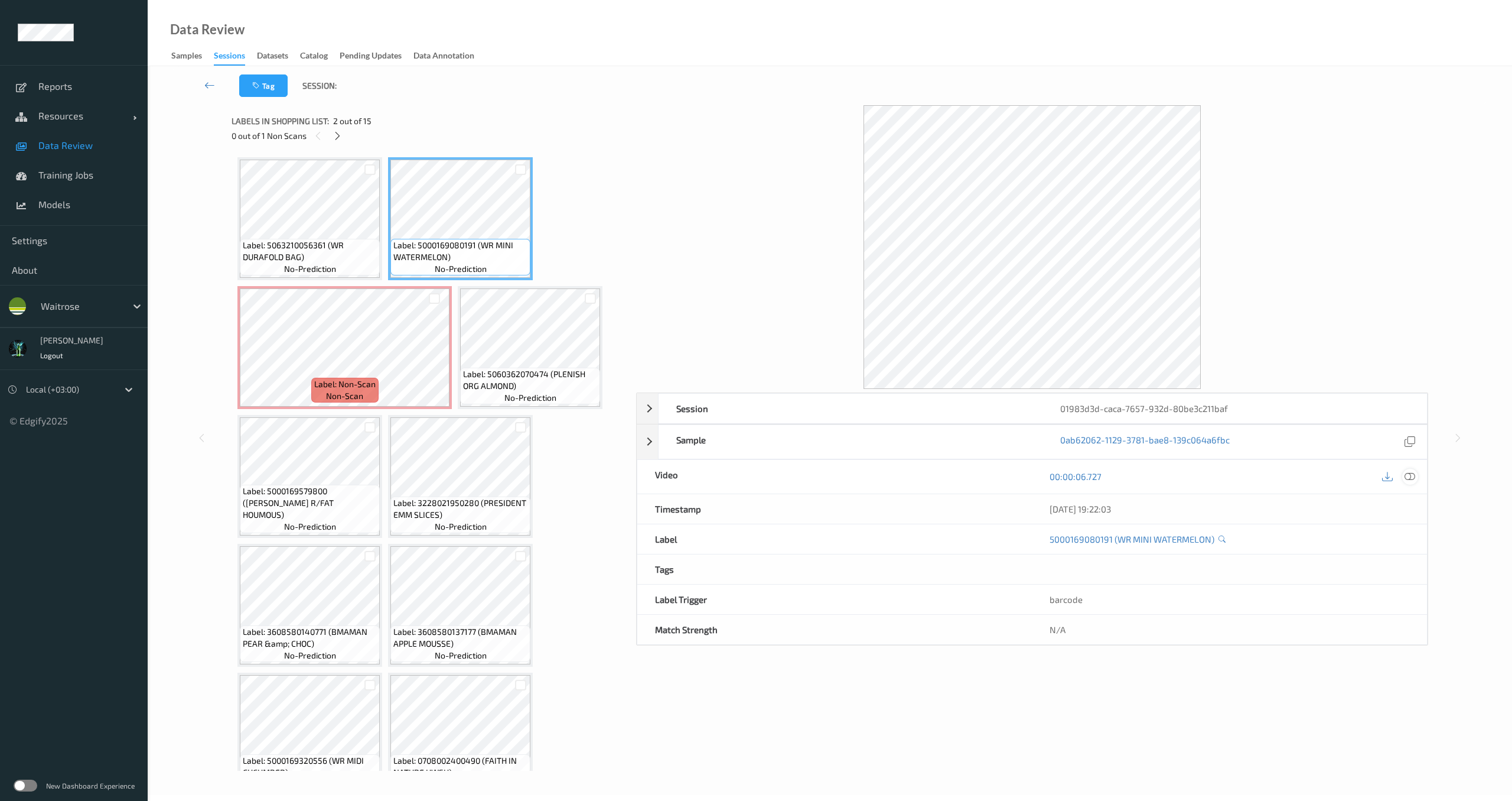
click at [1416, 481] on div at bounding box center [1410, 476] width 16 height 16
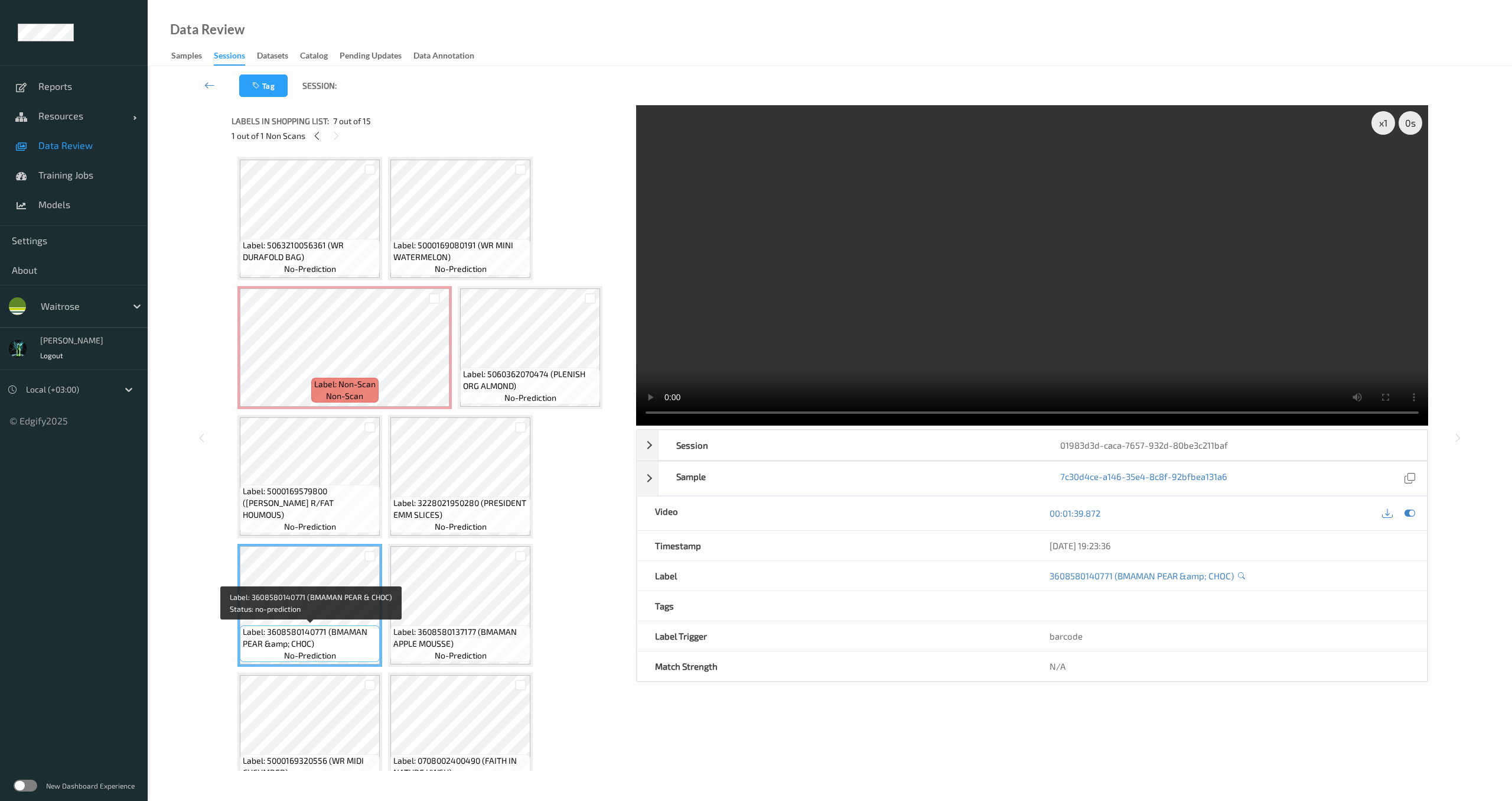
click at [327, 673] on div "Label: 5000169320556 (WR MIDI CUCUMBER) no-prediction" at bounding box center [309, 734] width 145 height 123
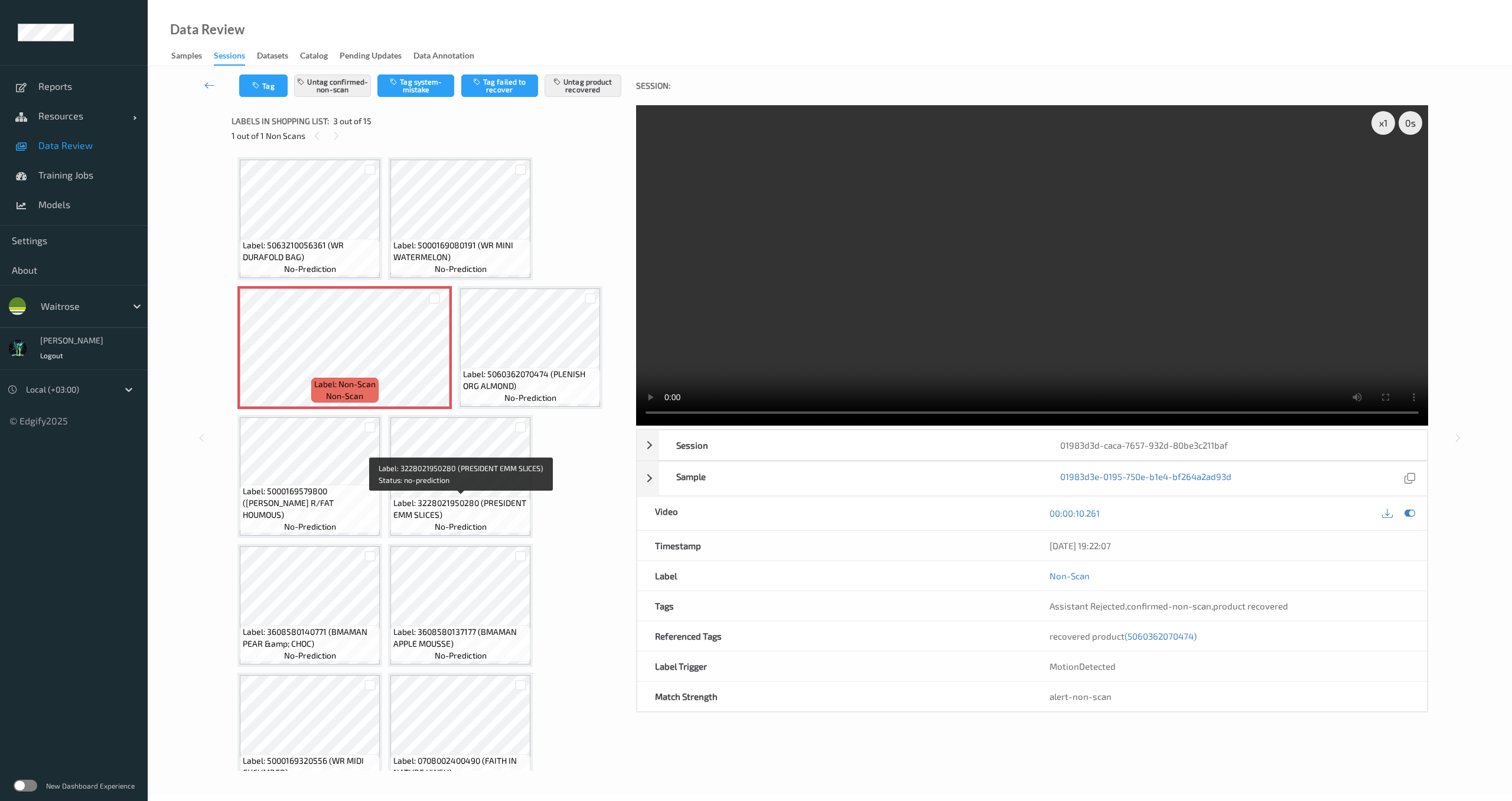
click at [473, 504] on span "Label: 3228021950280 (PRESIDENT EMM SLICES)" at bounding box center [461, 509] width 134 height 24
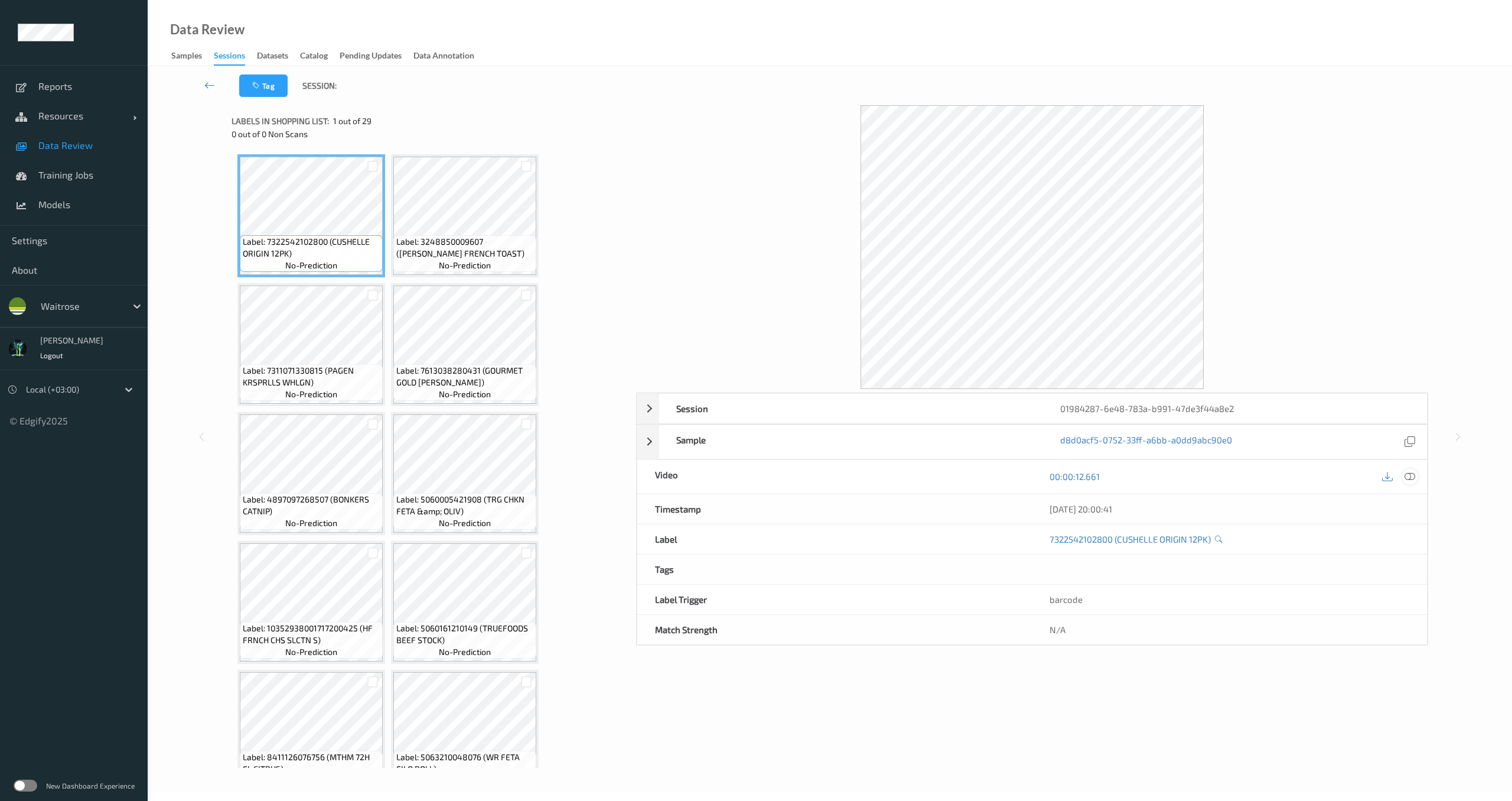
click at [1409, 480] on icon at bounding box center [1409, 475] width 11 height 11
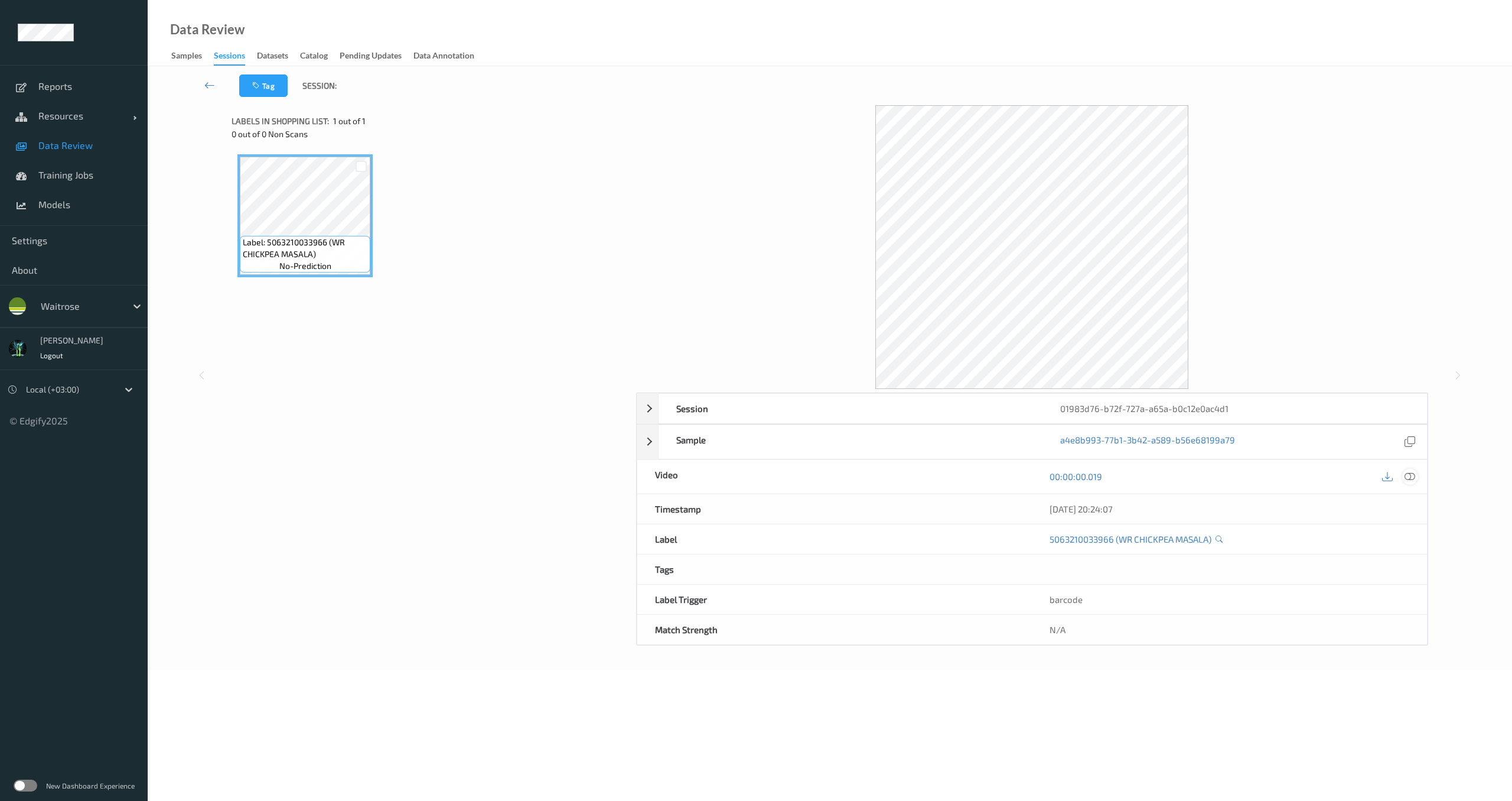
click at [1411, 479] on icon at bounding box center [1409, 475] width 11 height 11
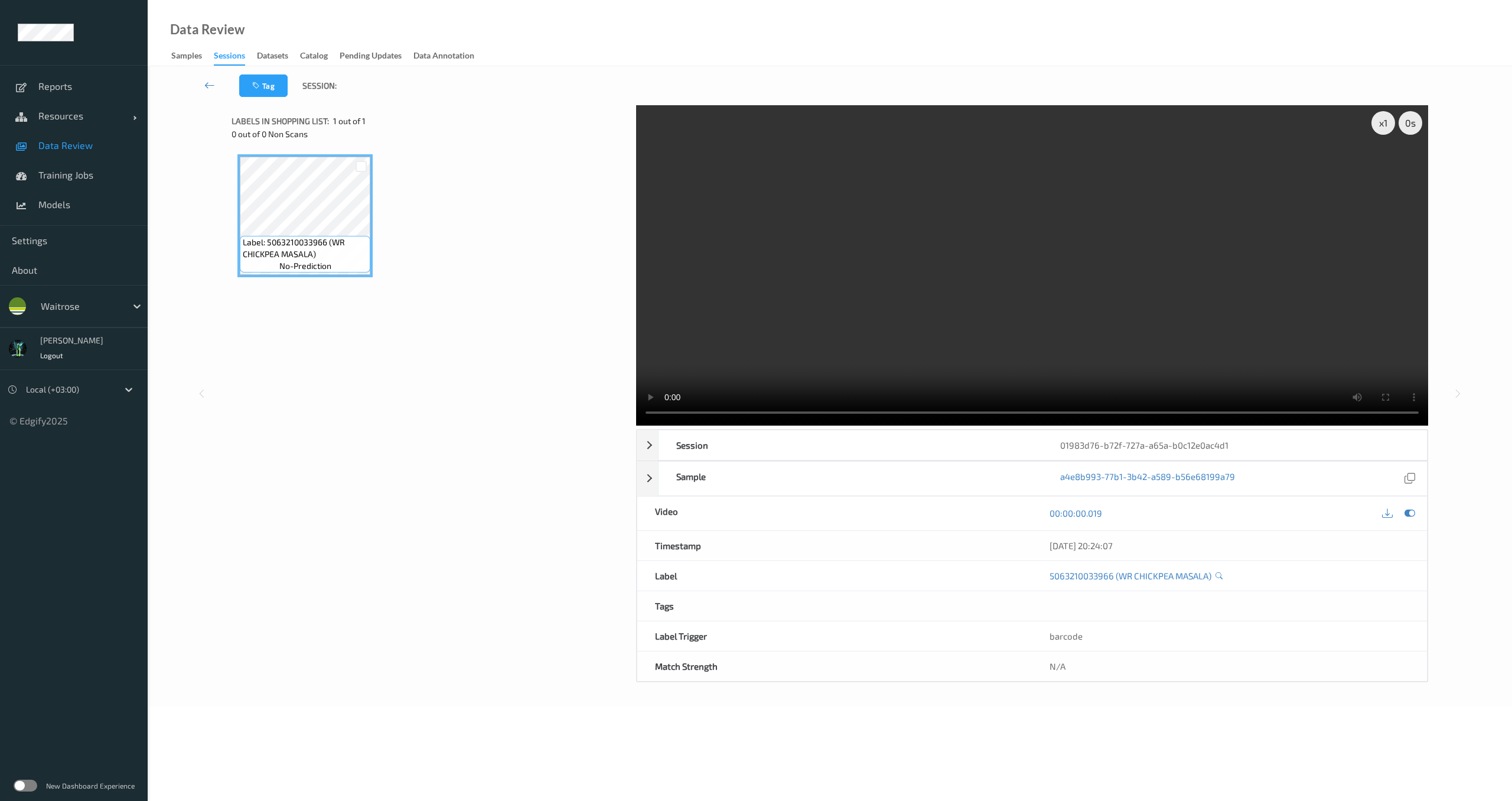
click at [542, 400] on div "Label: 5063210033966 (WR CHICKPEA MASALA) no-prediction" at bounding box center [429, 348] width 396 height 400
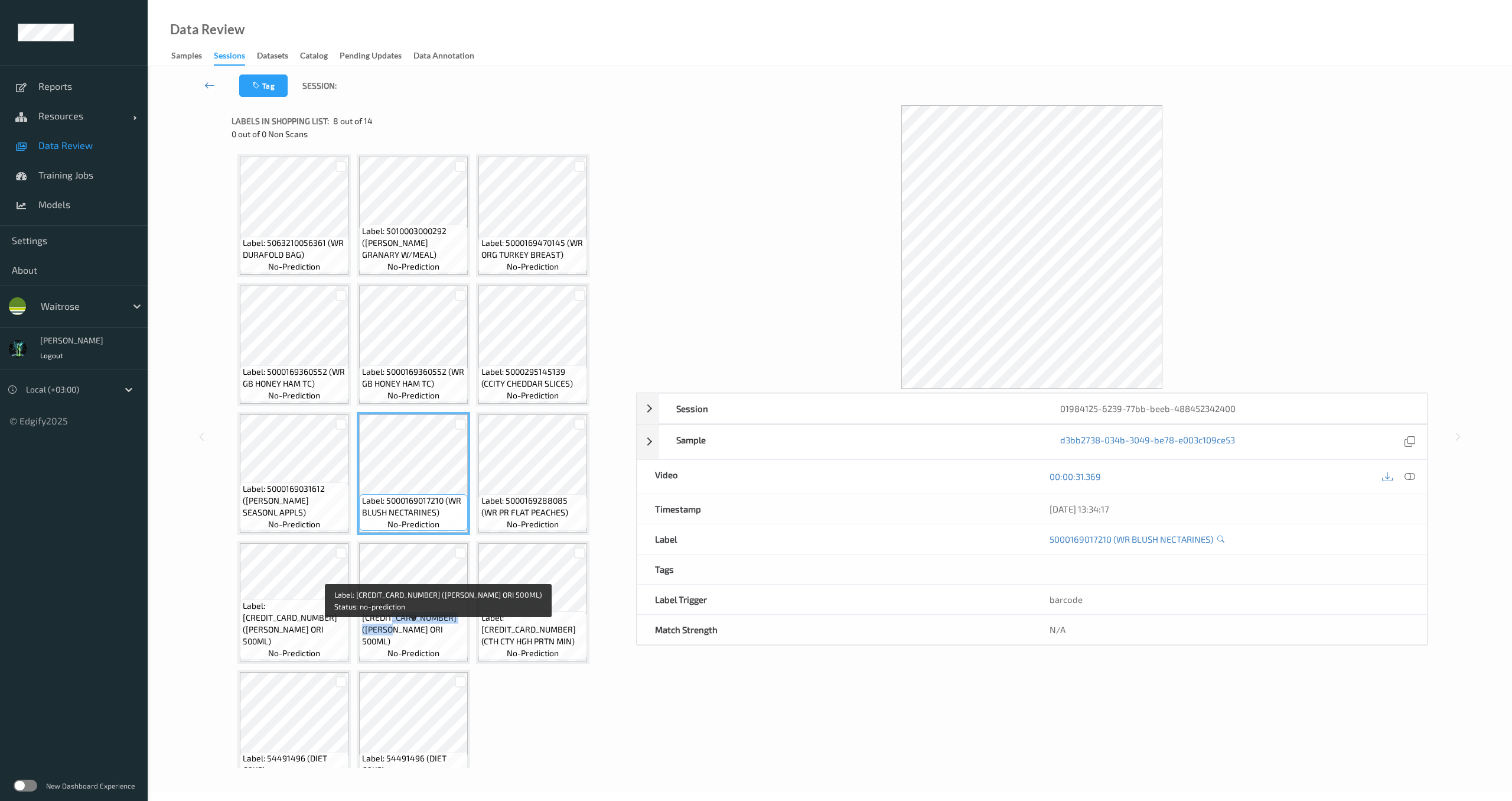
click at [421, 639] on span "Label: [CREDIT_CARD_NUMBER] ([PERSON_NAME] ORI 500ML)" at bounding box center [413, 623] width 103 height 47
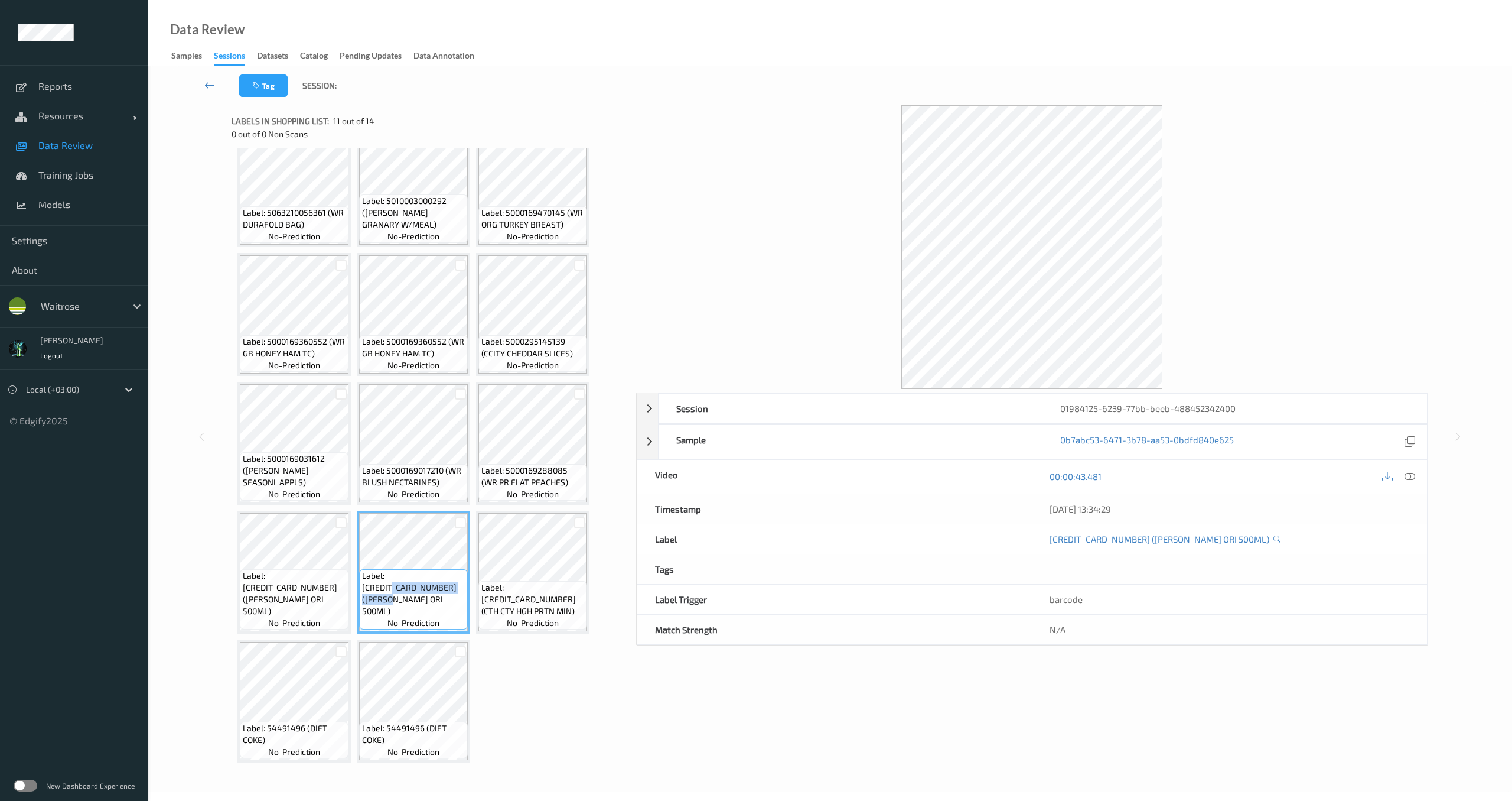
scroll to position [31, 0]
click at [1417, 477] on div at bounding box center [1410, 476] width 16 height 16
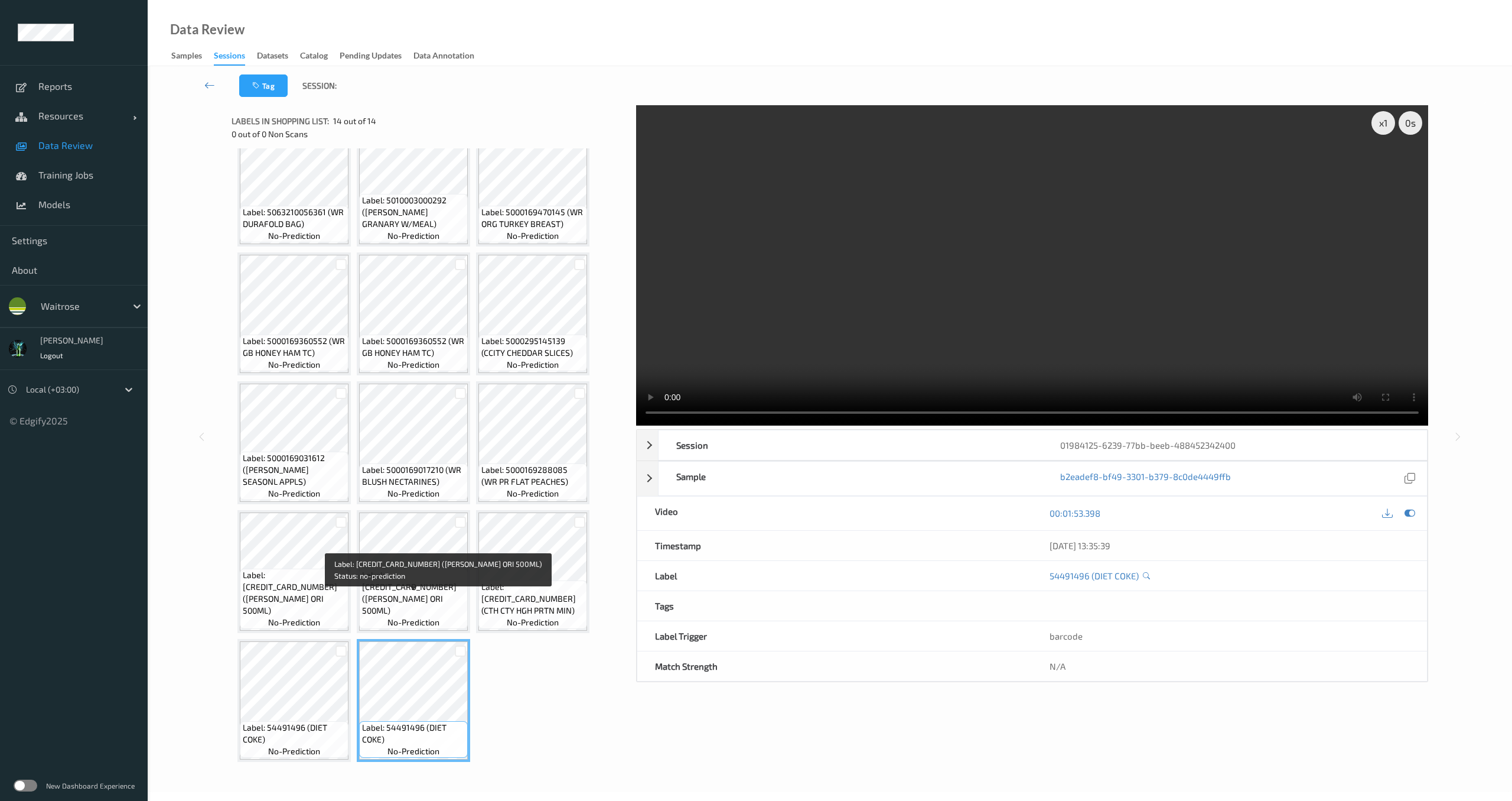
click at [416, 619] on span "no-prediction" at bounding box center [414, 622] width 52 height 12
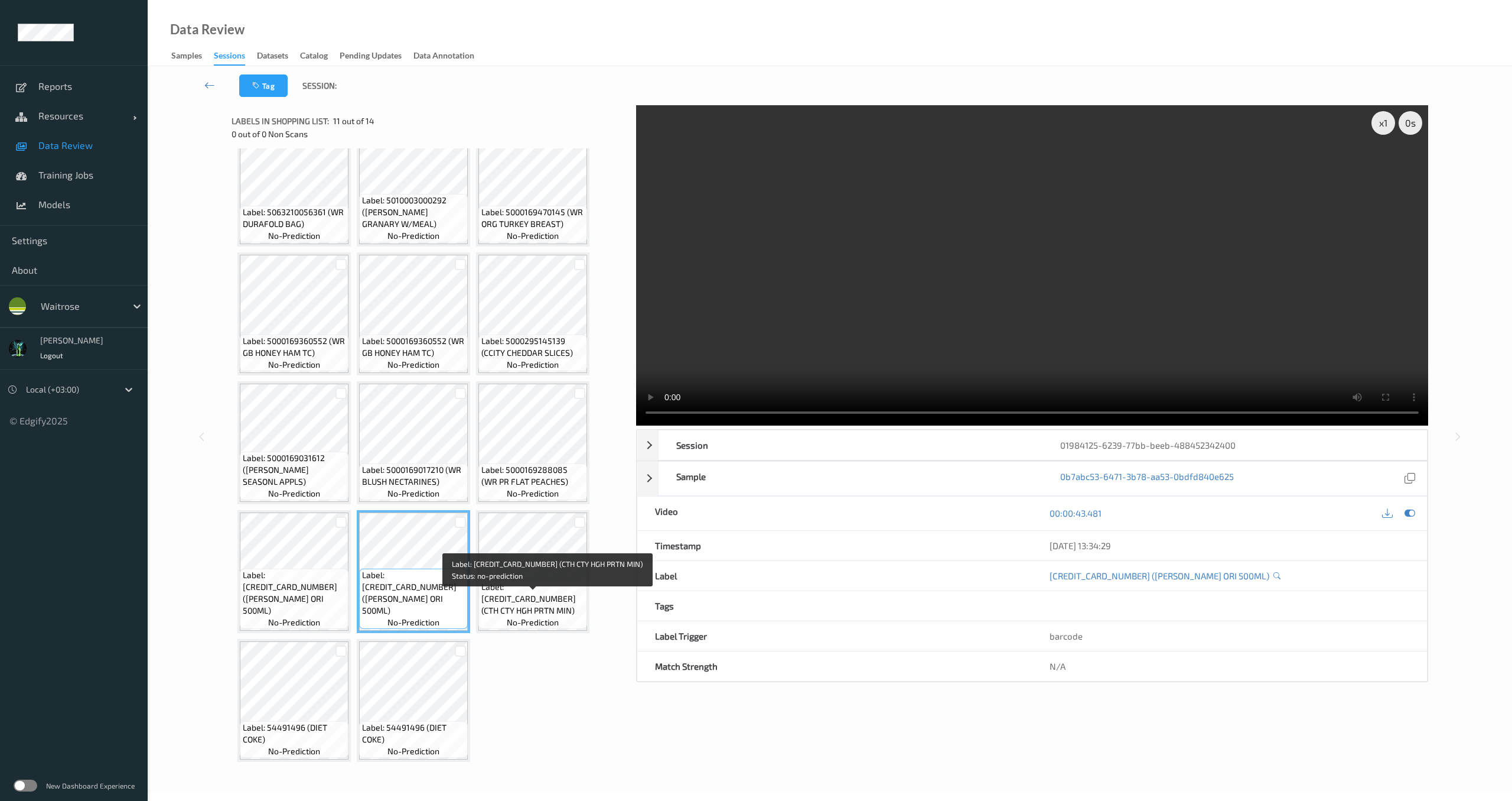
click at [528, 618] on span "no-prediction" at bounding box center [533, 622] width 52 height 12
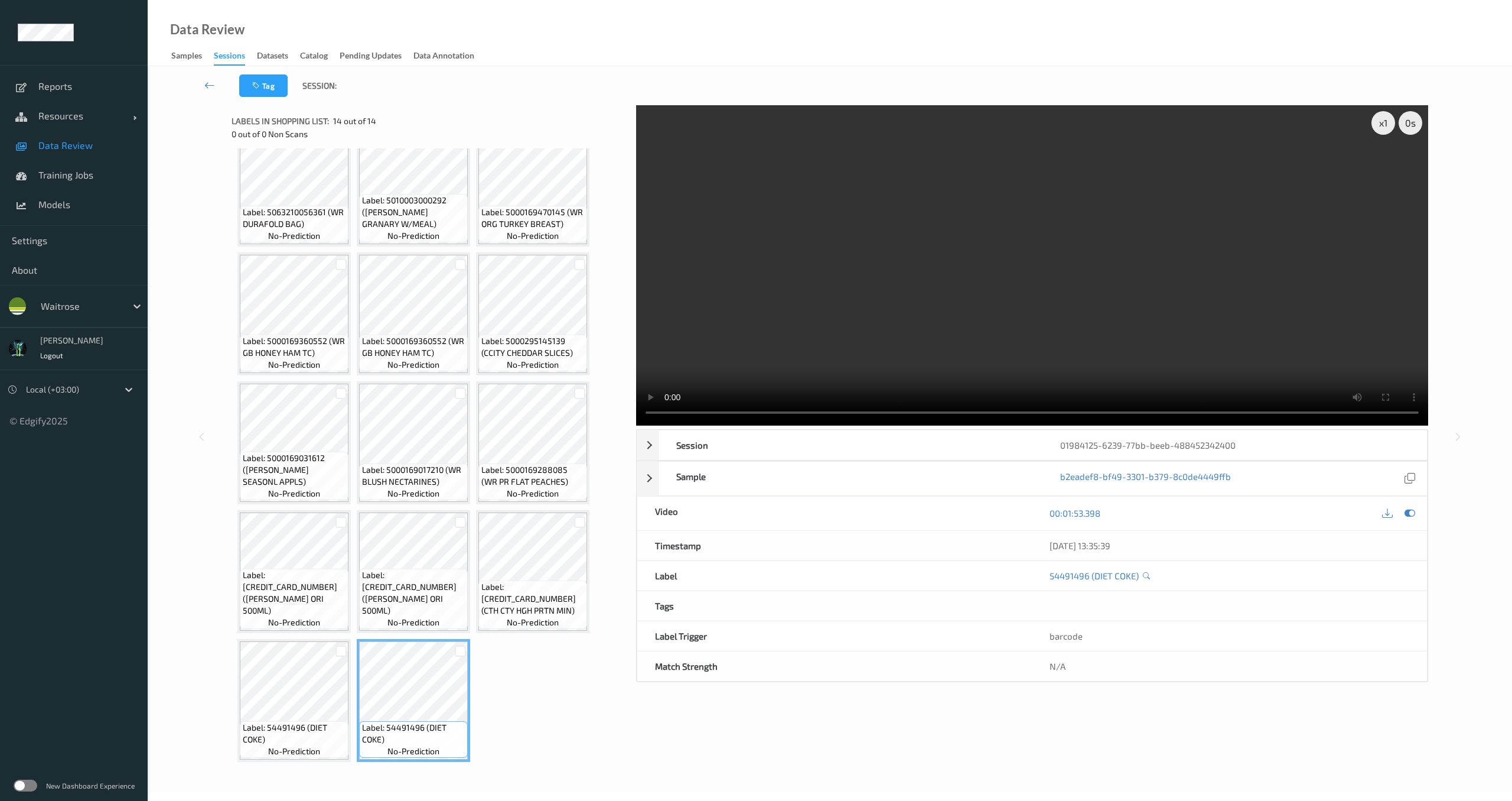
click at [354, 692] on div "Label: 5063210056361 (WR DURAFOLD BAG) no-prediction Label: 5010003000292 (HOVI…" at bounding box center [429, 443] width 384 height 639
click at [349, 575] on div "Label: 5054267000612 (LUCO ENER ORI 500ML) no-prediction" at bounding box center [294, 571] width 113 height 123
click at [1410, 515] on icon at bounding box center [1409, 513] width 11 height 11
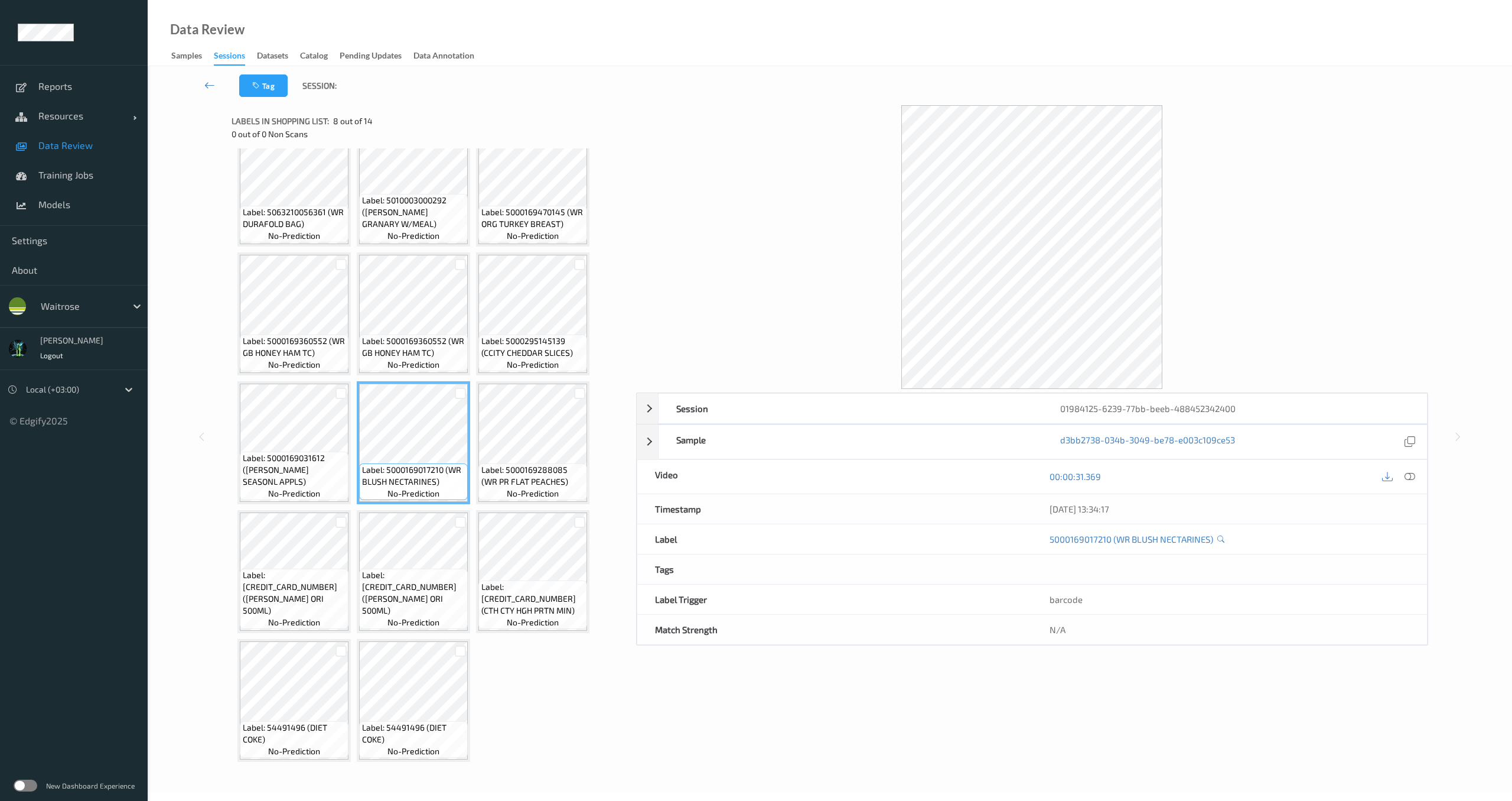
click at [326, 467] on span "Label: 5000169031612 (WR ESS SEASONL APPLS)" at bounding box center [294, 470] width 103 height 36
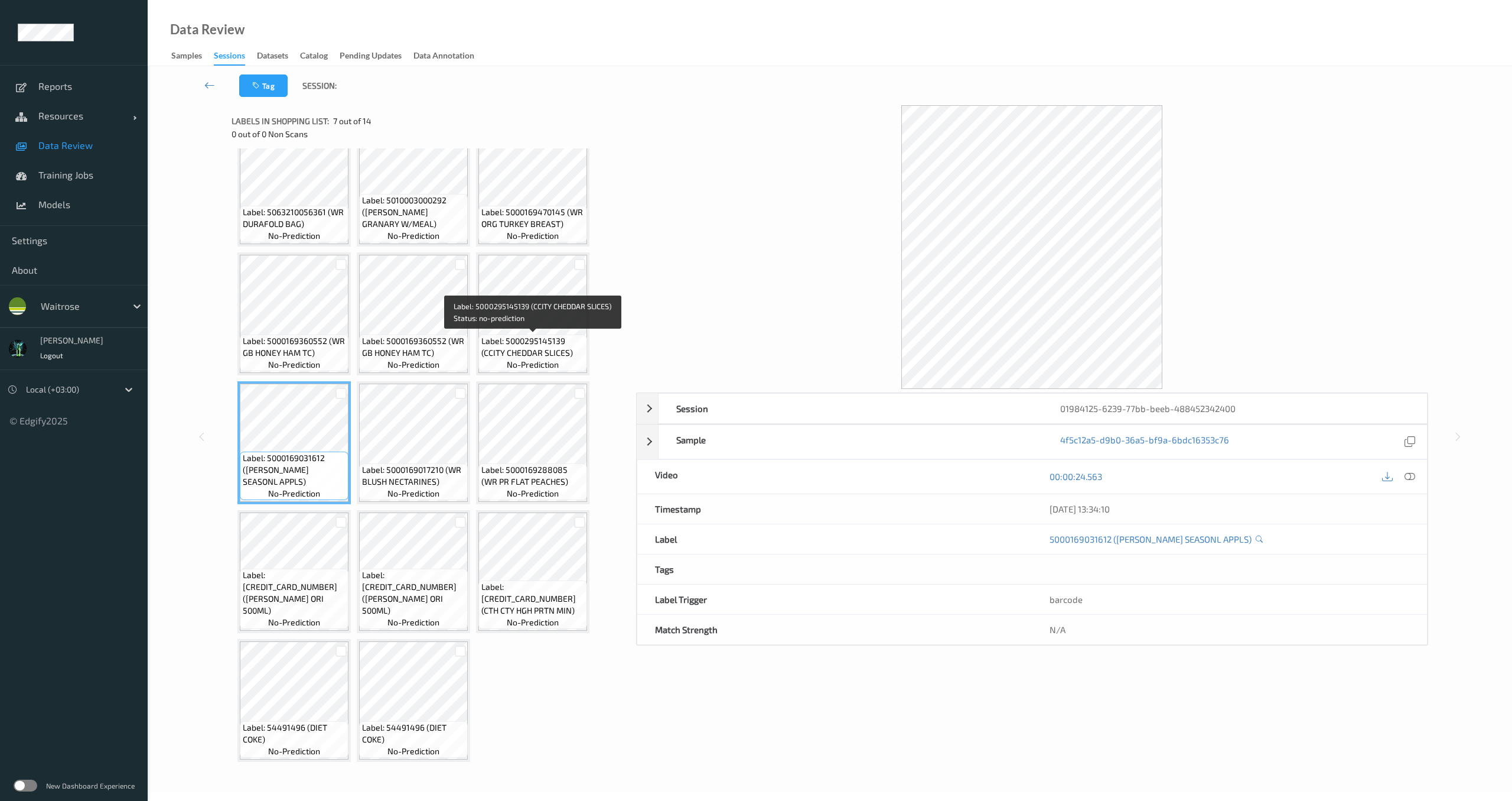
click at [580, 352] on span "Label: 5000295145139 (CCITY CHEDDAR SLICES)" at bounding box center [533, 347] width 103 height 24
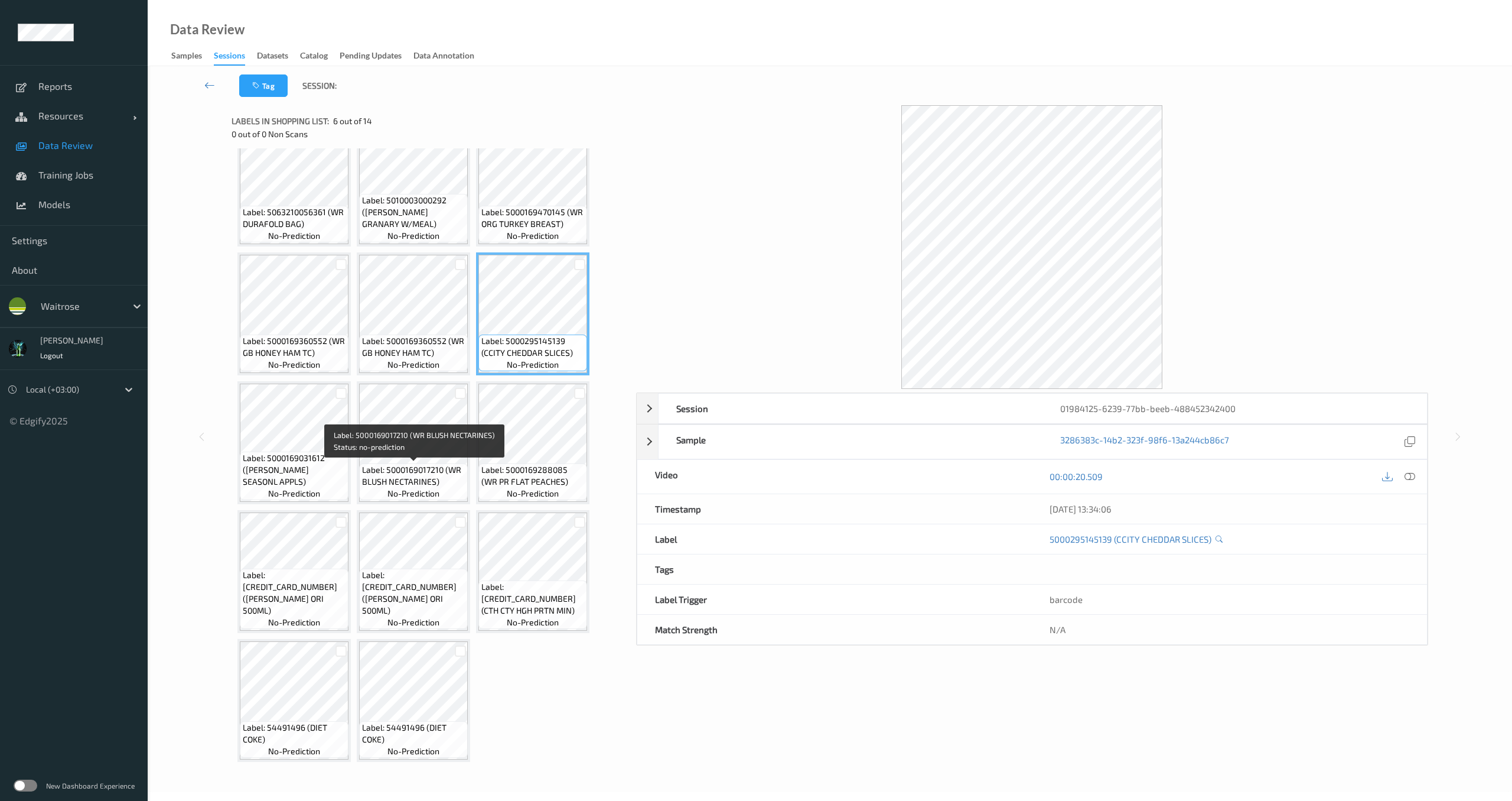
drag, startPoint x: 437, startPoint y: 466, endPoint x: 511, endPoint y: 467, distance: 74.0
click at [437, 467] on span "Label: 5000169017210 (WR BLUSH NECTARINES)" at bounding box center [413, 475] width 103 height 24
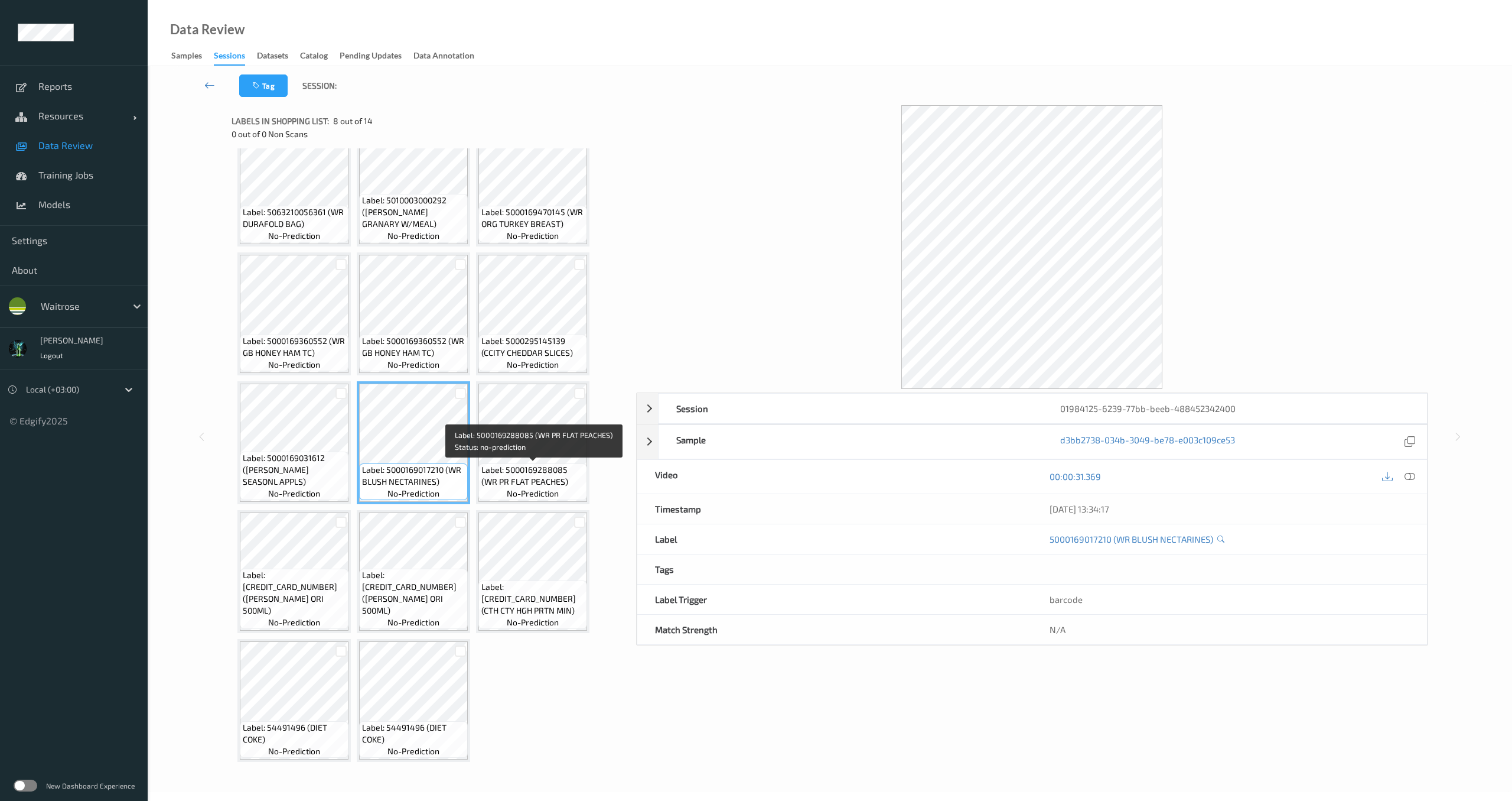
click at [516, 466] on span "Label: 5000169288085 (WR PR FLAT PEACHES)" at bounding box center [533, 475] width 103 height 24
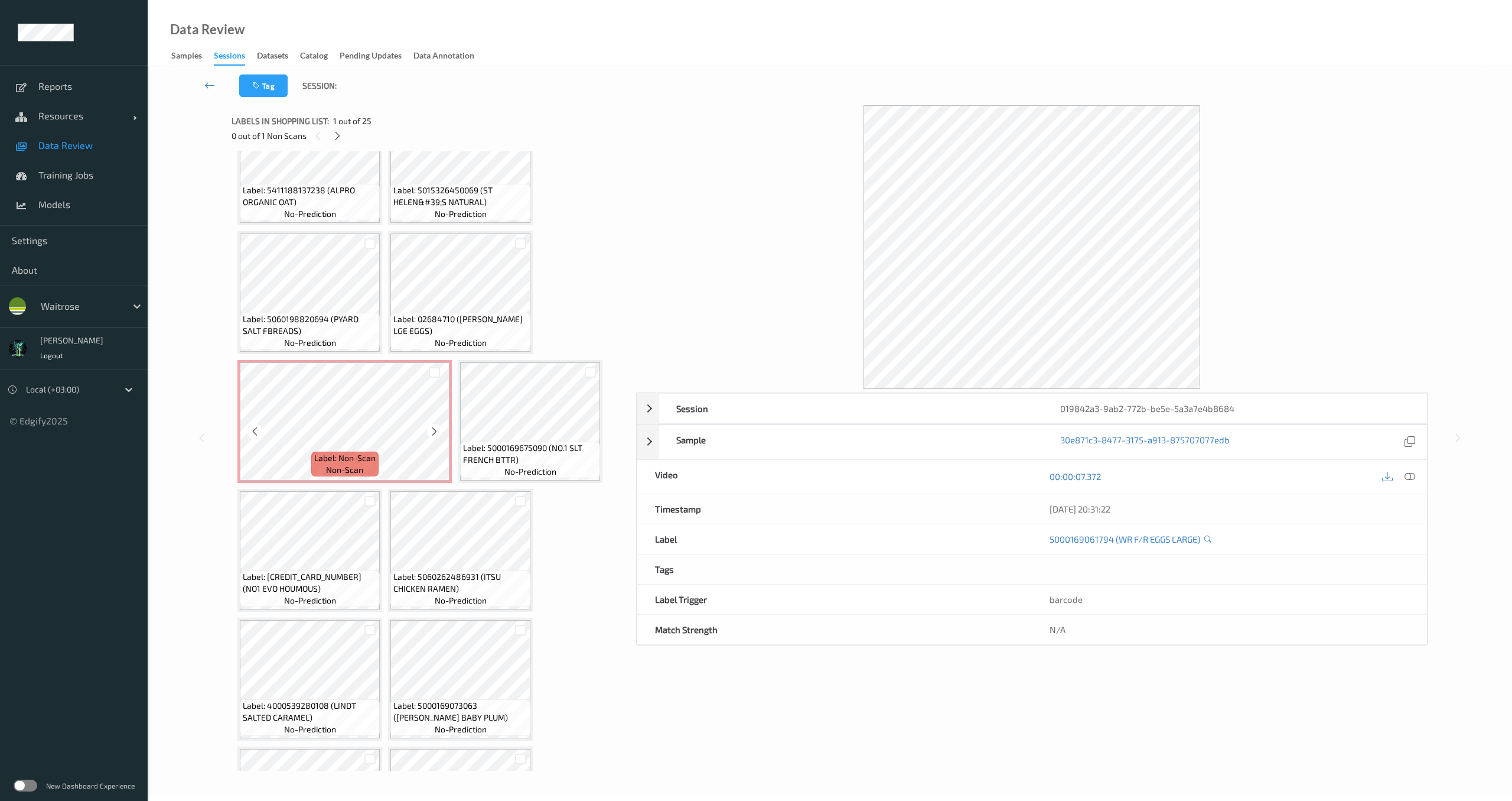
scroll to position [181, 0]
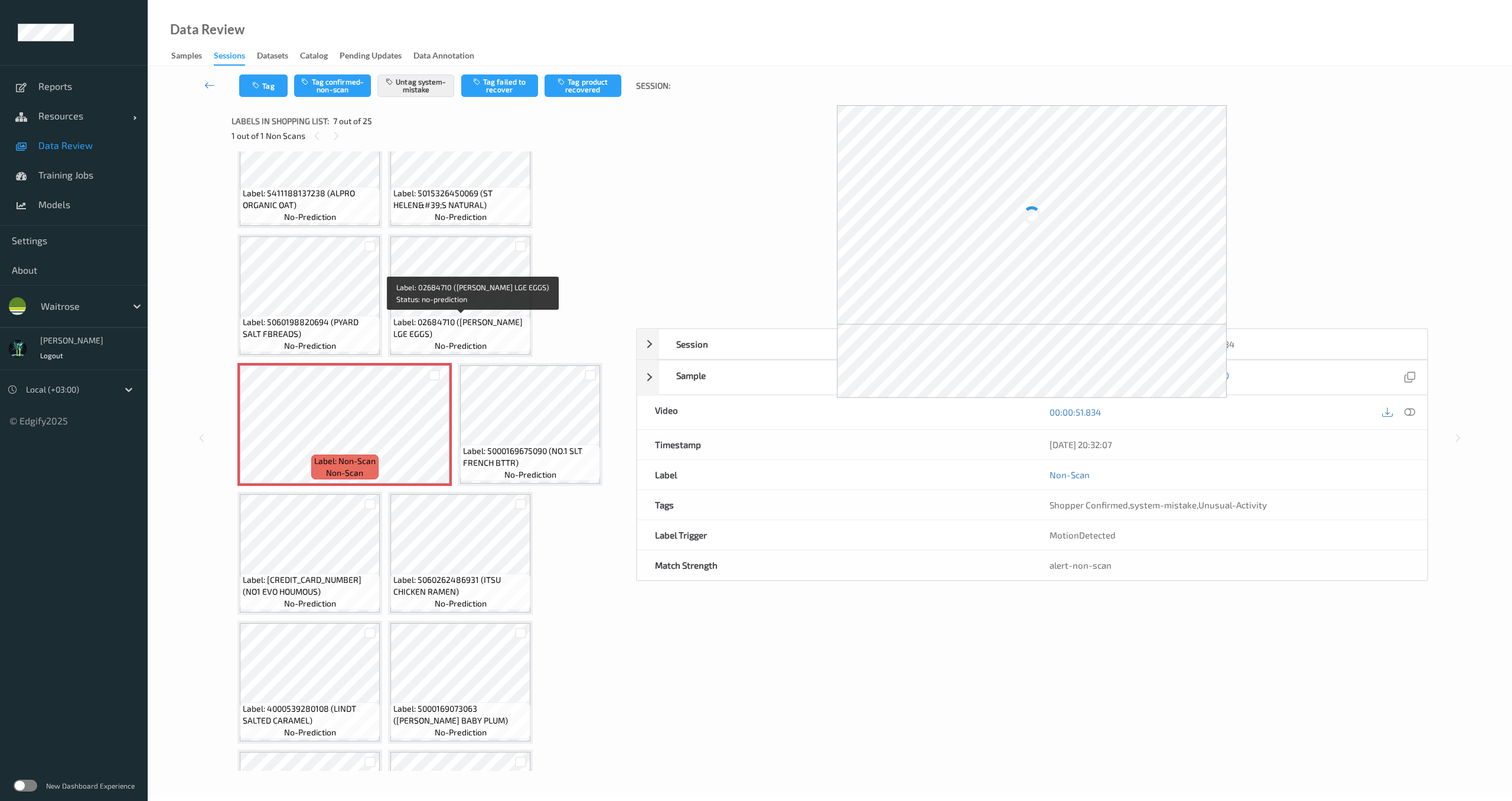
click at [489, 328] on span "Label: 02684710 ([PERSON_NAME] LGE EGGS)" at bounding box center [461, 328] width 134 height 24
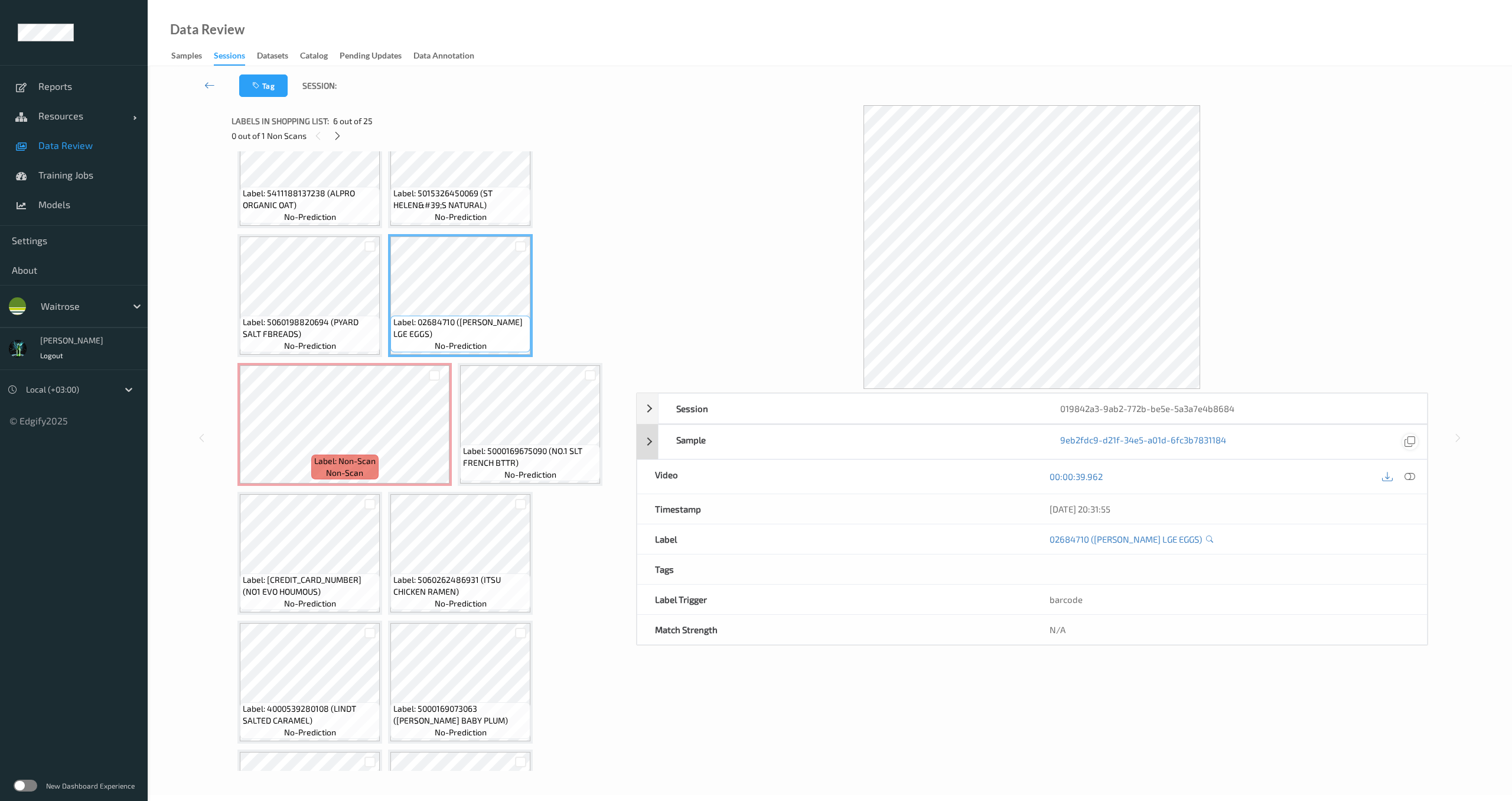
click at [1409, 478] on icon at bounding box center [1409, 475] width 11 height 11
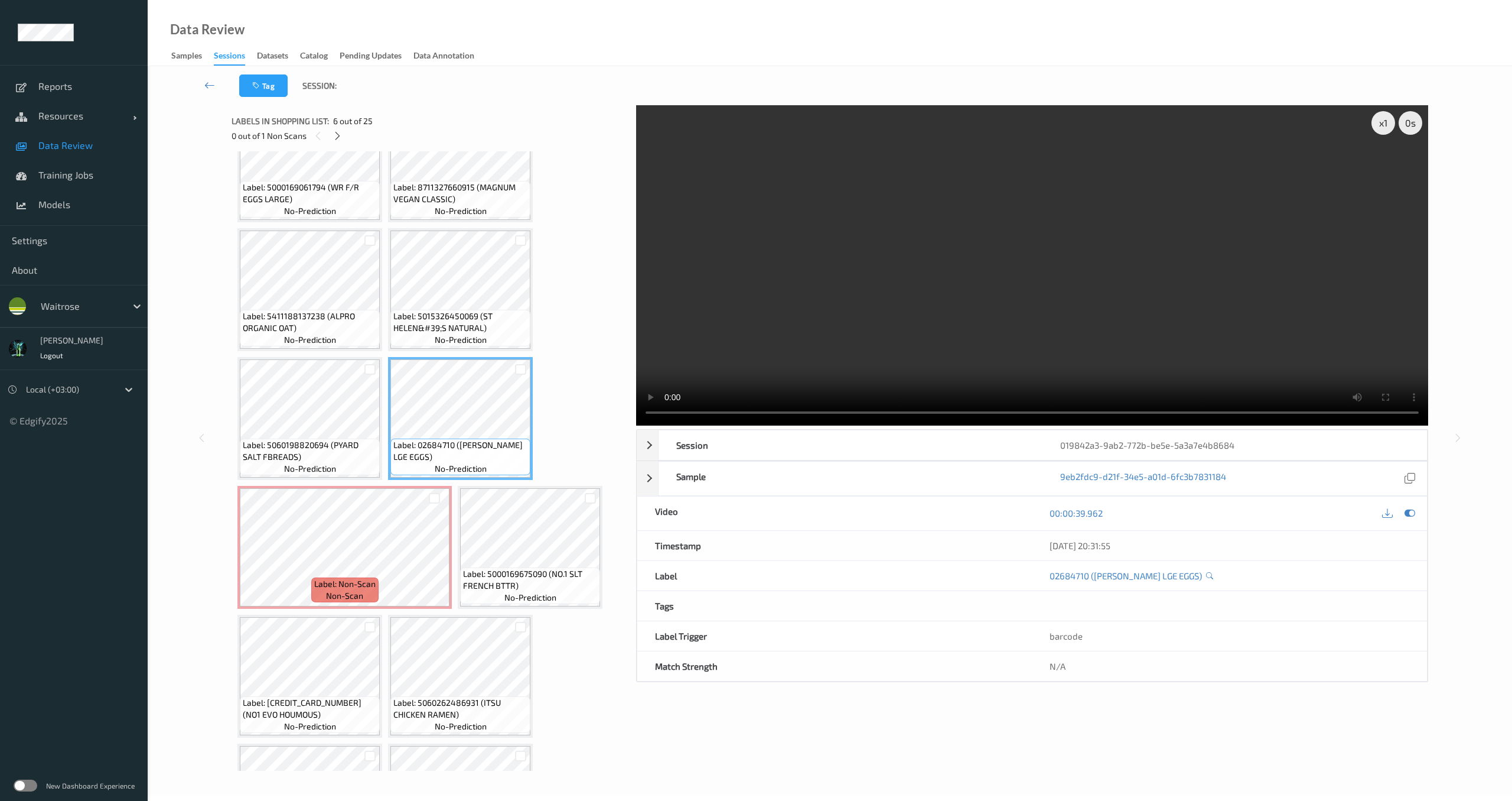
scroll to position [61, 0]
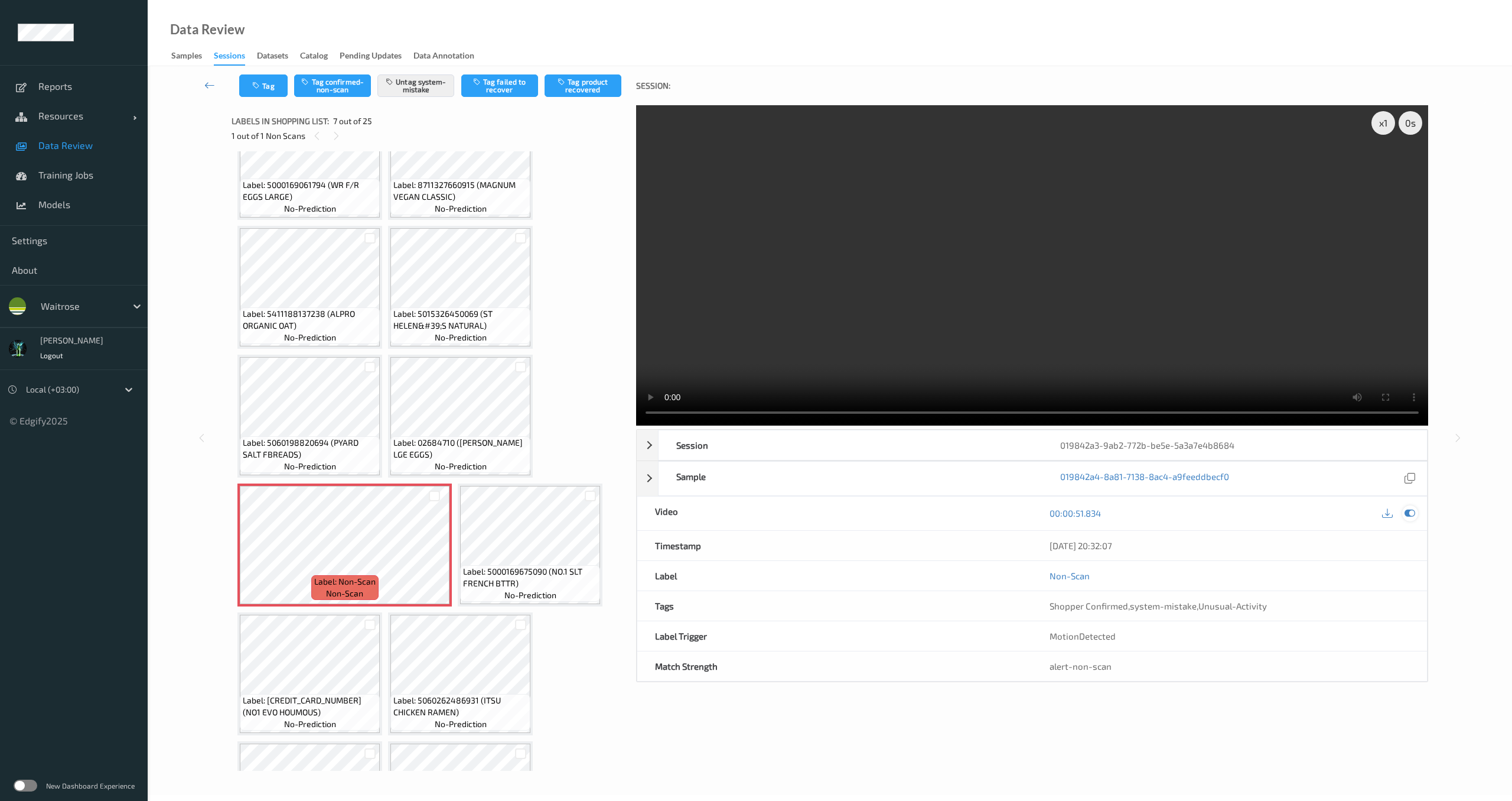
click at [1409, 513] on icon at bounding box center [1409, 513] width 11 height 11
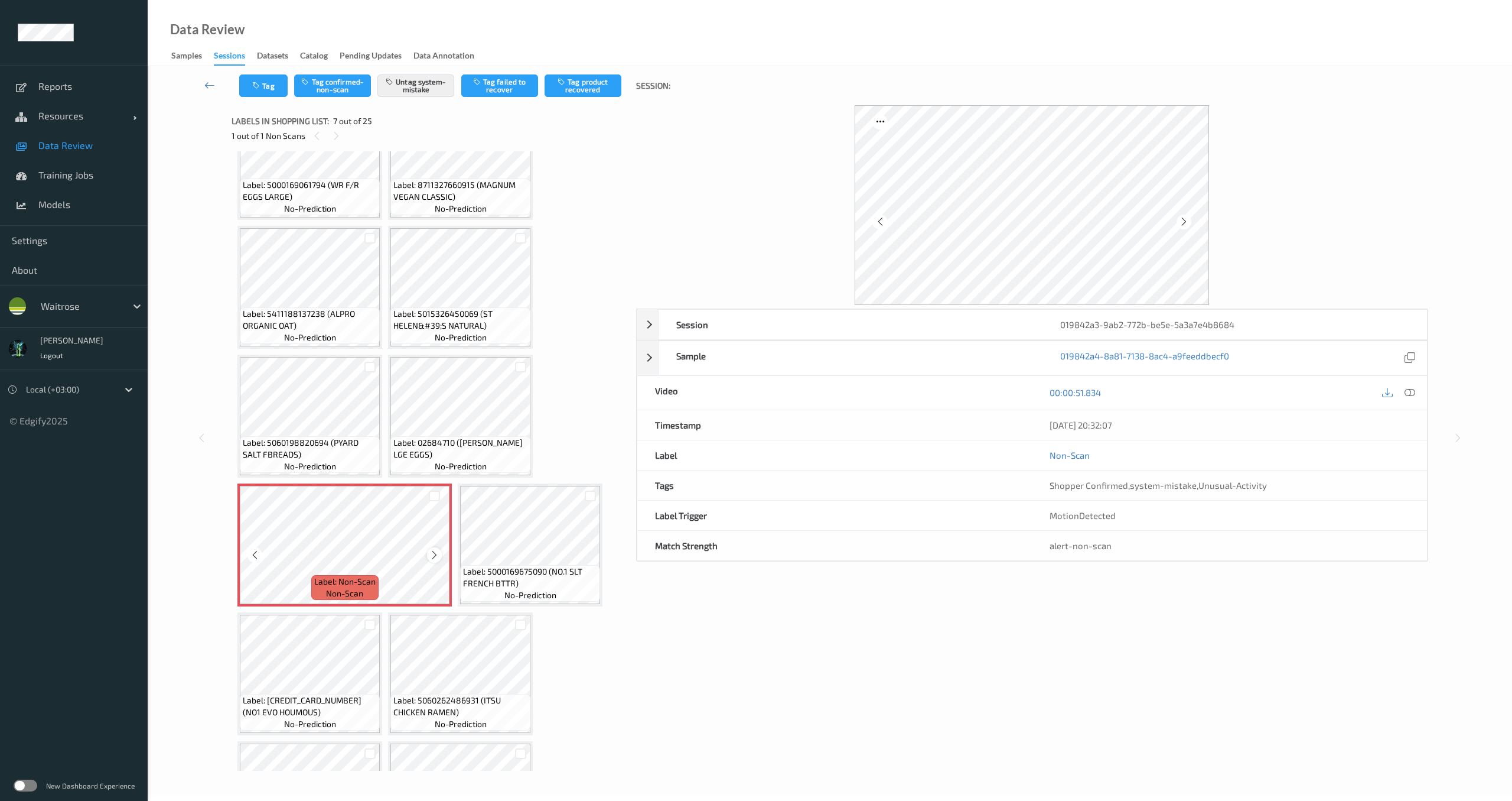
click at [440, 558] on div at bounding box center [434, 554] width 14 height 14
click at [429, 556] on div at bounding box center [434, 554] width 14 height 14
click at [1411, 389] on icon at bounding box center [1409, 392] width 11 height 11
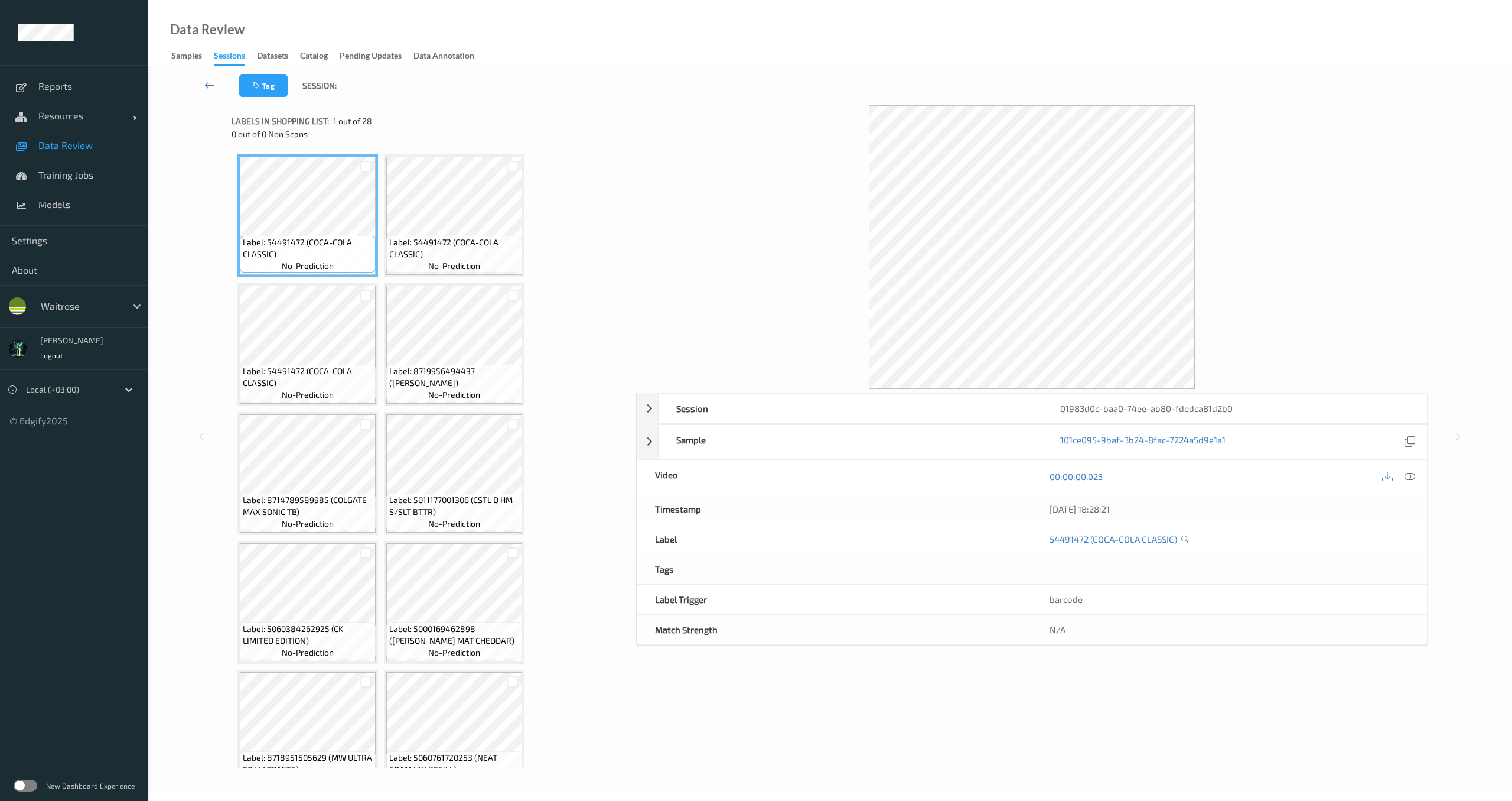
click at [780, 320] on div at bounding box center [1032, 247] width 792 height 283
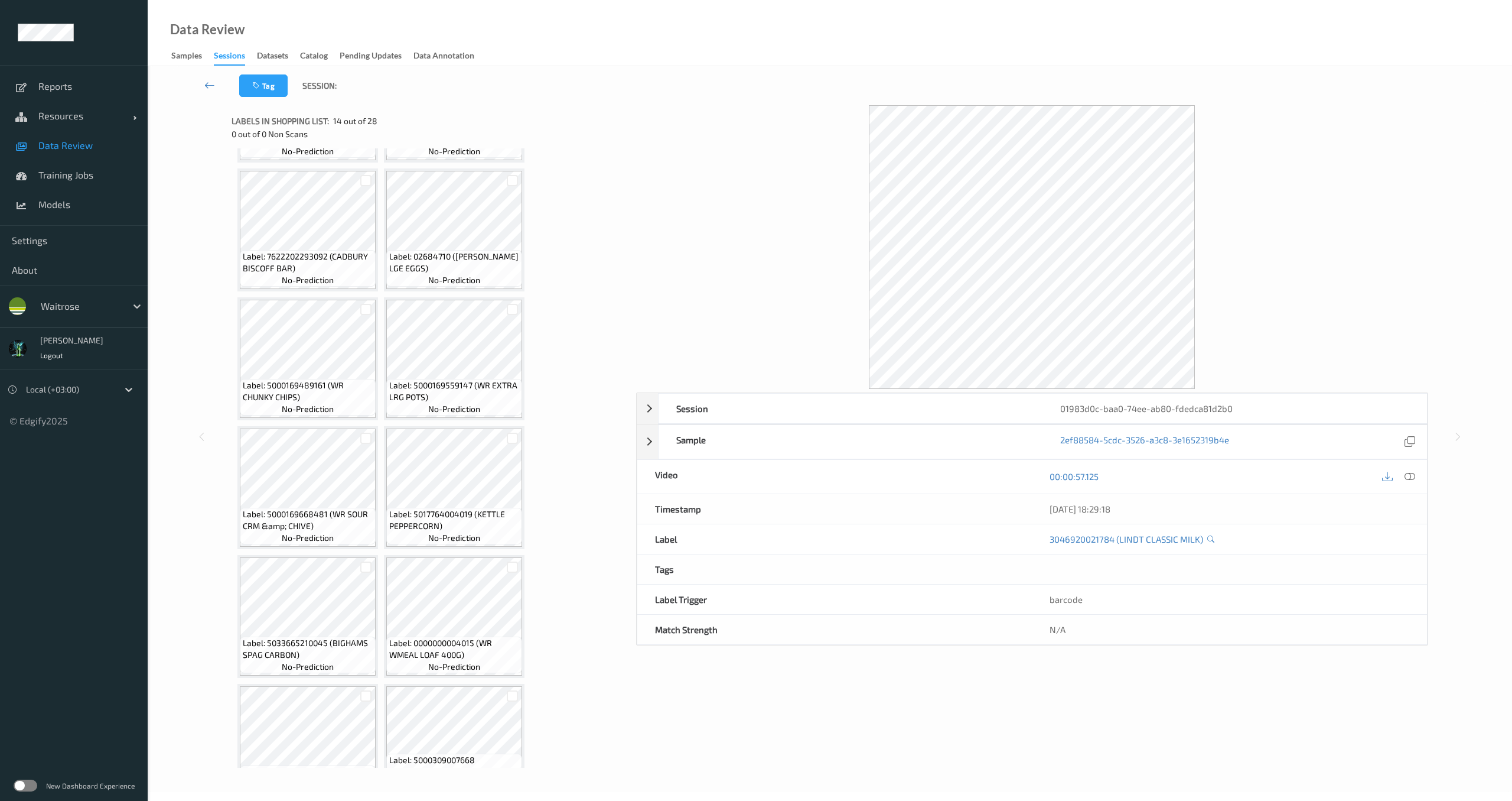
scroll to position [1190, 0]
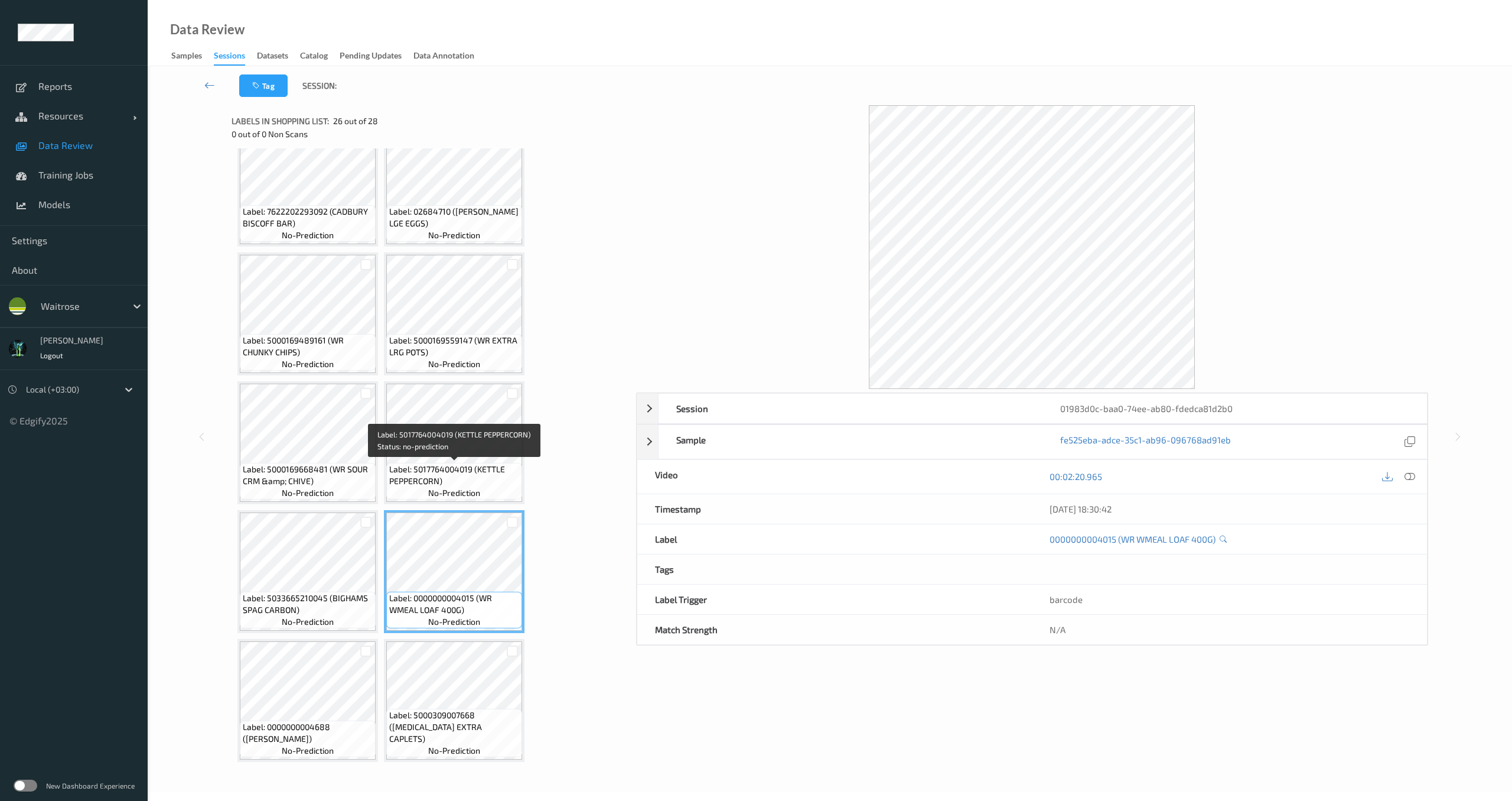
click at [446, 487] on span "no-prediction" at bounding box center [454, 493] width 52 height 12
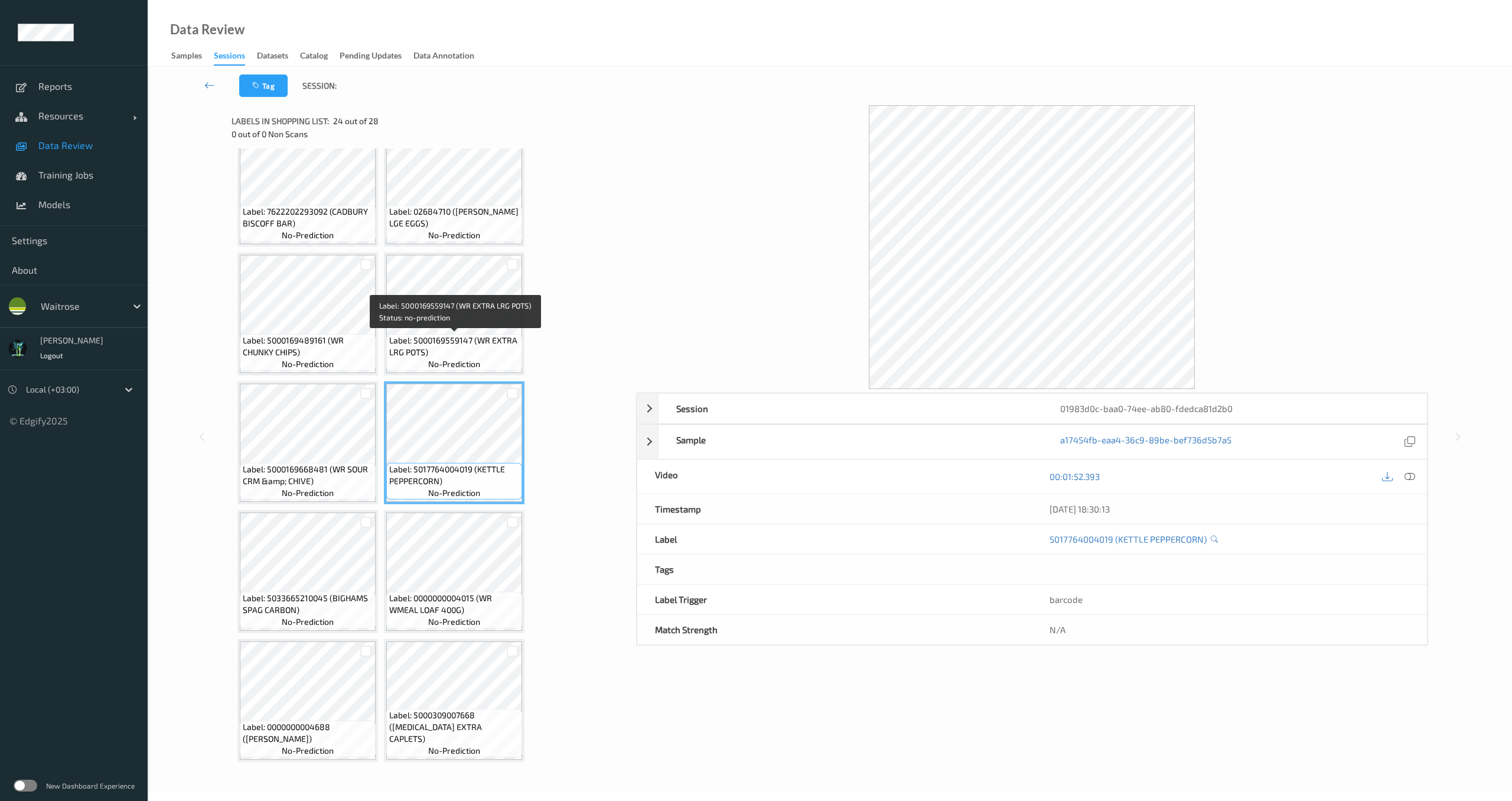
click at [466, 352] on span "Label: 5000169559147 (WR EXTRA LRG POTS)" at bounding box center [454, 346] width 130 height 24
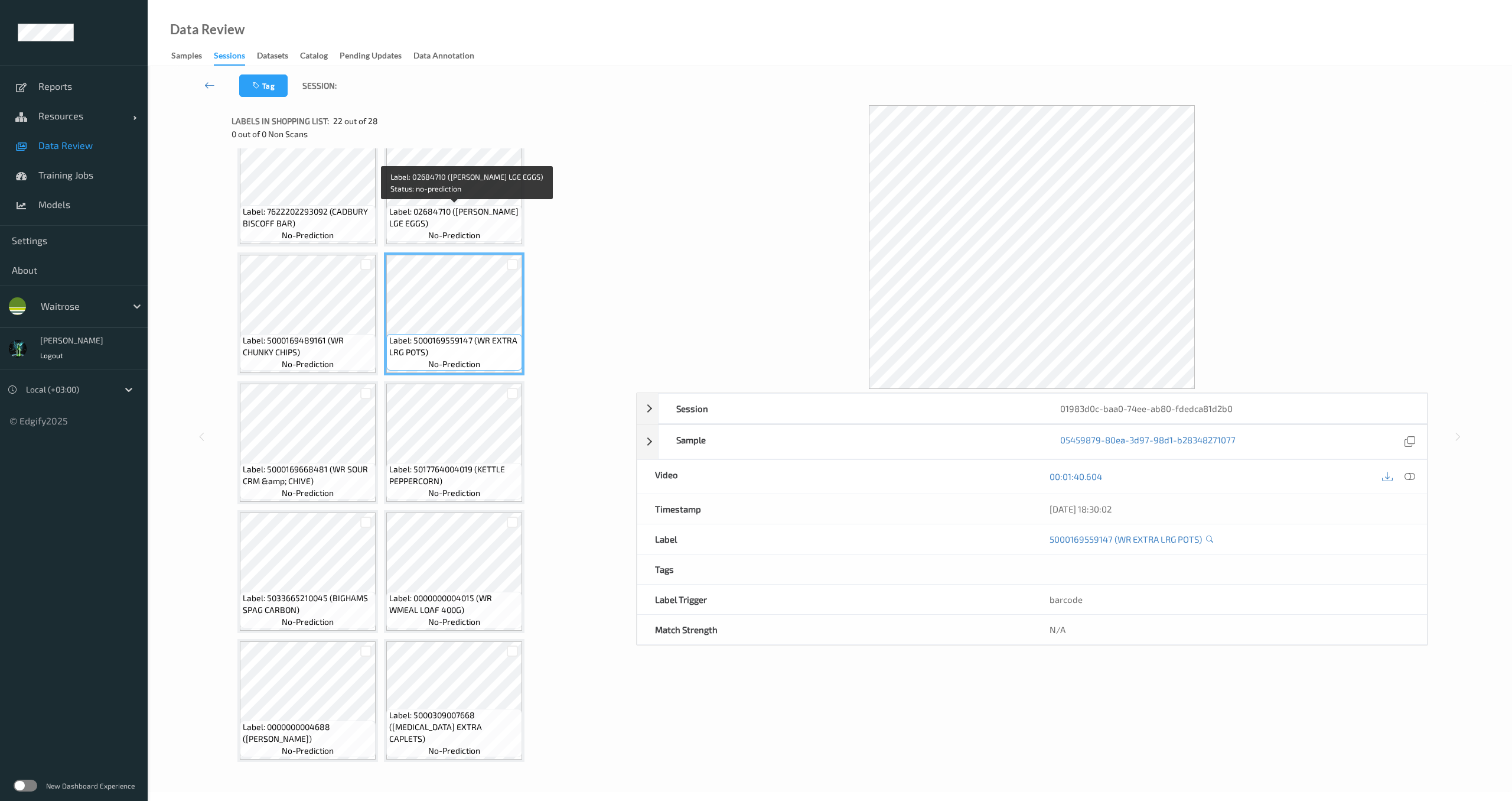
click at [479, 214] on span "Label: 02684710 (WR DORG LGE EGGS)" at bounding box center [454, 217] width 130 height 24
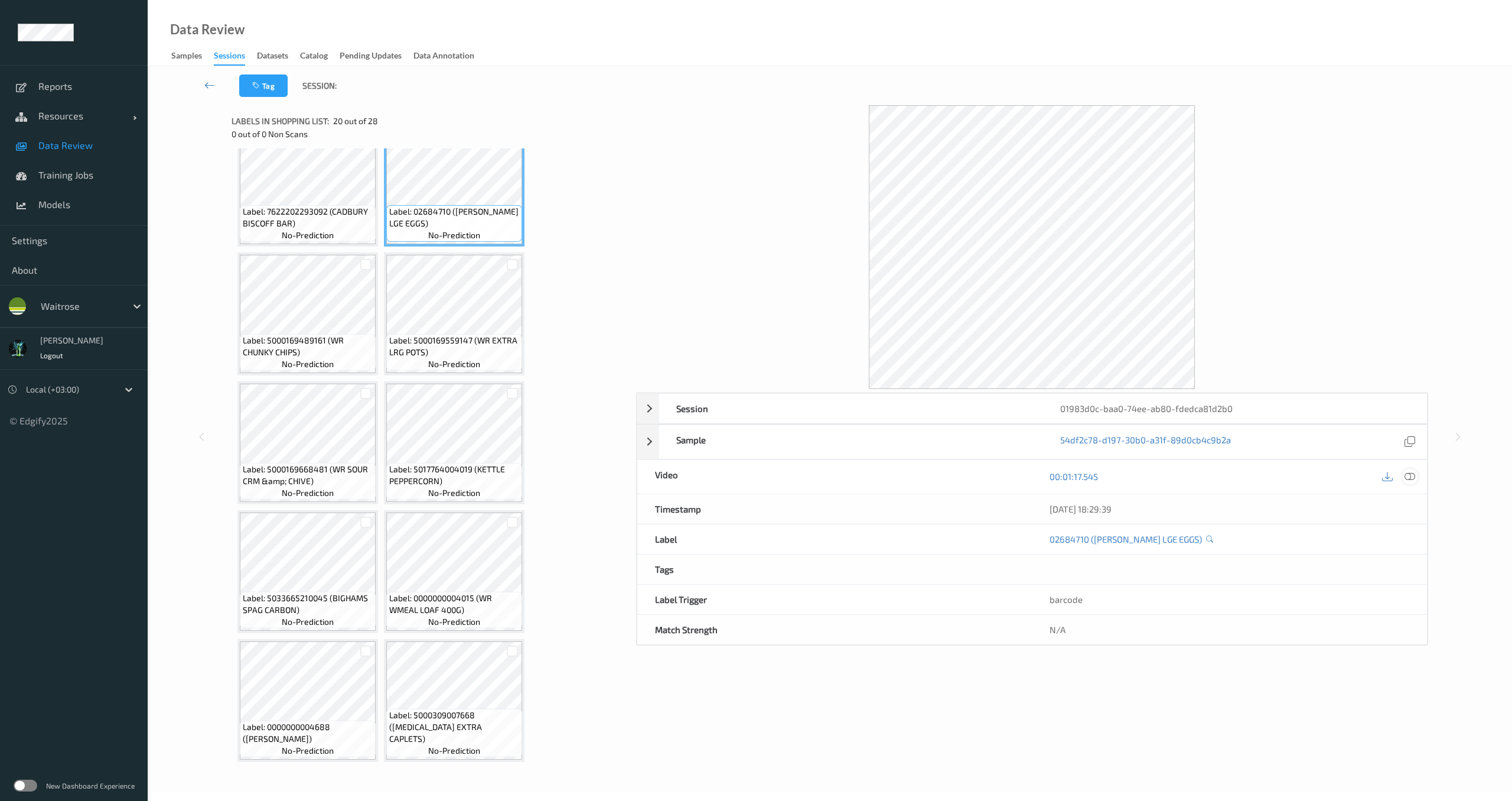
click at [1409, 478] on icon at bounding box center [1409, 475] width 11 height 11
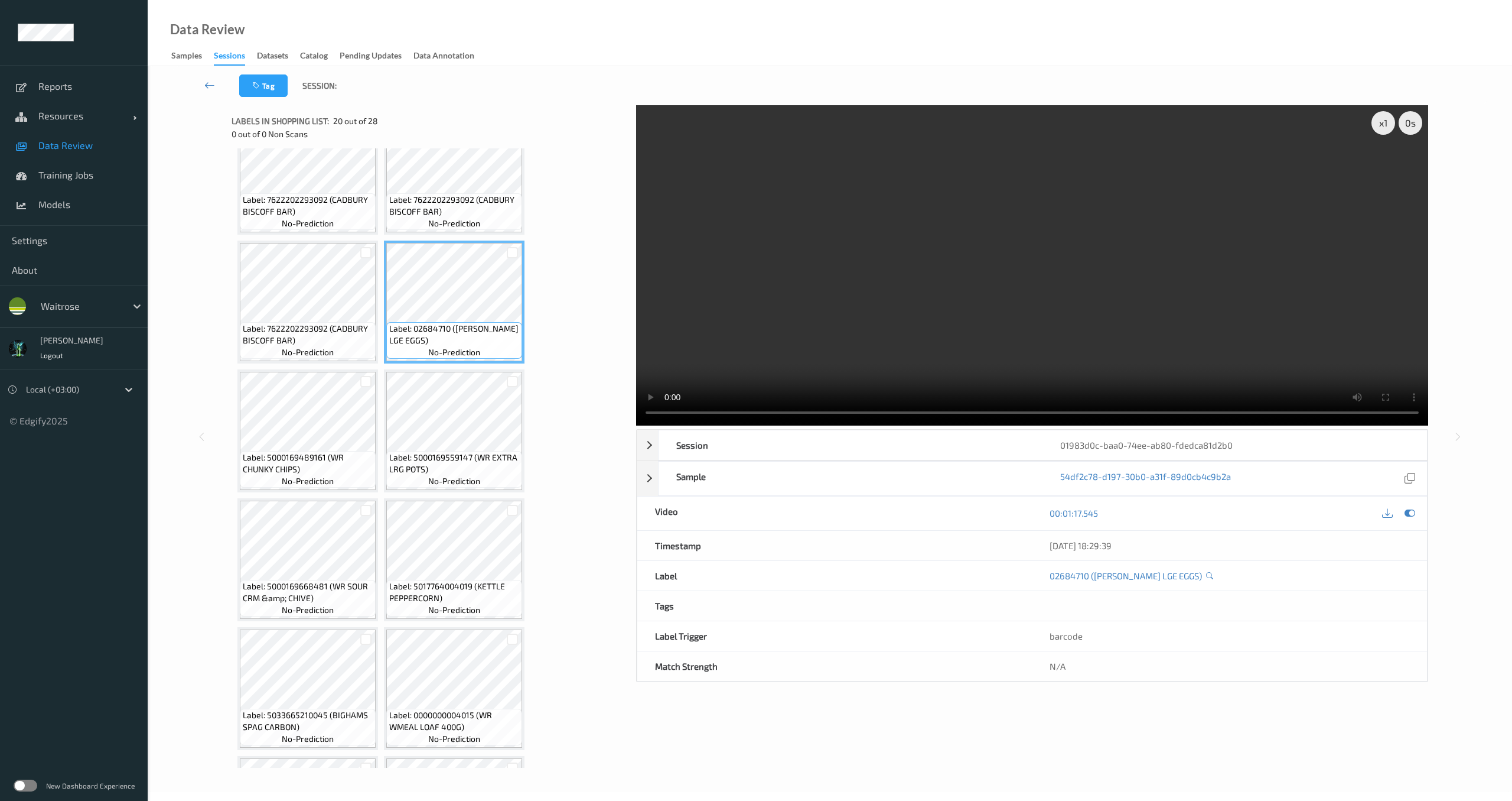
scroll to position [889, 0]
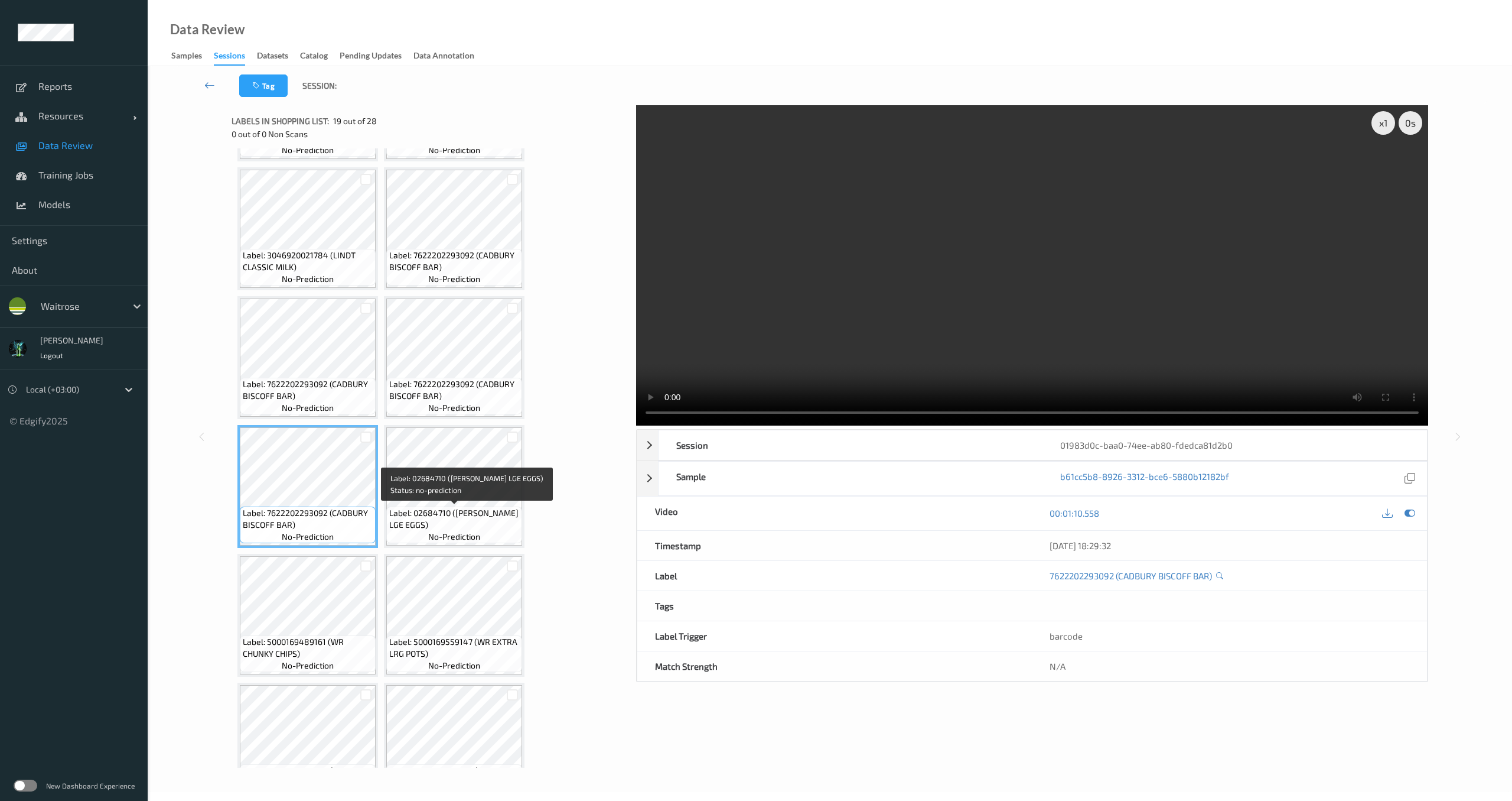
click at [433, 518] on span "Label: 02684710 (WR DORG LGE EGGS)" at bounding box center [454, 519] width 130 height 24
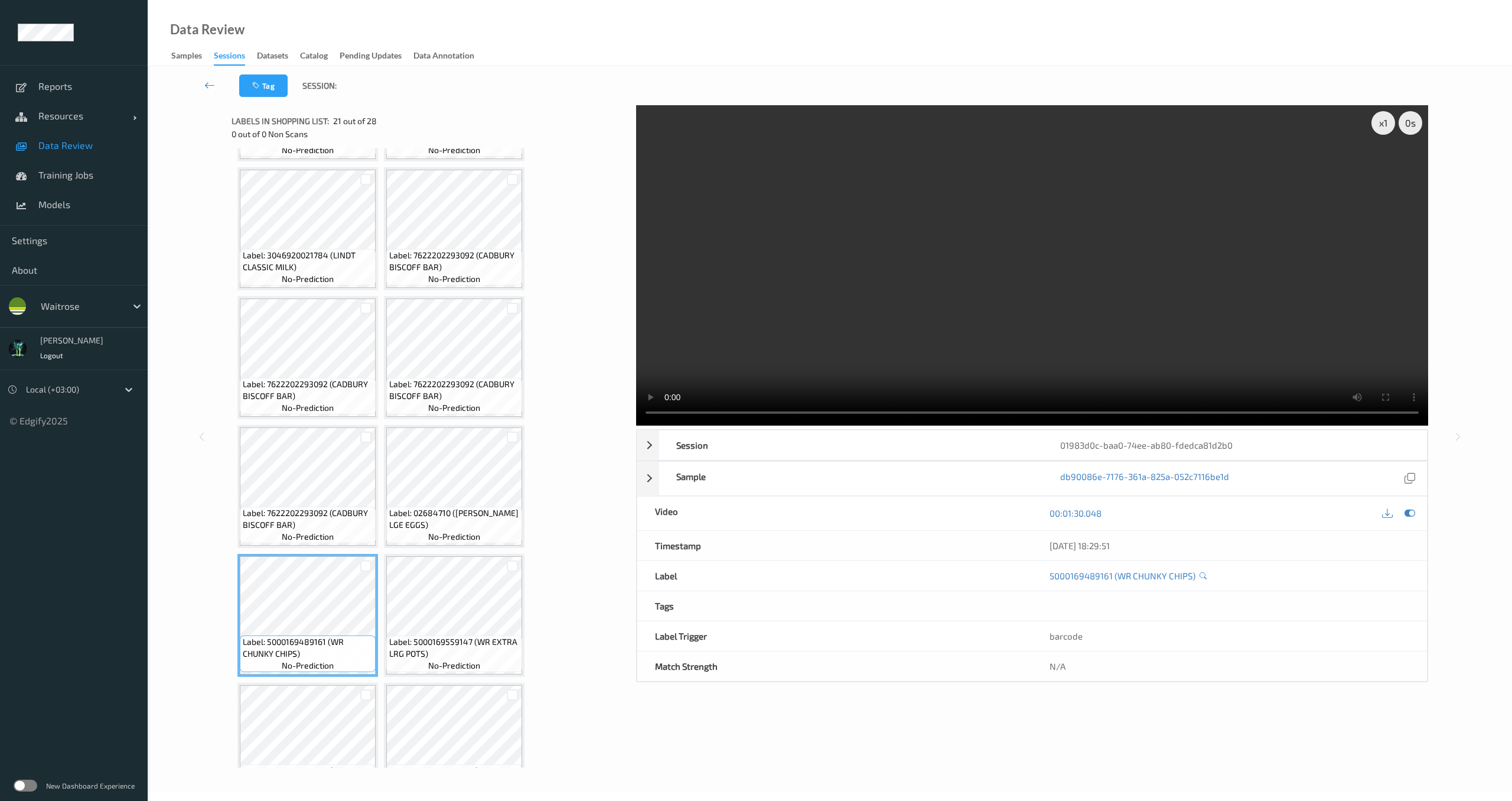
scroll to position [1070, 0]
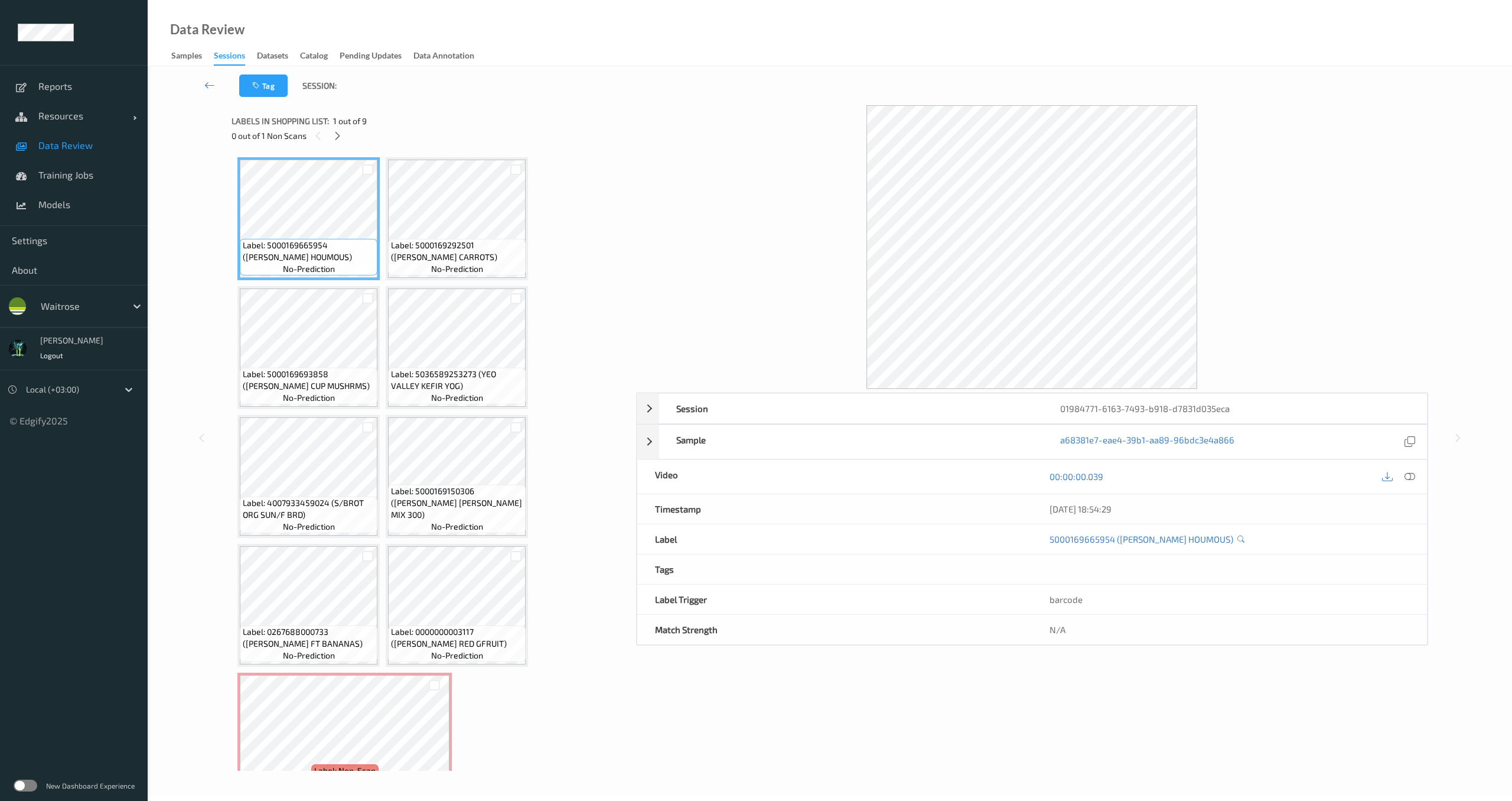
click at [1425, 480] on div "00:00:00.039" at bounding box center [1229, 476] width 395 height 34
click at [1416, 480] on icon at bounding box center [1409, 475] width 11 height 11
